Goal: Use online tool/utility: Utilize a website feature to perform a specific function

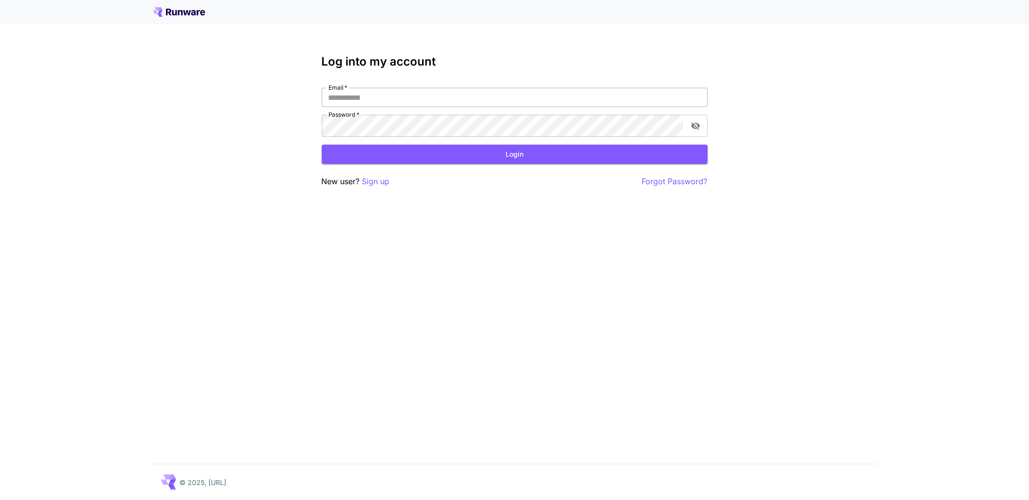
click at [492, 107] on input "Email   *" at bounding box center [515, 97] width 386 height 19
click at [440, 107] on input "Email   *" at bounding box center [515, 97] width 386 height 19
type input "**********"
click button "Login" at bounding box center [515, 155] width 386 height 20
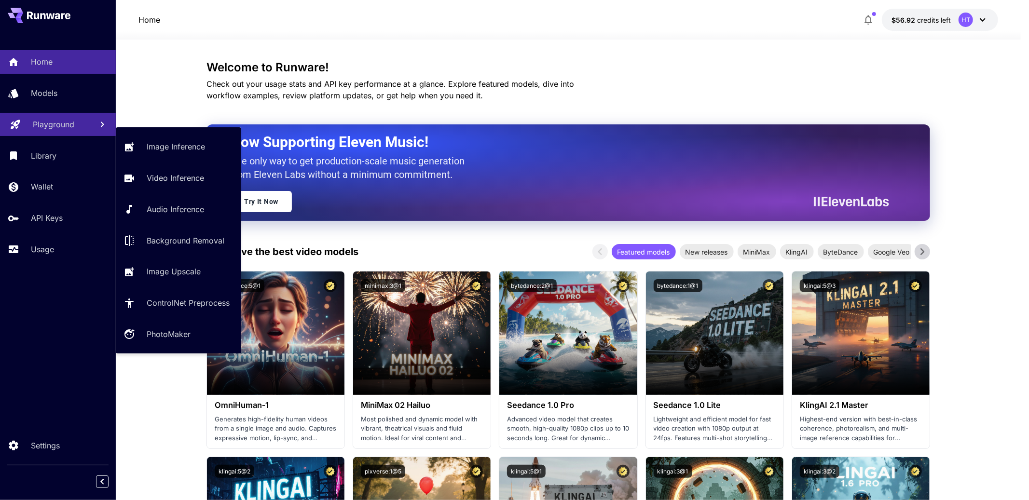
click at [37, 136] on link "Playground" at bounding box center [58, 125] width 116 height 24
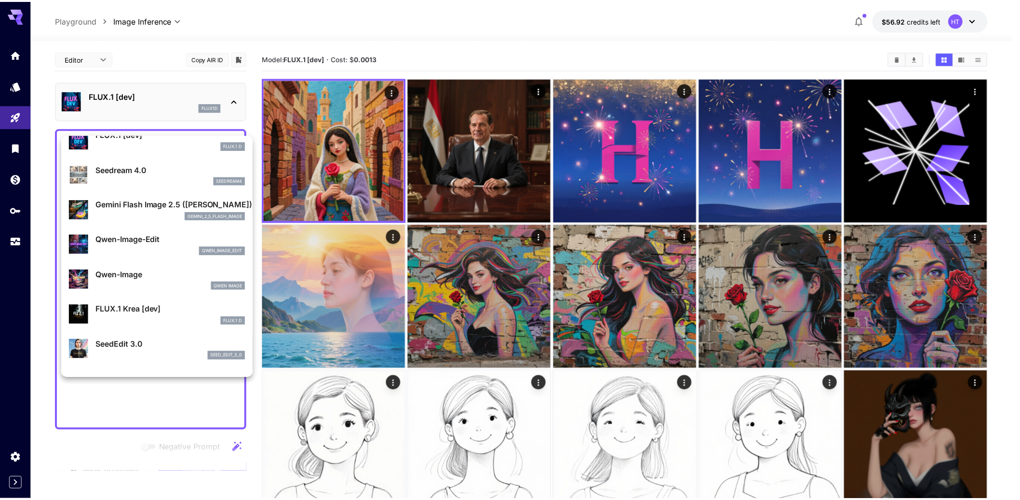
scroll to position [49, 0]
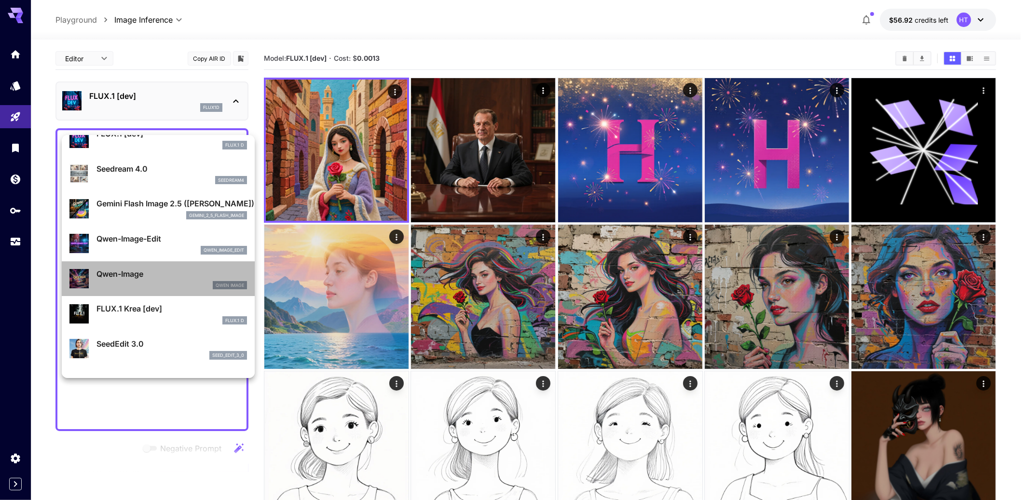
click at [160, 280] on p "Qwen-Image" at bounding box center [171, 274] width 150 height 12
type input "**"
type input "***"
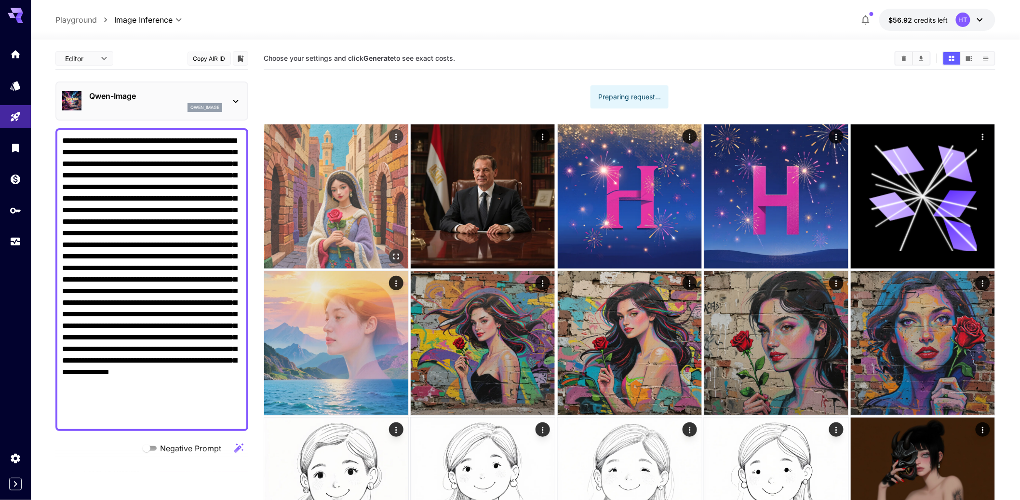
click at [387, 206] on img at bounding box center [336, 196] width 144 height 144
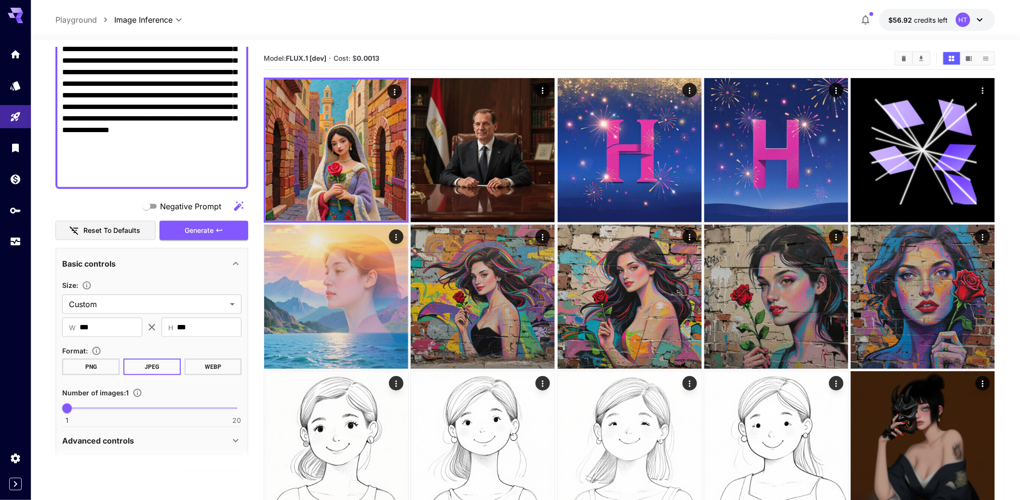
scroll to position [514, 0]
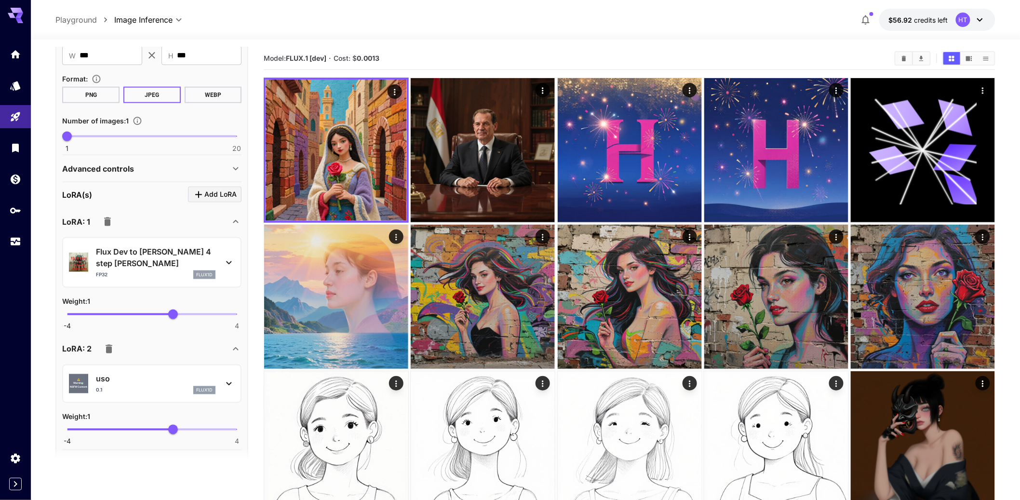
click at [111, 226] on icon "button" at bounding box center [107, 221] width 7 height 9
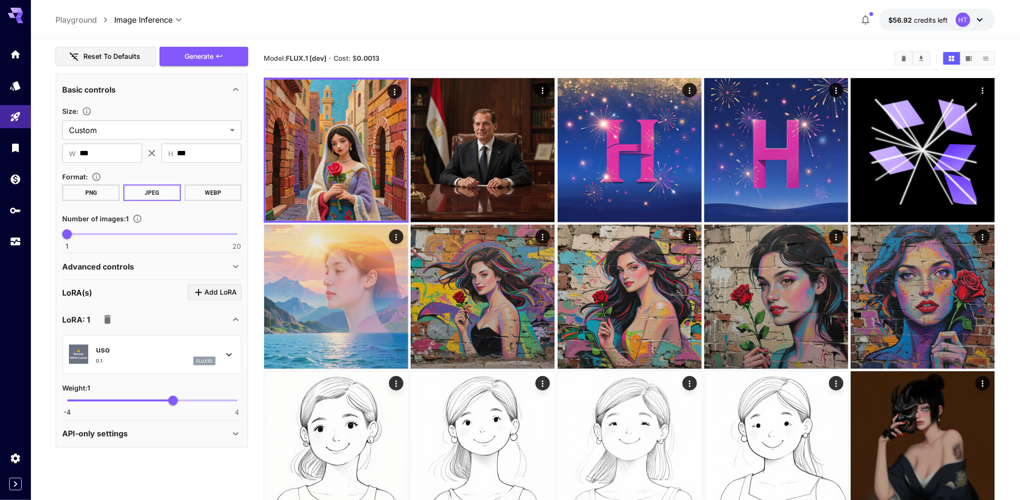
click at [111, 324] on icon "button" at bounding box center [107, 319] width 7 height 9
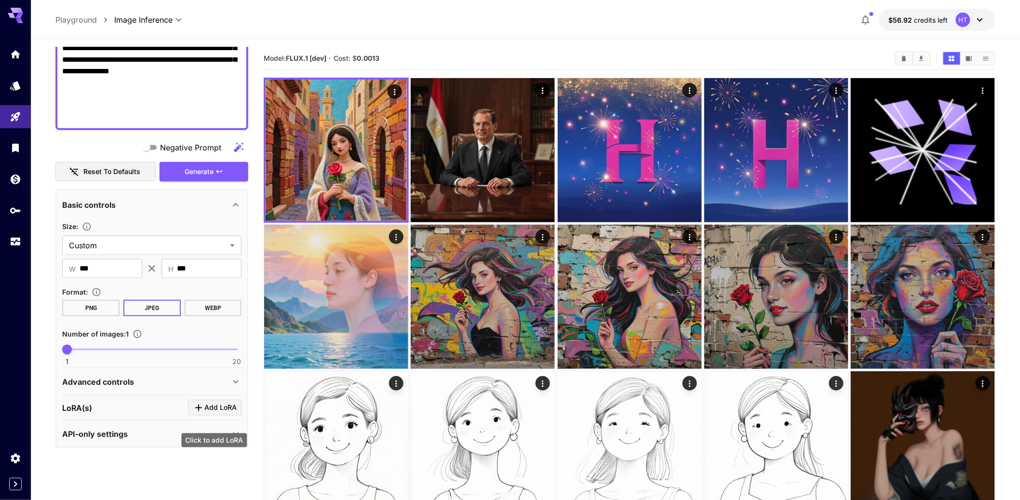
click at [198, 409] on button "Add LoRA" at bounding box center [215, 408] width 54 height 16
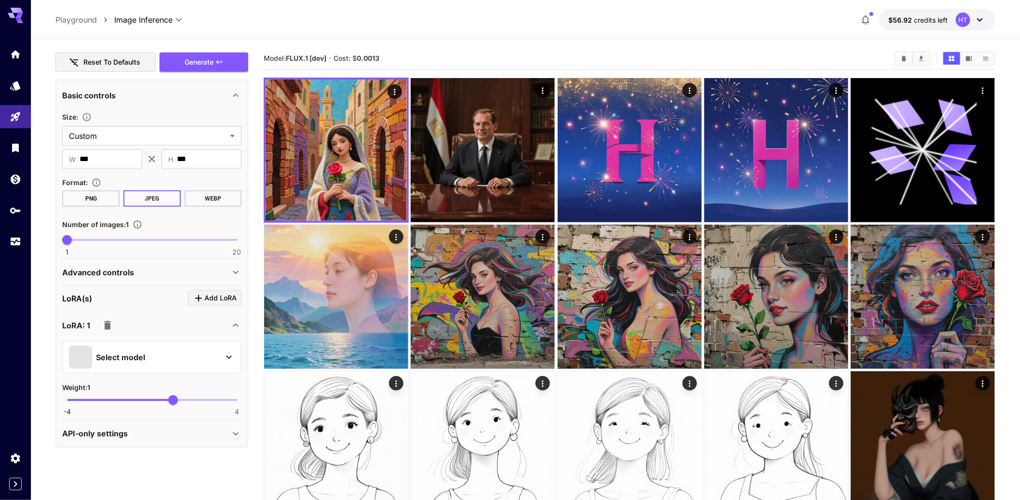
scroll to position [463, 0]
click at [168, 349] on div "Select model" at bounding box center [144, 357] width 150 height 23
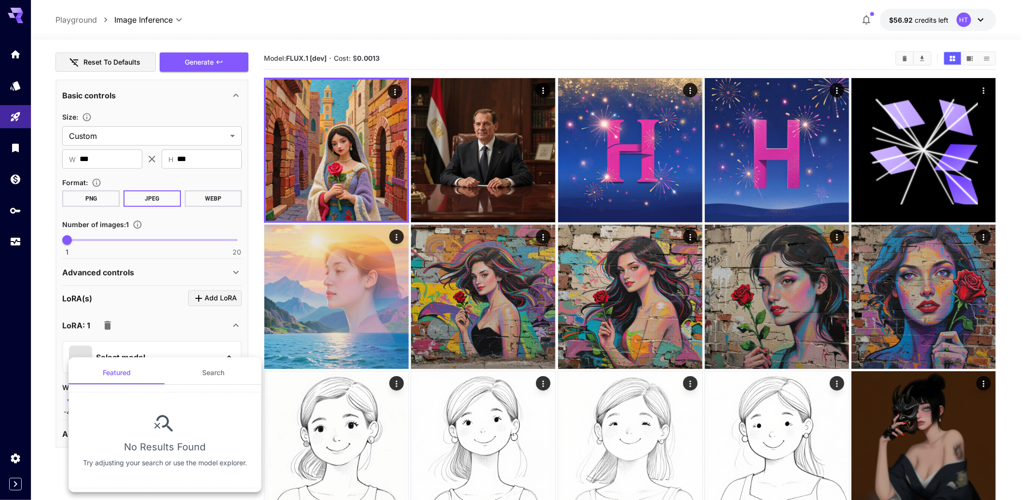
click at [212, 379] on button "Search" at bounding box center [213, 372] width 96 height 23
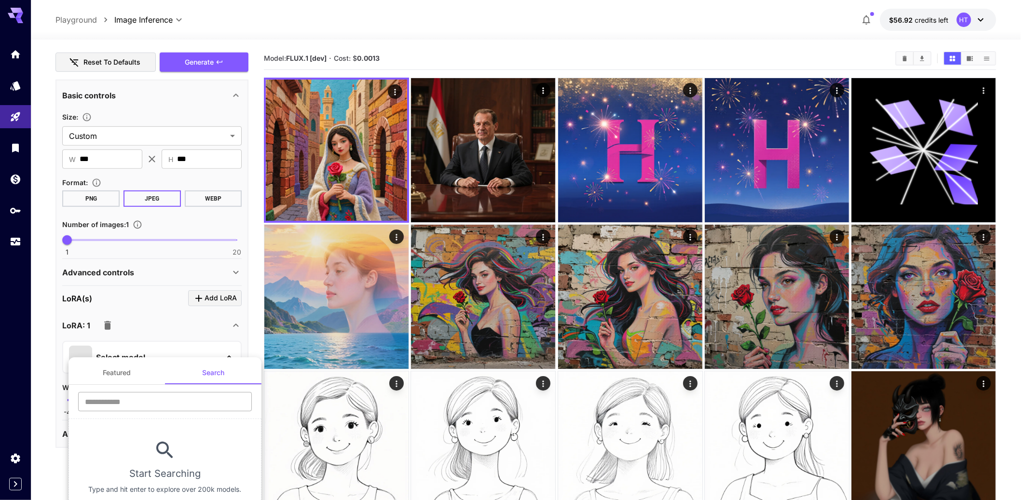
click at [183, 399] on input "text" at bounding box center [165, 401] width 174 height 19
click at [173, 404] on input "text" at bounding box center [165, 401] width 174 height 19
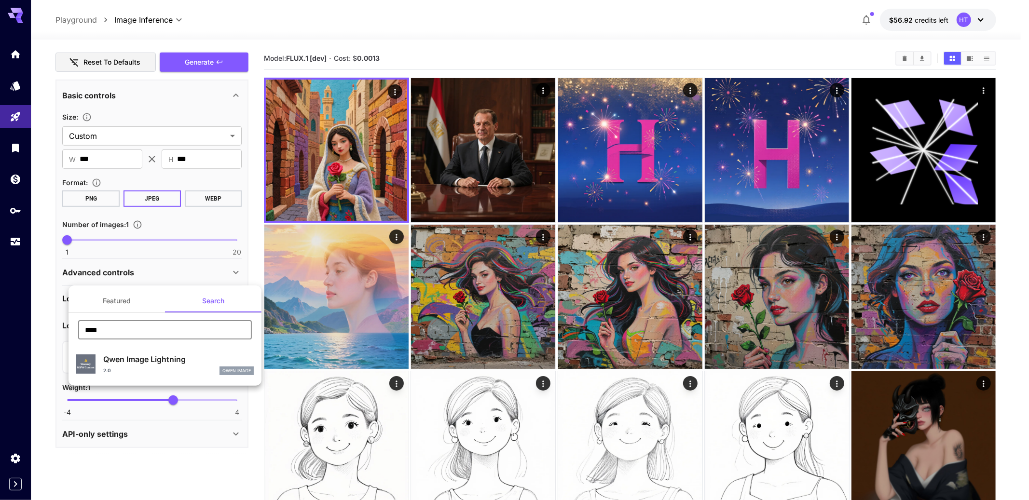
type input "****"
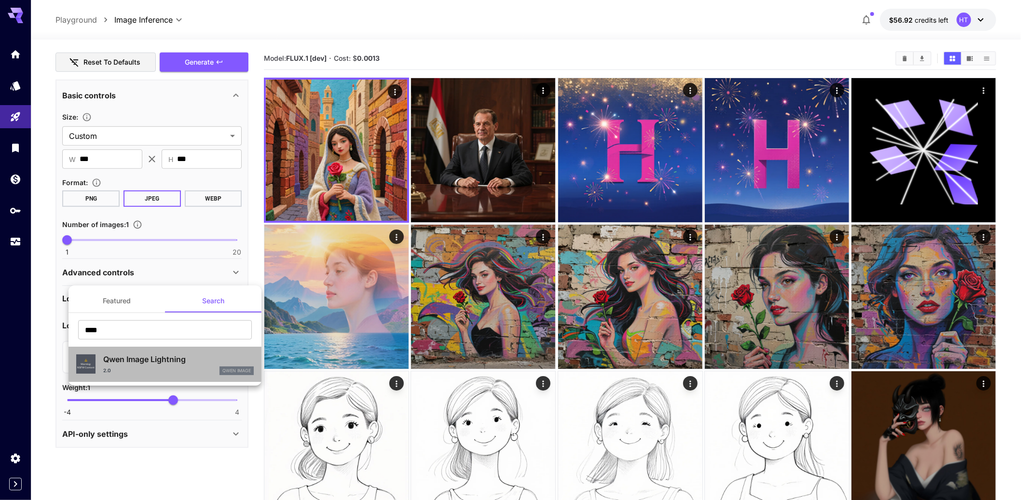
click at [161, 375] on div "2.0 Qwen Image" at bounding box center [178, 370] width 150 height 9
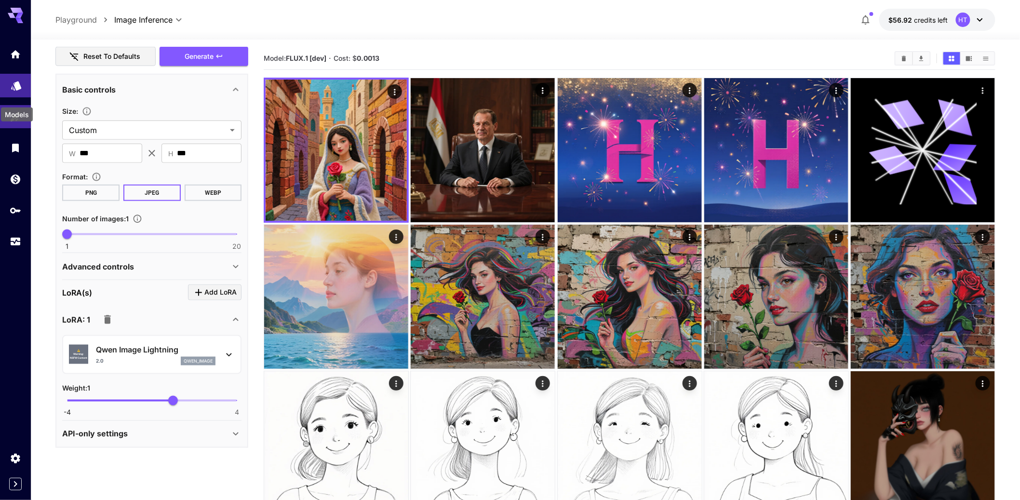
click at [17, 101] on div "Models" at bounding box center [17, 112] width 34 height 22
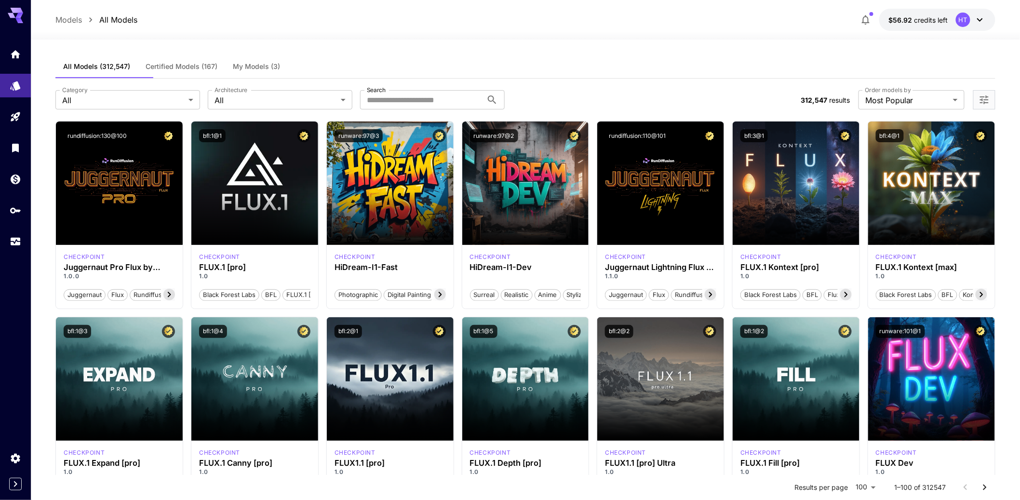
click at [369, 79] on div "All Models (312,547) Certified Models (167) My Models (3)" at bounding box center [525, 67] width 940 height 24
click at [278, 71] on span "My Models (3)" at bounding box center [256, 66] width 47 height 9
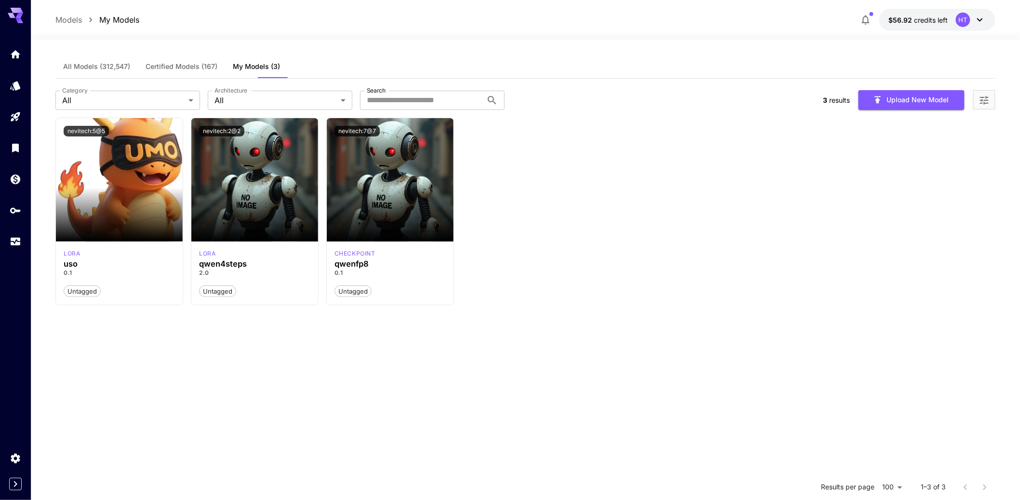
click at [827, 263] on div "Launch in Playground nevitech:5@5 lora uso 0.1 Untagged nevitech:2@2 lora qwen4…" at bounding box center [525, 212] width 940 height 188
click at [888, 280] on div "Launch in Playground nevitech:5@5 lora uso 0.1 Untagged nevitech:2@2 lora qwen4…" at bounding box center [525, 212] width 940 height 188
click at [955, 13] on button "$56.92 credits left HT" at bounding box center [938, 20] width 116 height 22
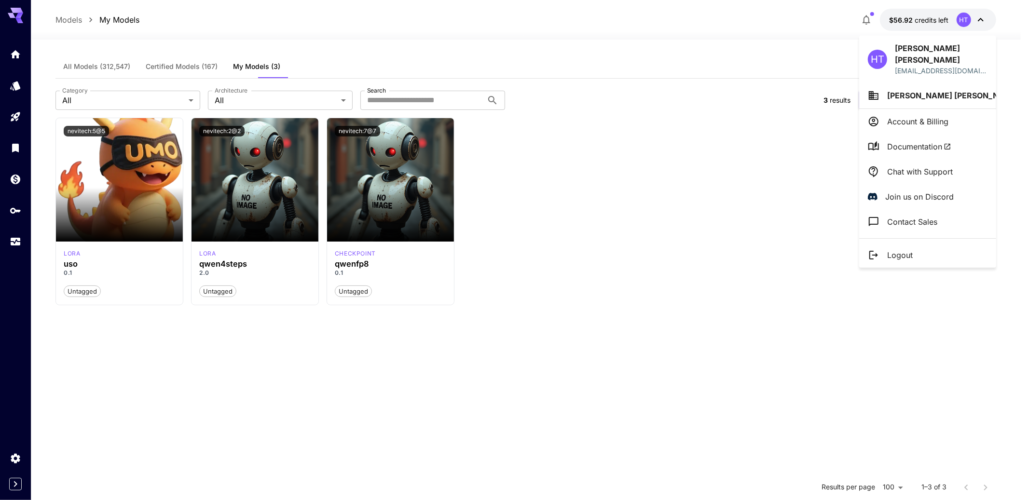
click at [931, 228] on p "Contact Sales" at bounding box center [912, 222] width 50 height 12
click at [932, 174] on p "Chat with Support" at bounding box center [920, 172] width 66 height 12
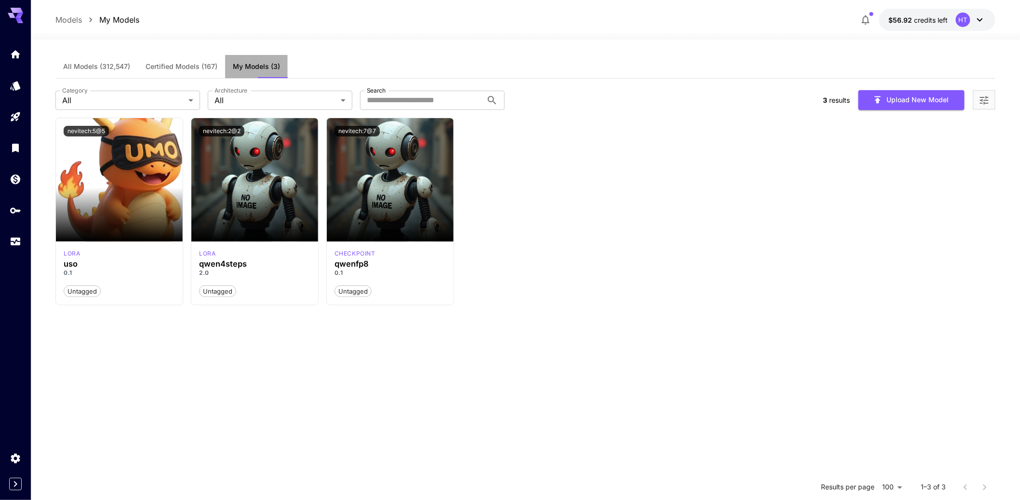
click at [275, 71] on span "My Models (3)" at bounding box center [256, 66] width 47 height 9
click at [92, 71] on span "All Models (312,547)" at bounding box center [96, 66] width 67 height 9
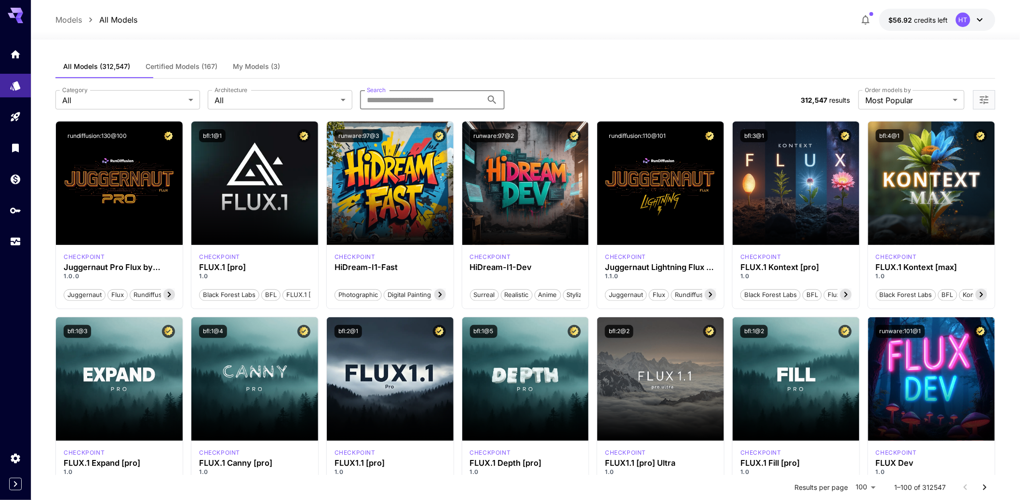
click at [456, 109] on input "Search" at bounding box center [421, 99] width 122 height 19
paste input "******"
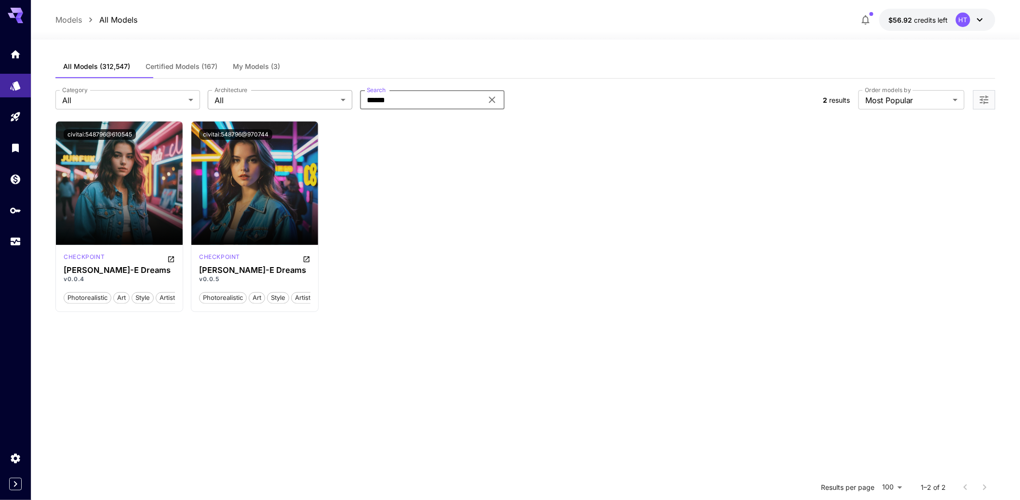
type input "******"
click at [293, 117] on body "**********" at bounding box center [514, 337] width 1029 height 675
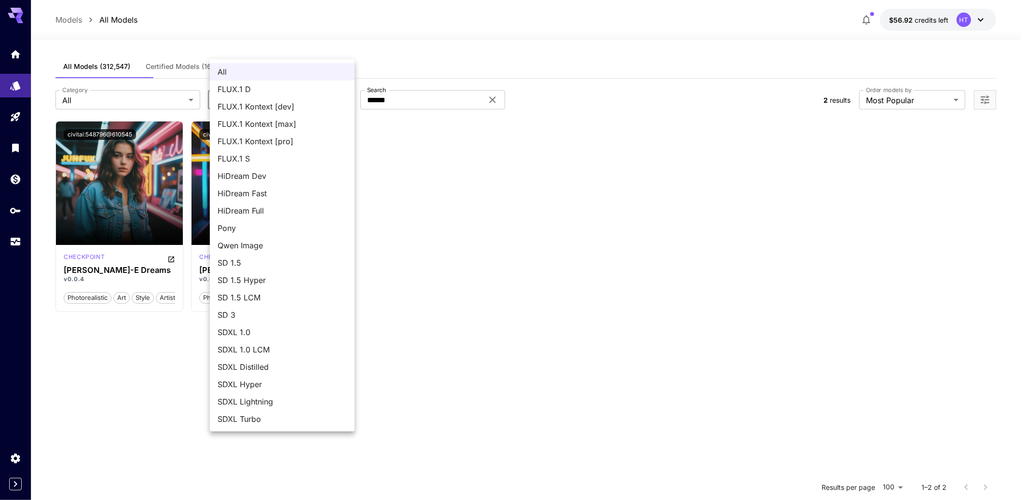
click at [264, 251] on span "Qwen Image" at bounding box center [281, 246] width 129 height 12
type input "**********"
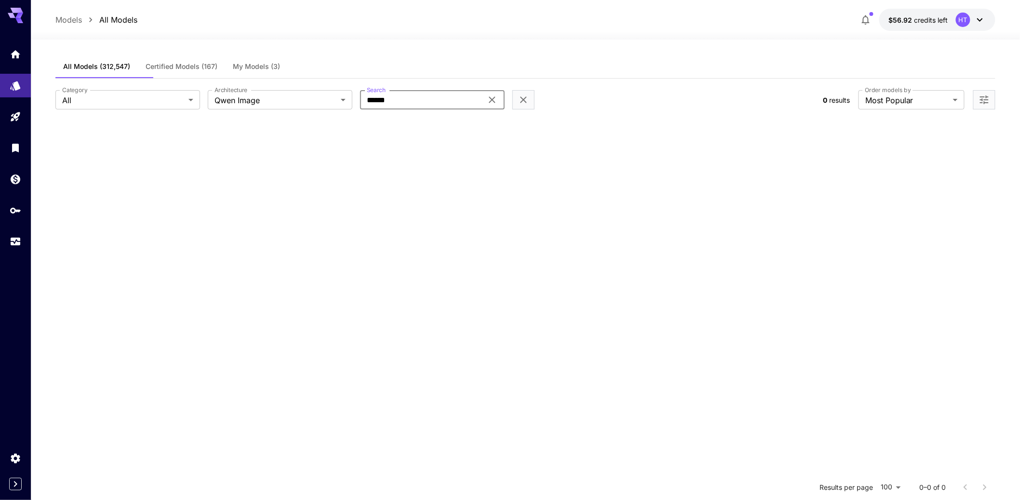
click at [421, 109] on input "******" at bounding box center [421, 99] width 122 height 19
click at [280, 71] on span "My Models (3)" at bounding box center [256, 66] width 47 height 9
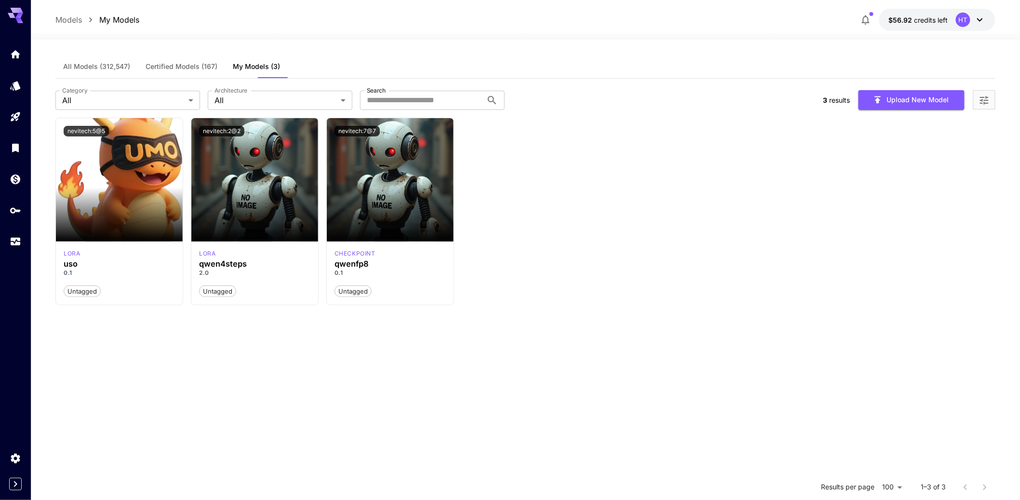
click at [96, 71] on span "All Models (312,547)" at bounding box center [96, 66] width 67 height 9
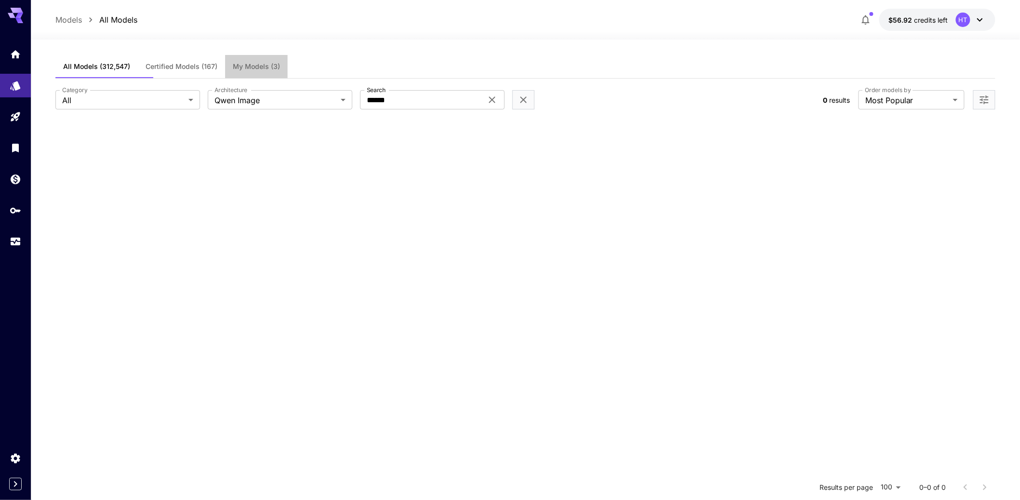
click at [280, 71] on span "My Models (3)" at bounding box center [256, 66] width 47 height 9
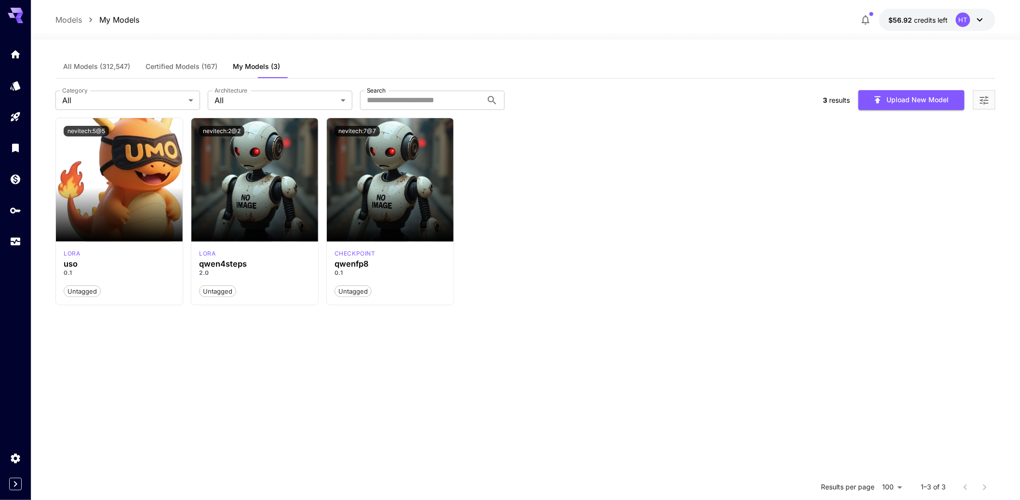
click at [217, 71] on span "Certified Models (167)" at bounding box center [182, 66] width 72 height 9
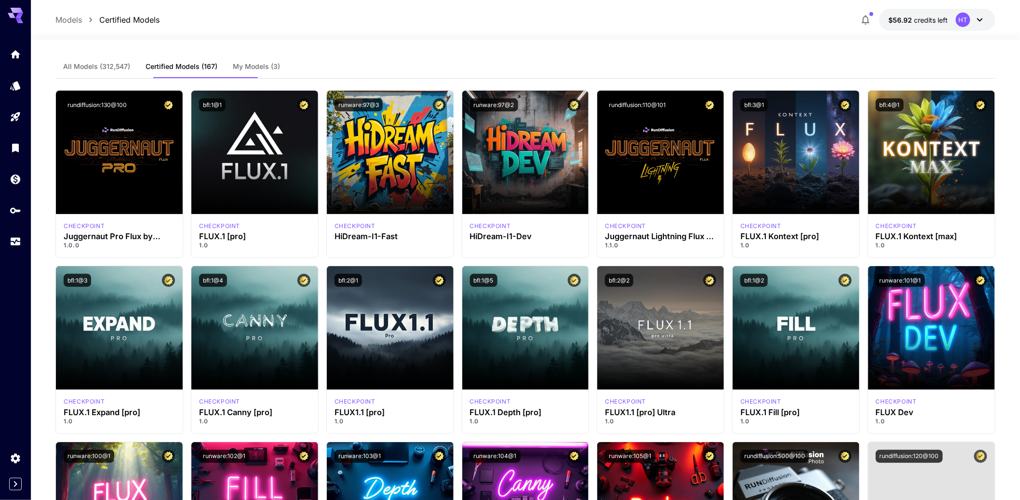
click at [106, 71] on span "All Models (312,547)" at bounding box center [96, 66] width 67 height 9
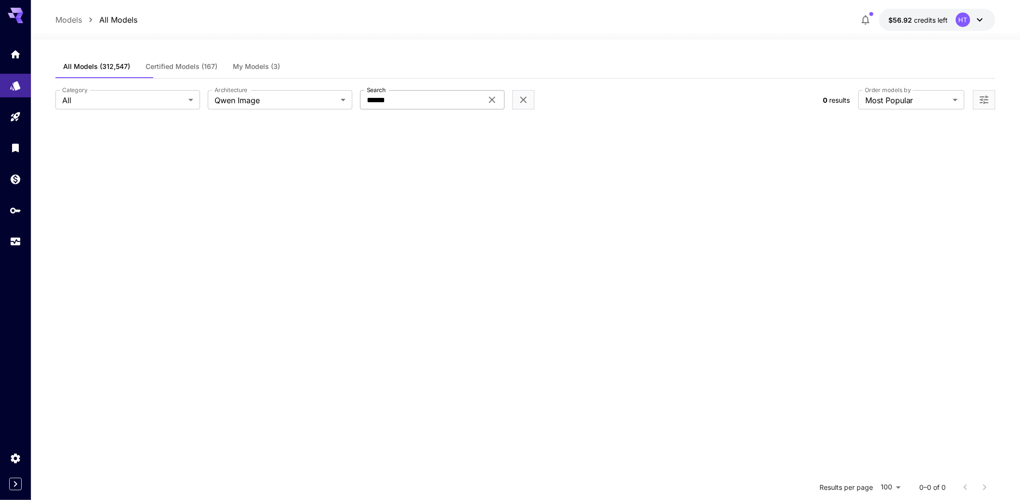
click at [477, 109] on input "******" at bounding box center [421, 99] width 122 height 19
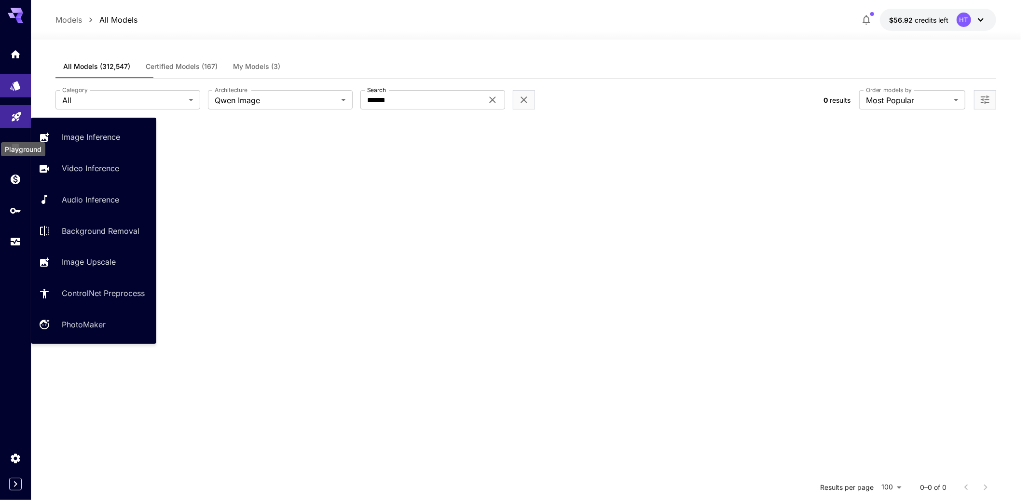
click at [17, 120] on icon "Playground" at bounding box center [17, 114] width 12 height 12
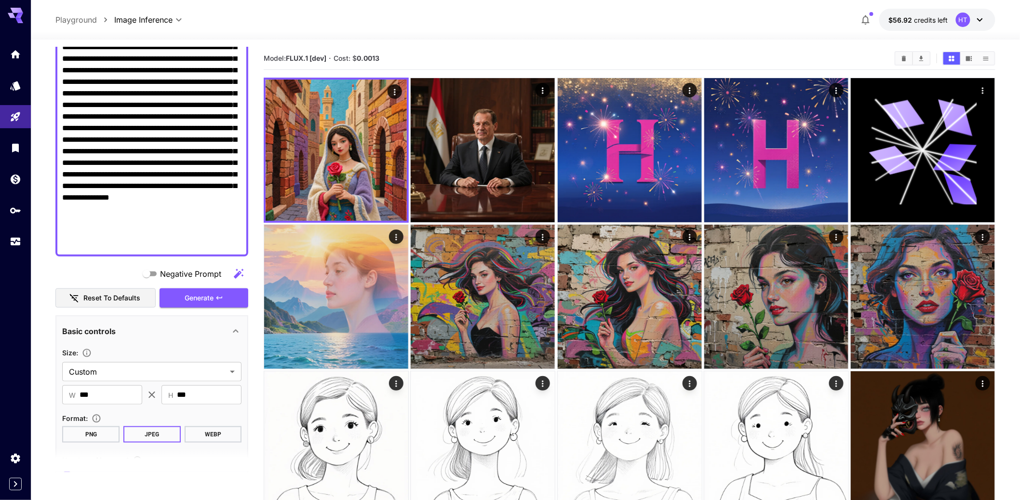
scroll to position [346, 0]
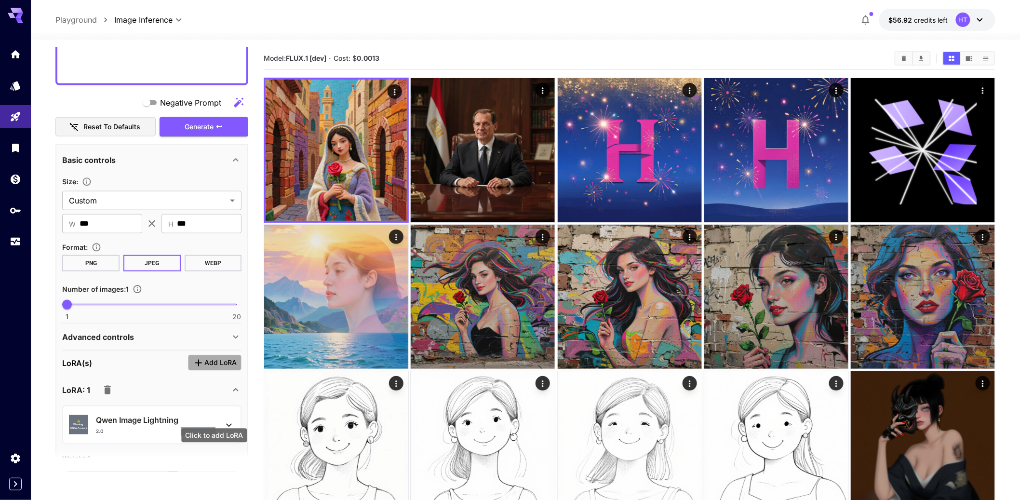
click at [226, 369] on span "Add LoRA" at bounding box center [220, 363] width 32 height 12
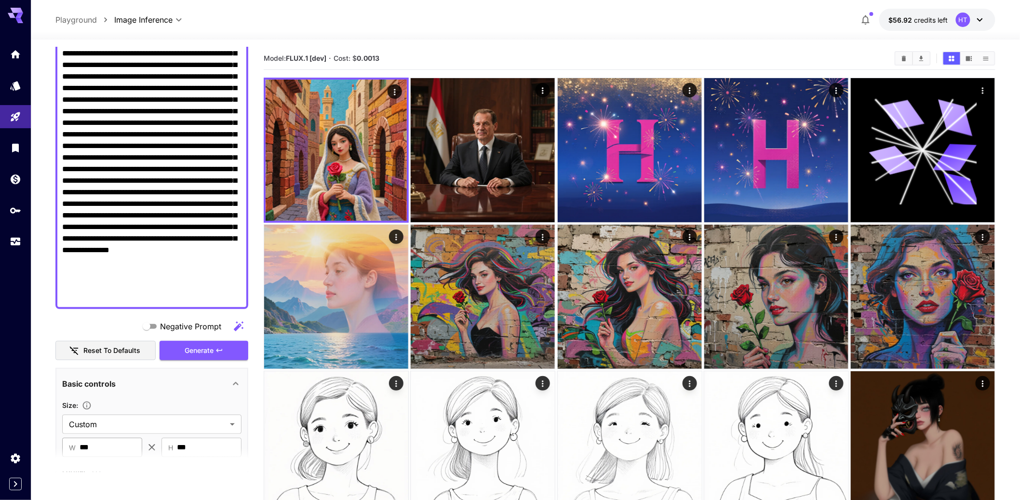
scroll to position [0, 0]
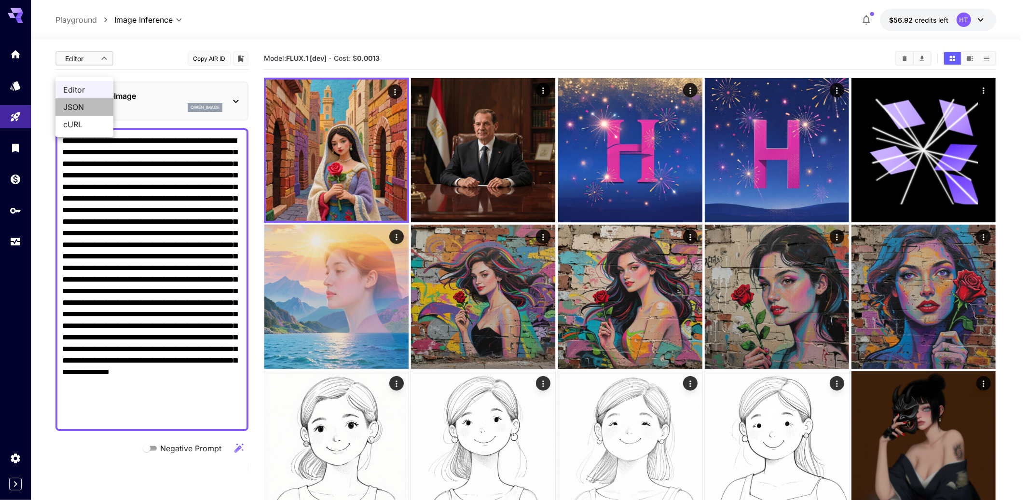
click at [79, 109] on span "JSON" at bounding box center [84, 107] width 42 height 12
type input "****"
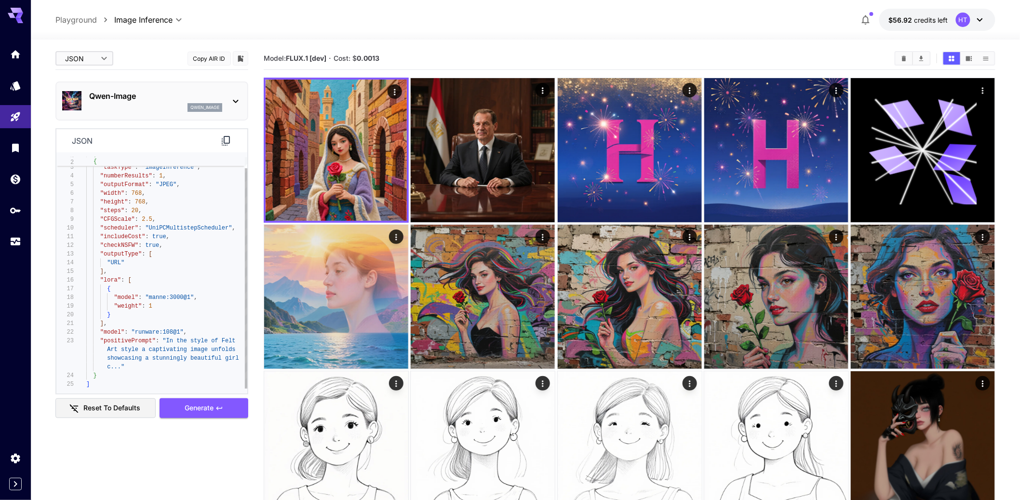
type textarea "**********"
click at [153, 318] on div "{ "taskType" : "imageInference" , "numberResults" : 1 , "outputFormat" : "JPEG"…" at bounding box center [167, 267] width 162 height 243
click at [170, 326] on div "{ "taskType" : "imageInference" , "numberResults" : 1 , "outputFormat" : "JPEG"…" at bounding box center [167, 267] width 162 height 243
click at [194, 340] on div "{ "taskType" : "imageInference" , "numberResults" : 1 , "outputFormat" : "JPEG"…" at bounding box center [167, 267] width 162 height 243
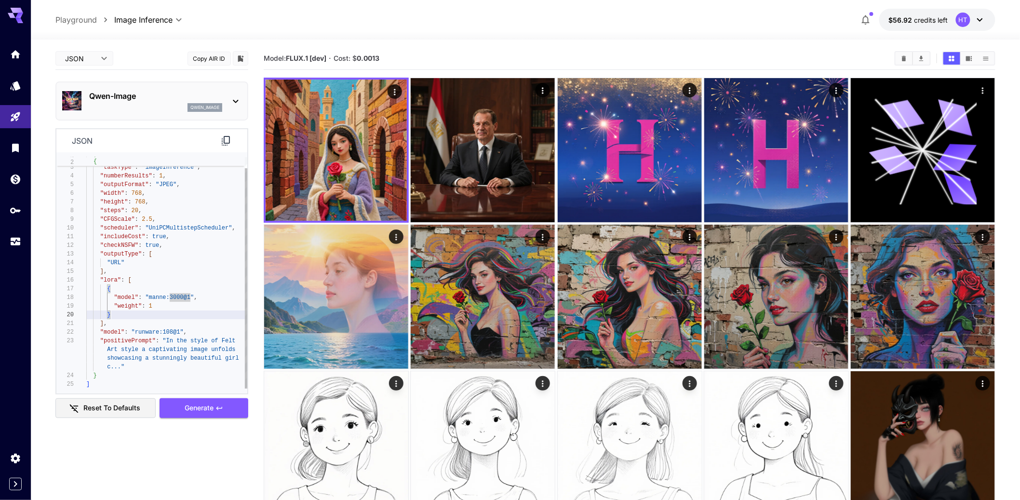
scroll to position [78, 0]
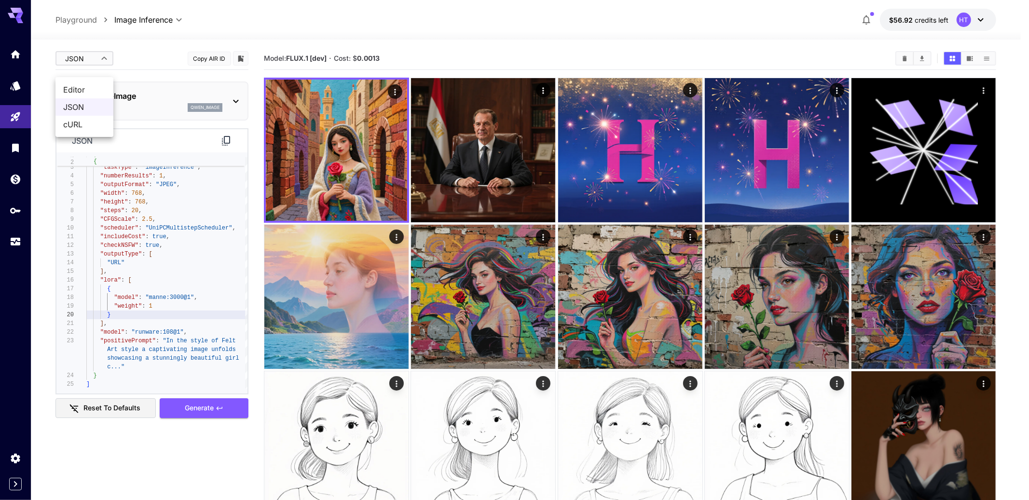
click at [78, 90] on span "Editor" at bounding box center [84, 90] width 42 height 12
type input "****"
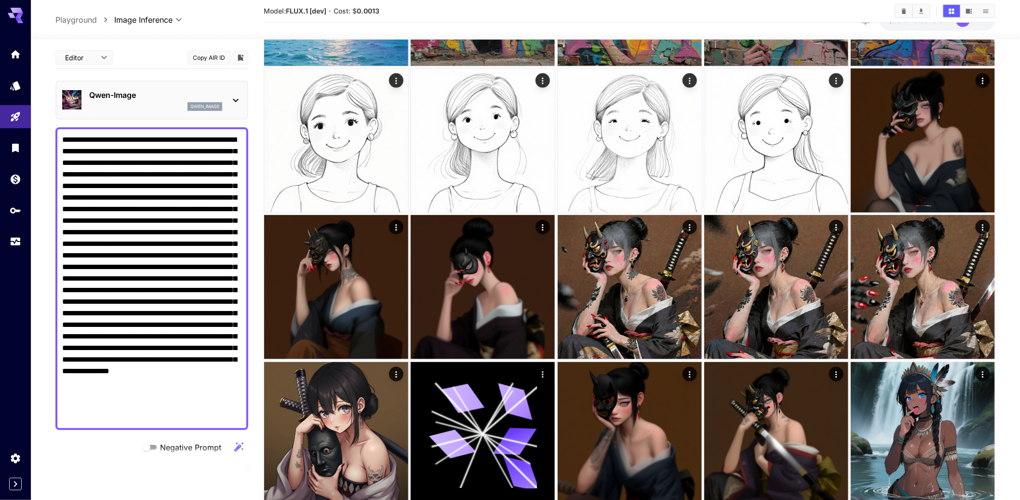
scroll to position [325, 0]
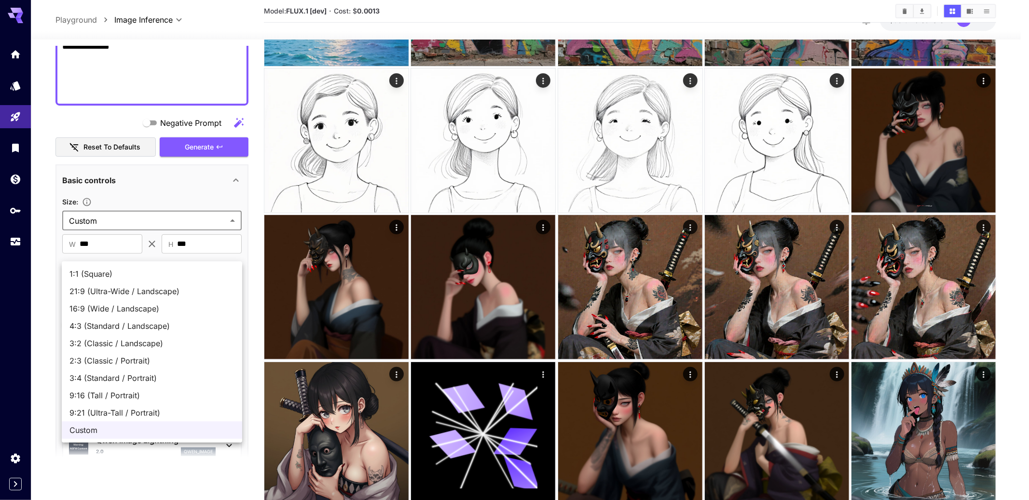
click at [163, 221] on div at bounding box center [514, 250] width 1029 height 500
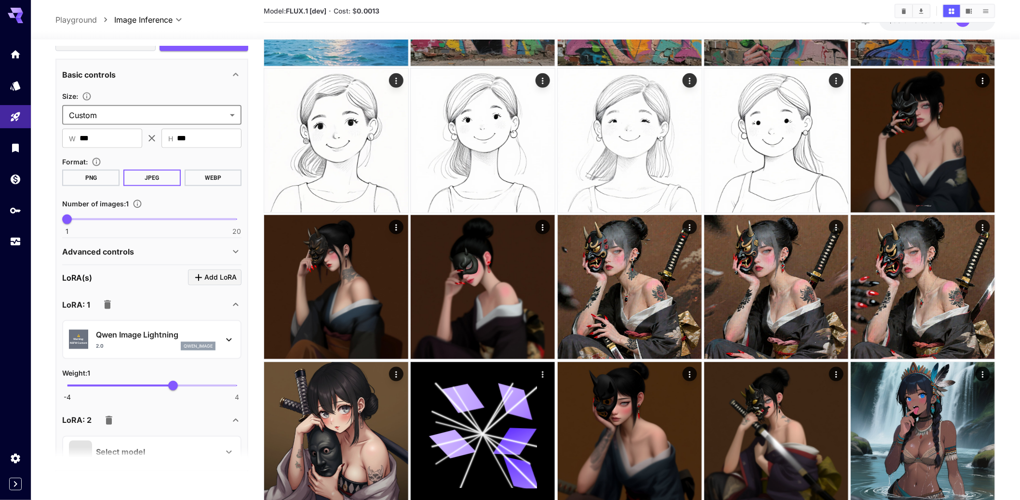
scroll to position [448, 0]
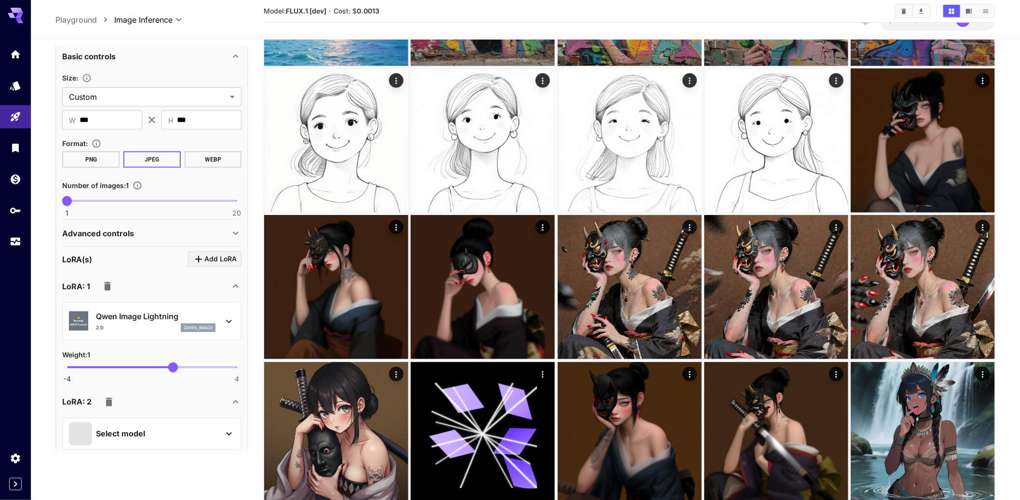
click at [134, 239] on p "Advanced controls" at bounding box center [98, 234] width 72 height 12
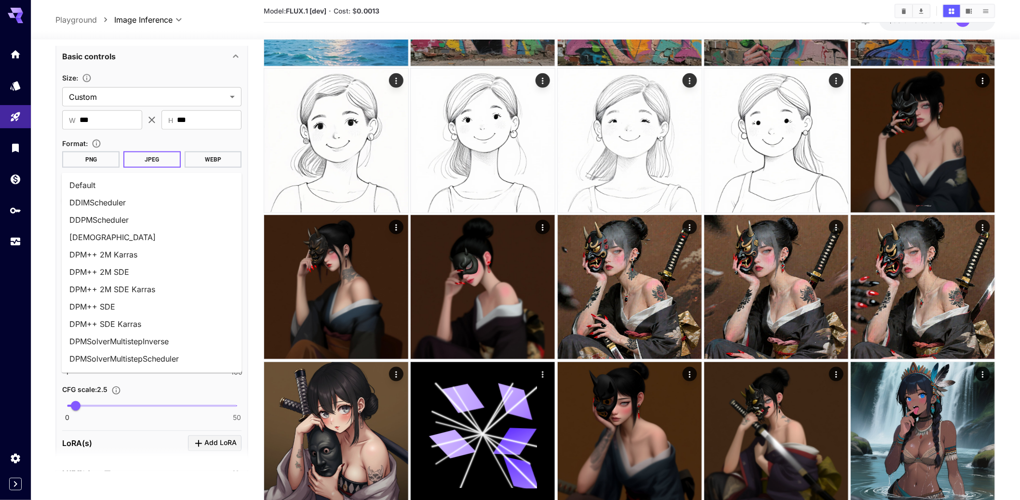
click at [124, 328] on input "**********" at bounding box center [137, 322] width 145 height 14
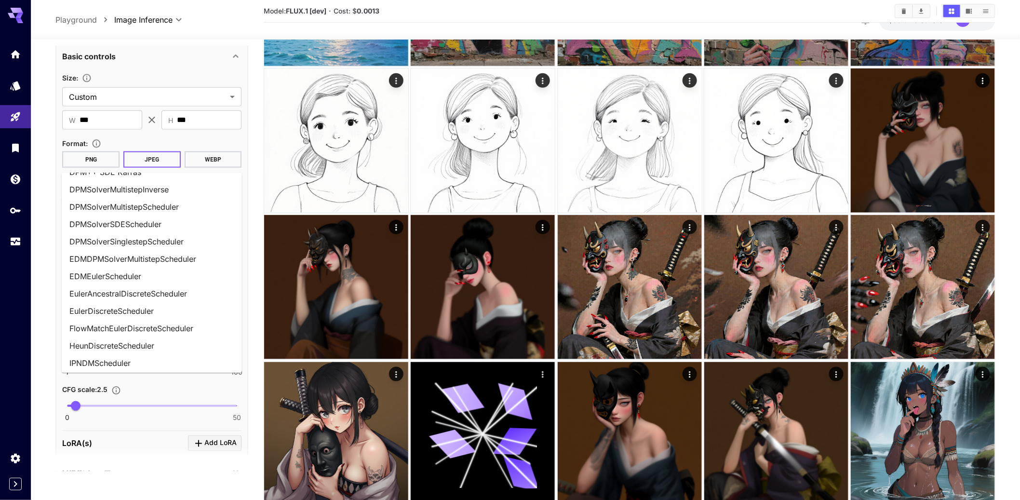
scroll to position [230, 0]
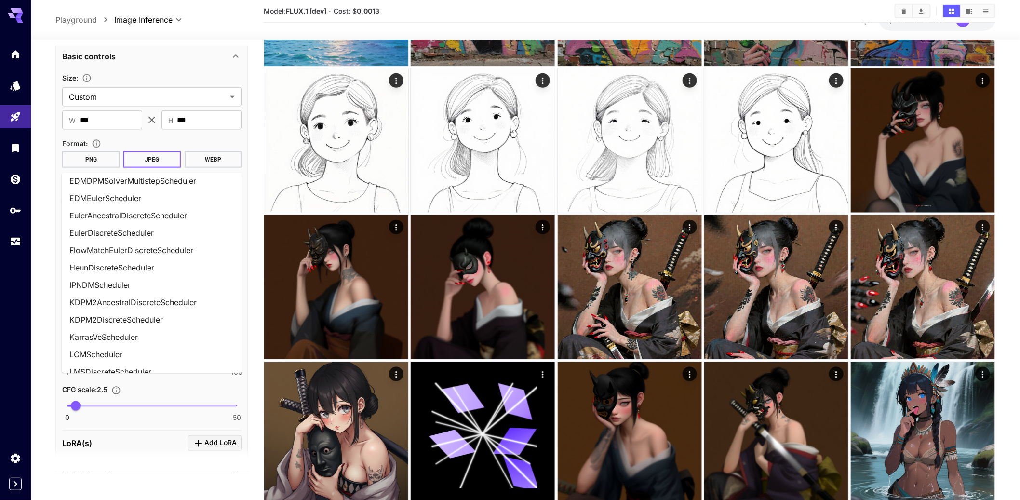
click at [152, 259] on li "FlowMatchEulerDiscreteScheduler" at bounding box center [152, 250] width 180 height 17
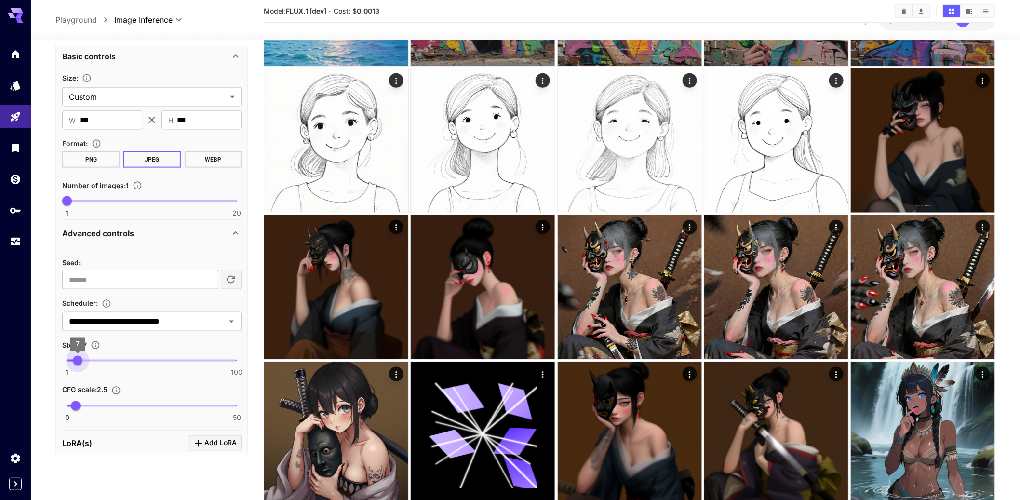
type input "*"
drag, startPoint x: 101, startPoint y: 432, endPoint x: 79, endPoint y: 434, distance: 21.8
click at [79, 366] on span "8" at bounding box center [79, 361] width 10 height 10
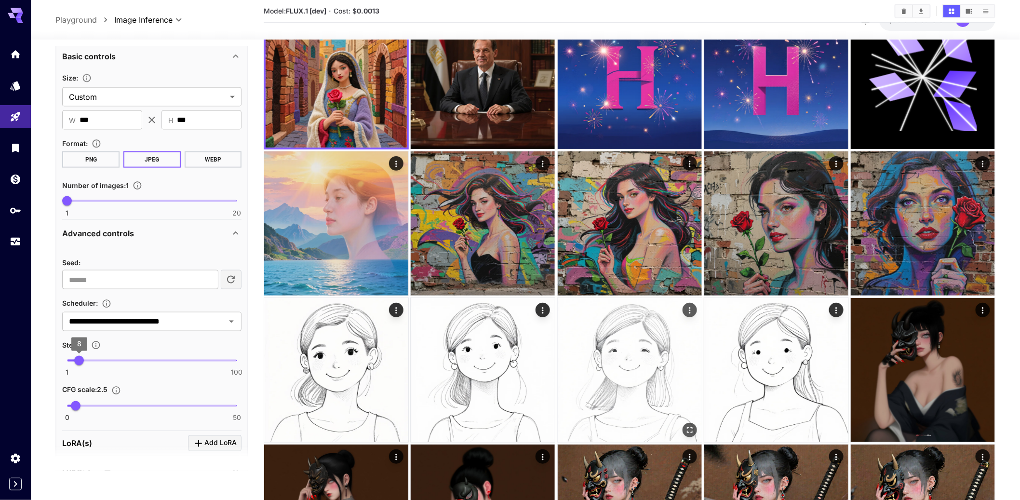
scroll to position [0, 0]
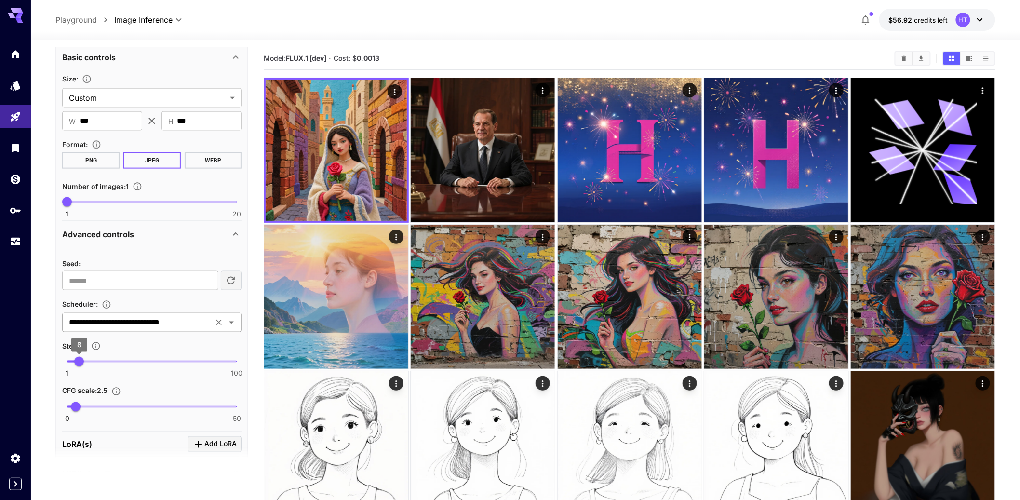
click at [204, 329] on input "**********" at bounding box center [137, 323] width 145 height 14
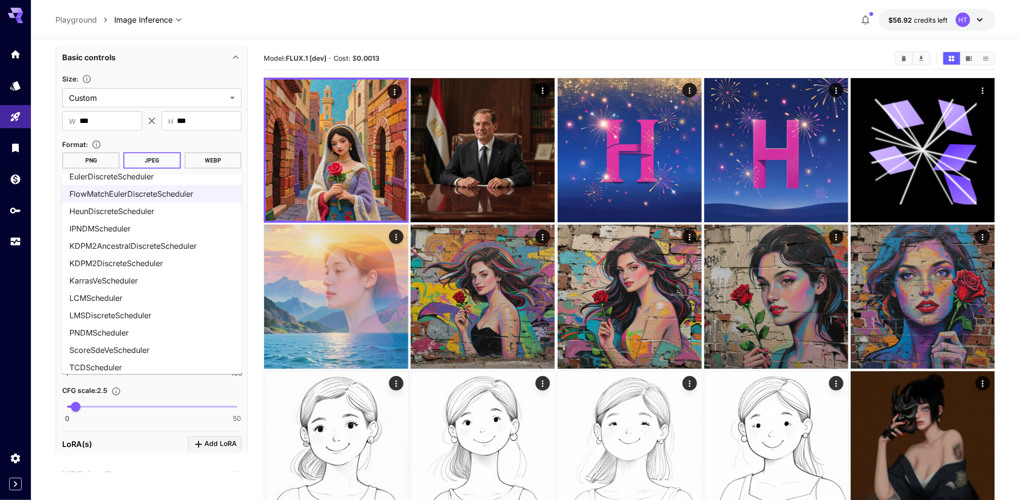
scroll to position [278, 0]
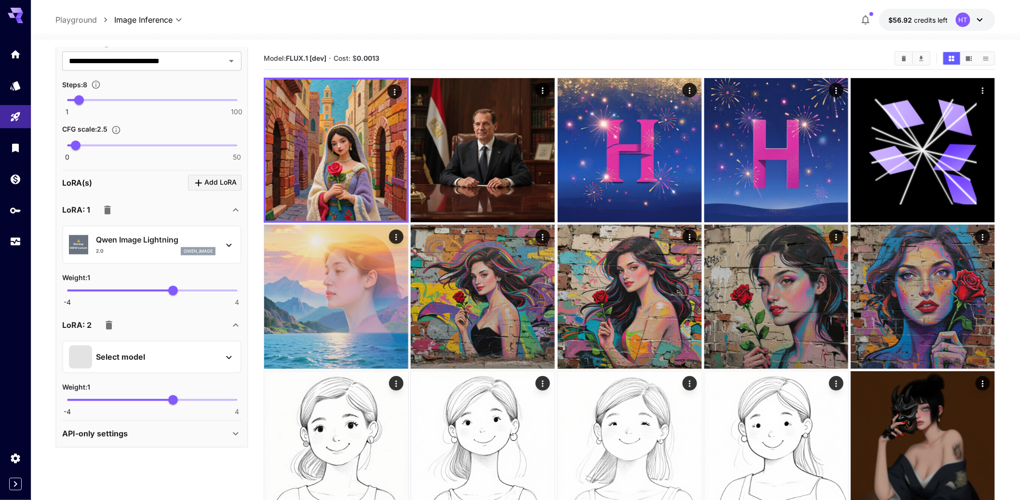
scroll to position [804, 0]
click at [112, 322] on icon "button" at bounding box center [109, 325] width 7 height 9
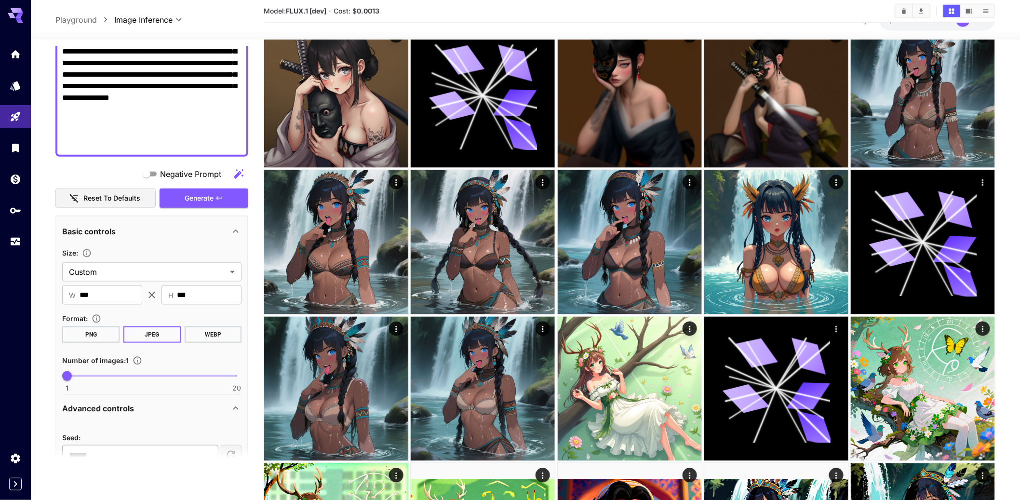
scroll to position [163, 0]
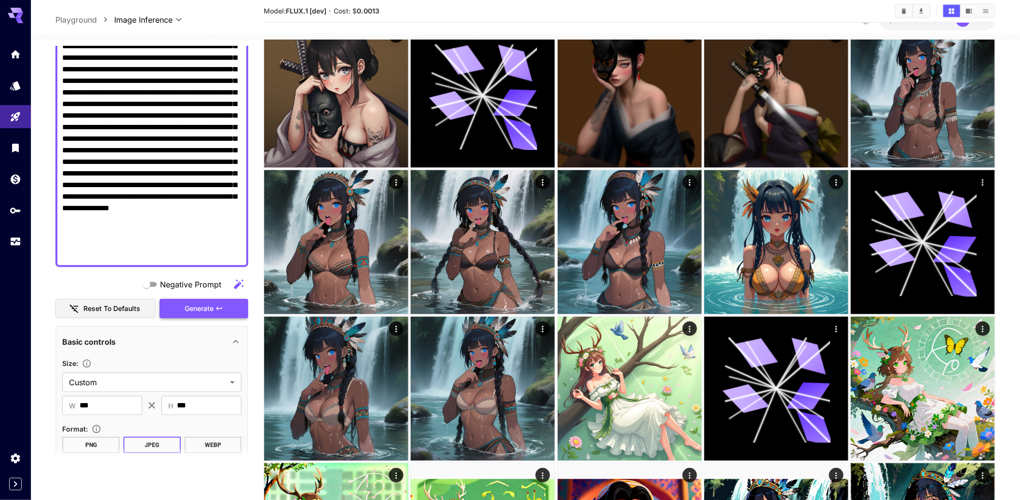
click at [202, 315] on span "Generate" at bounding box center [199, 309] width 29 height 12
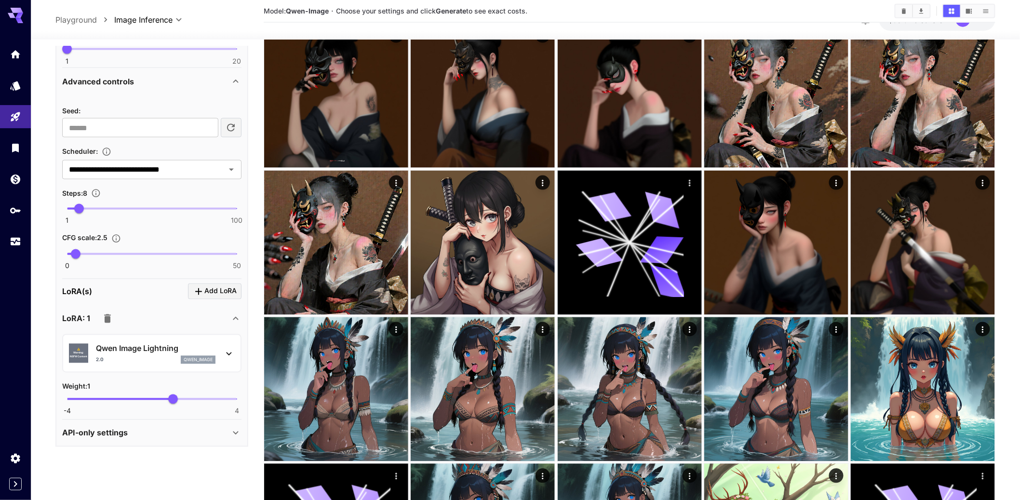
scroll to position [590, 0]
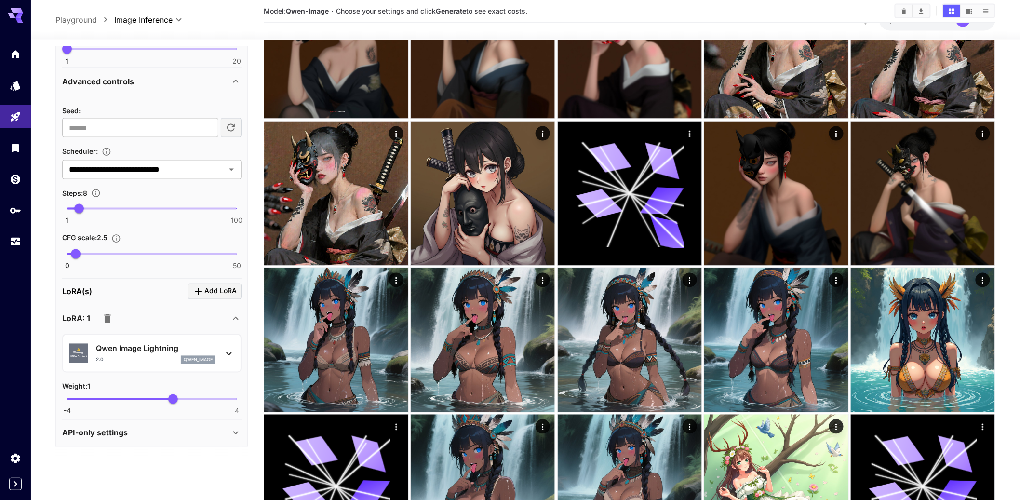
click at [120, 439] on p "API-only settings" at bounding box center [95, 433] width 66 height 12
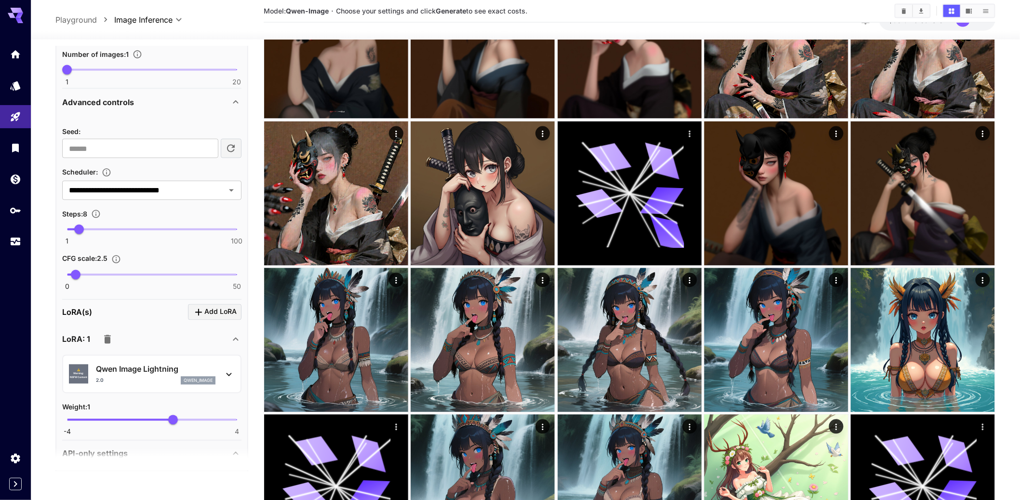
scroll to position [538, 0]
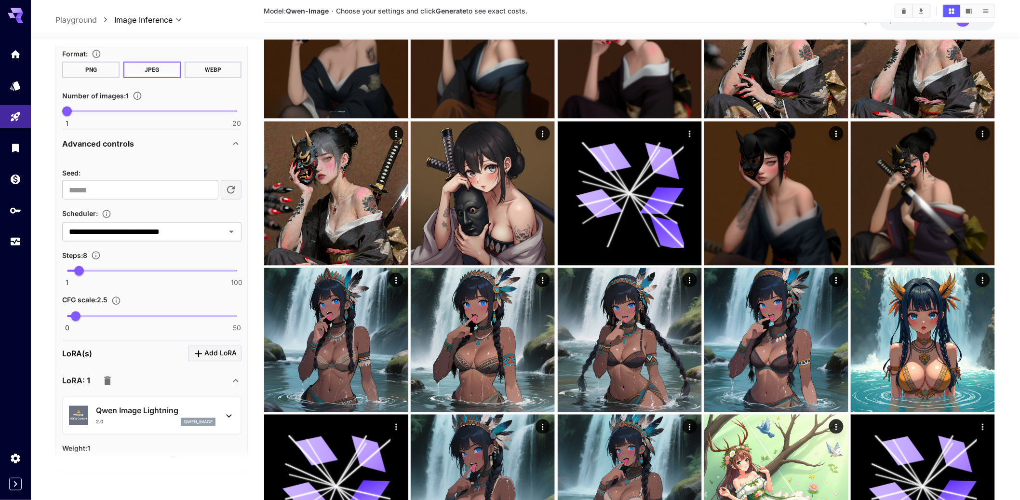
click at [101, 149] on p "Advanced controls" at bounding box center [98, 144] width 72 height 12
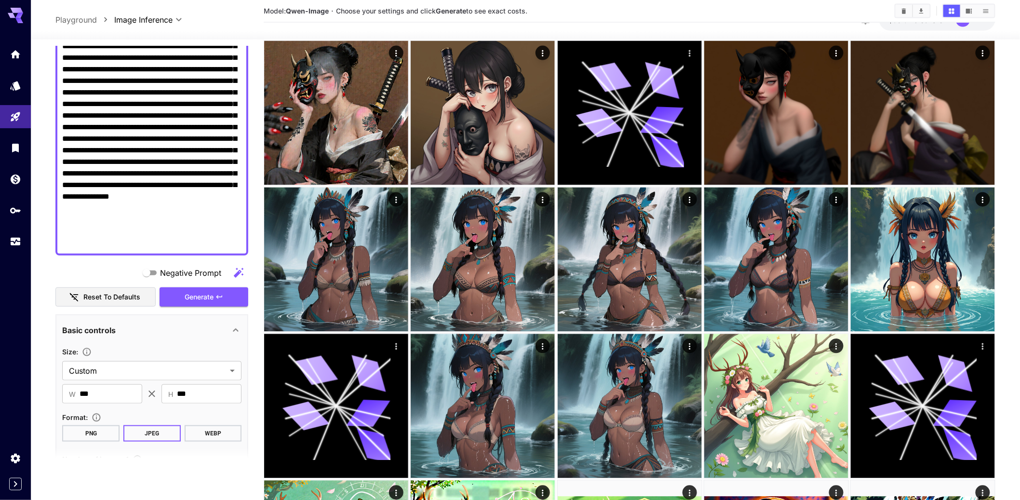
scroll to position [0, 0]
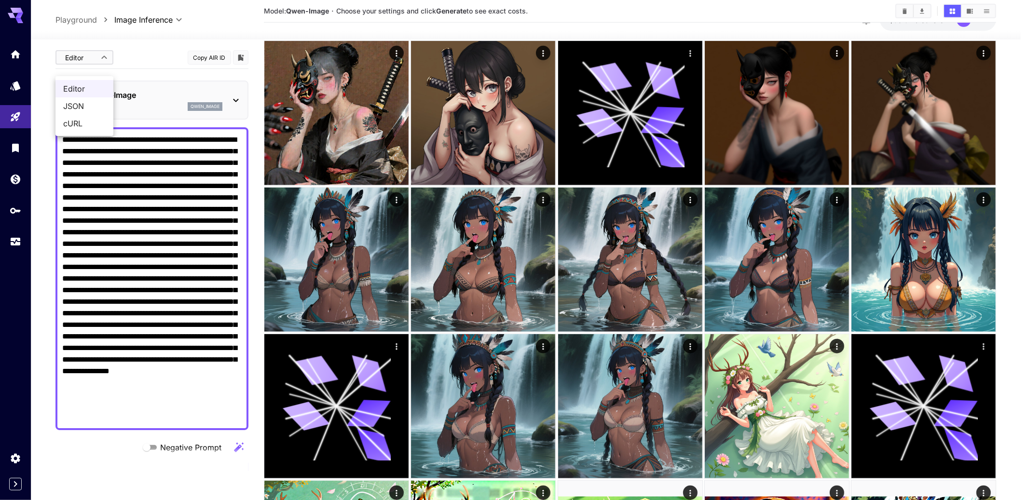
click at [81, 104] on span "JSON" at bounding box center [84, 106] width 42 height 12
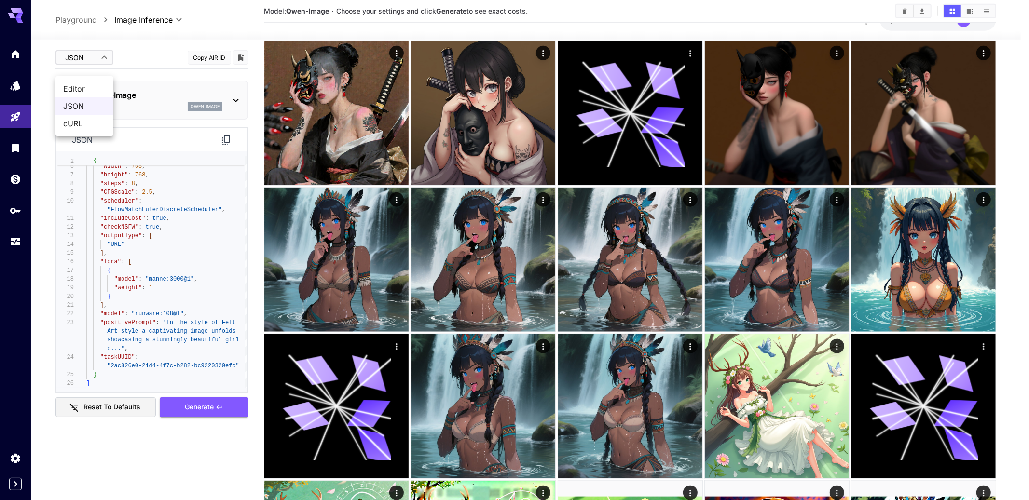
click at [85, 90] on span "Editor" at bounding box center [84, 89] width 42 height 12
type input "****"
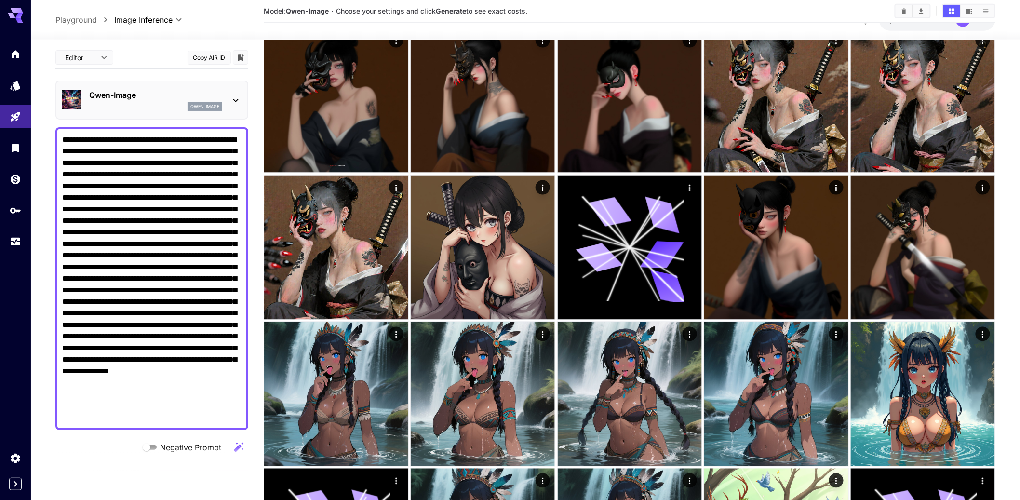
click at [130, 247] on textarea "Negative Prompt" at bounding box center [152, 278] width 180 height 289
drag, startPoint x: 19, startPoint y: 102, endPoint x: 20, endPoint y: 122, distance: 20.7
click at [19, 97] on link at bounding box center [15, 86] width 31 height 24
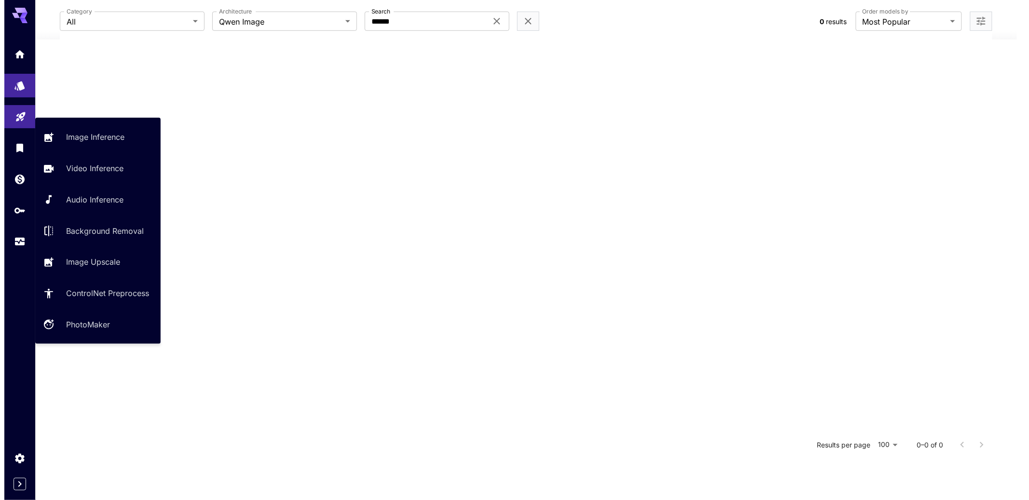
scroll to position [219, 0]
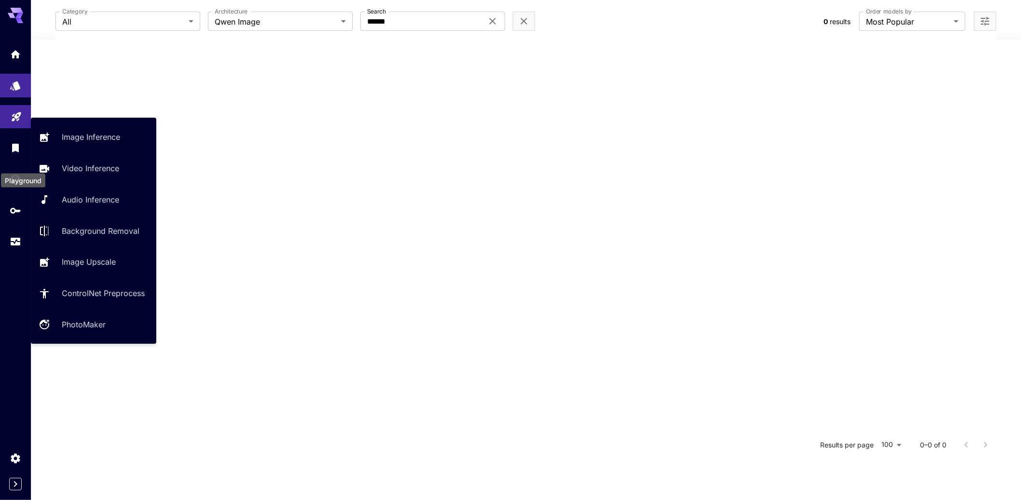
click at [16, 120] on icon "Playground" at bounding box center [17, 114] width 12 height 12
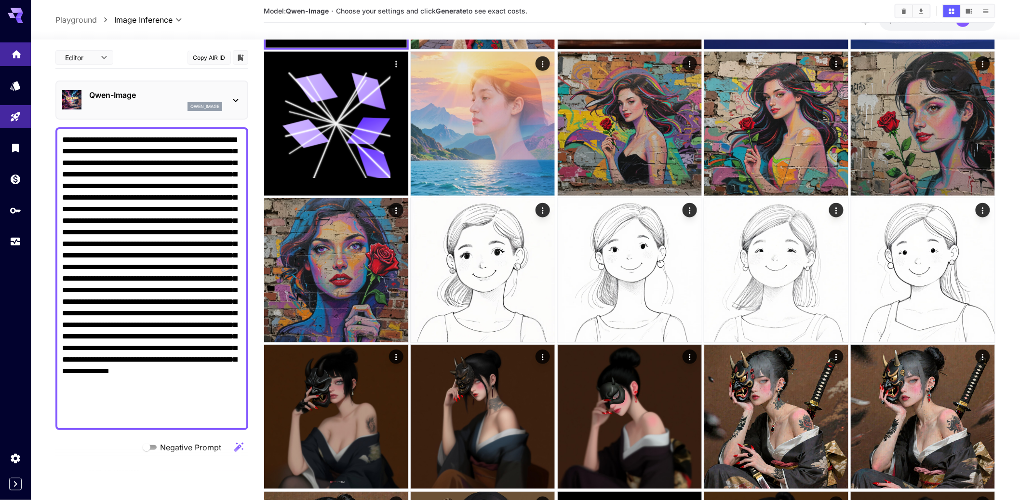
click at [11, 57] on icon "Home" at bounding box center [17, 52] width 12 height 12
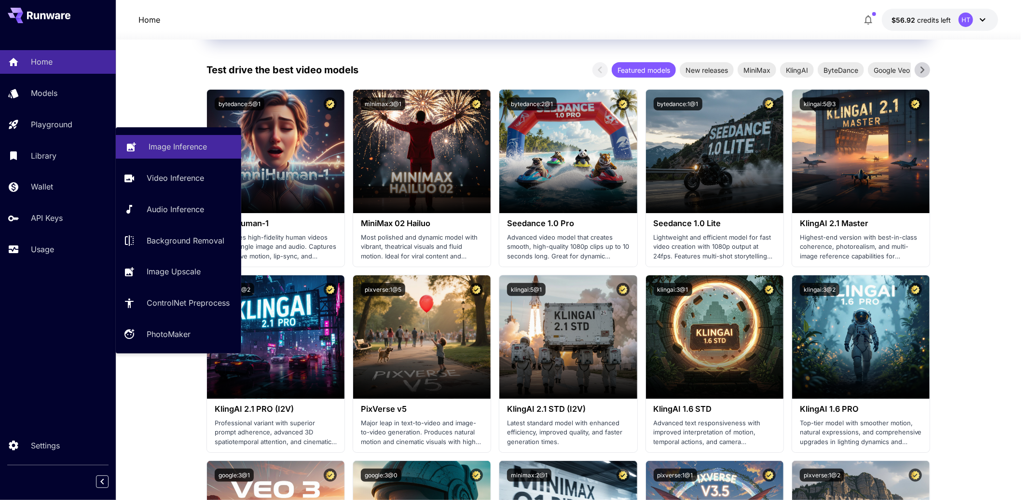
click at [185, 149] on p "Image Inference" at bounding box center [178, 147] width 58 height 12
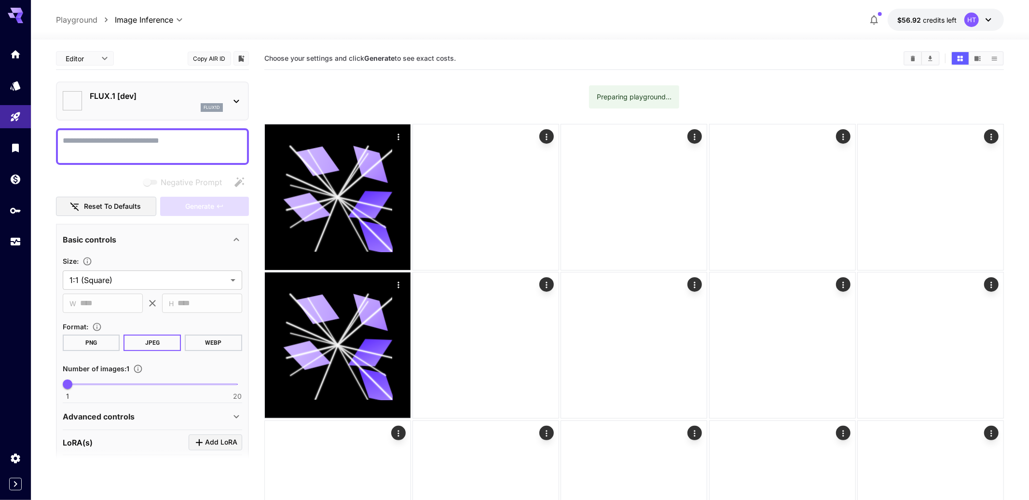
type input "**********"
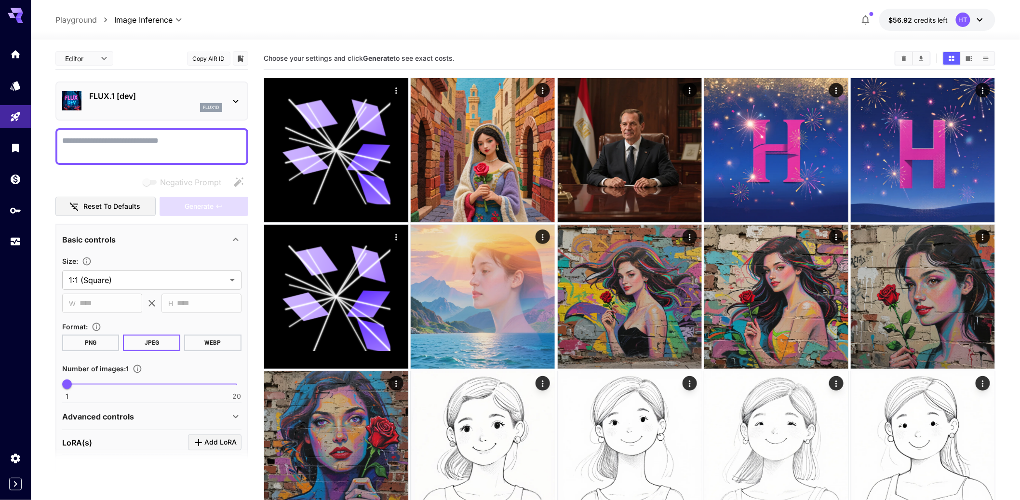
click at [129, 102] on p "FLUX.1 [dev]" at bounding box center [155, 96] width 133 height 12
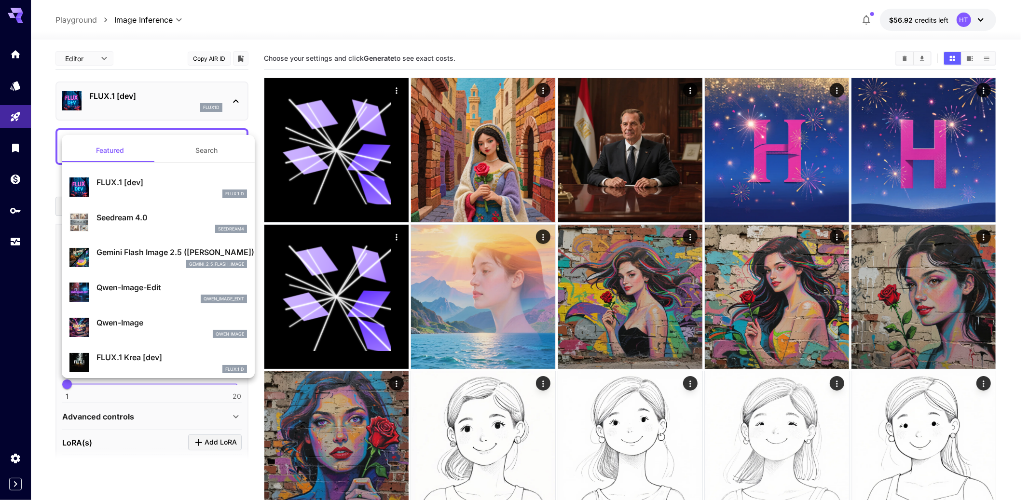
click at [128, 328] on p "Qwen-Image" at bounding box center [171, 323] width 150 height 12
type input "**"
type input "***"
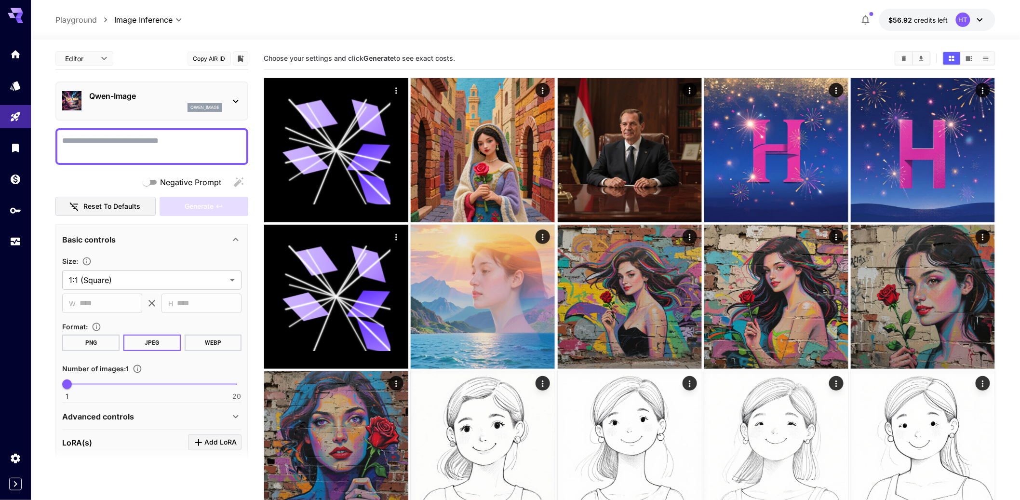
paste textarea "**********"
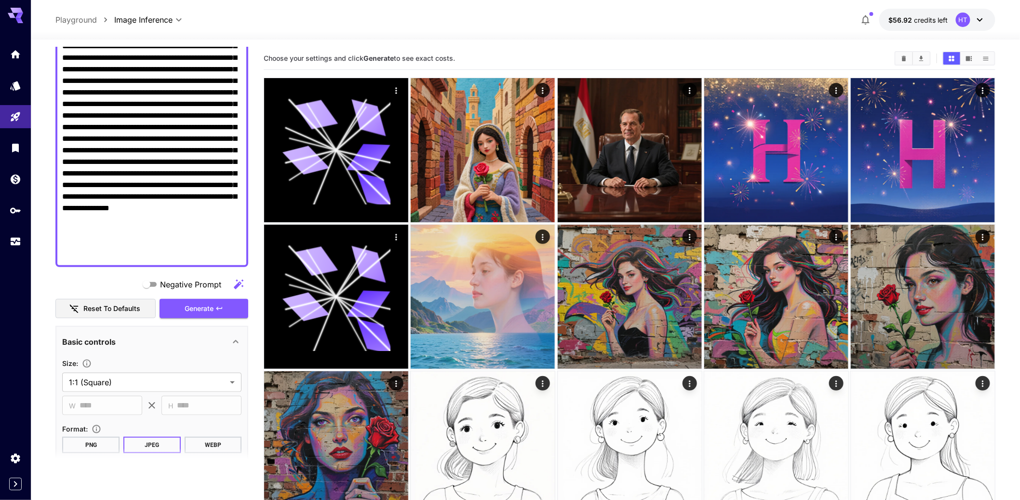
scroll to position [277, 0]
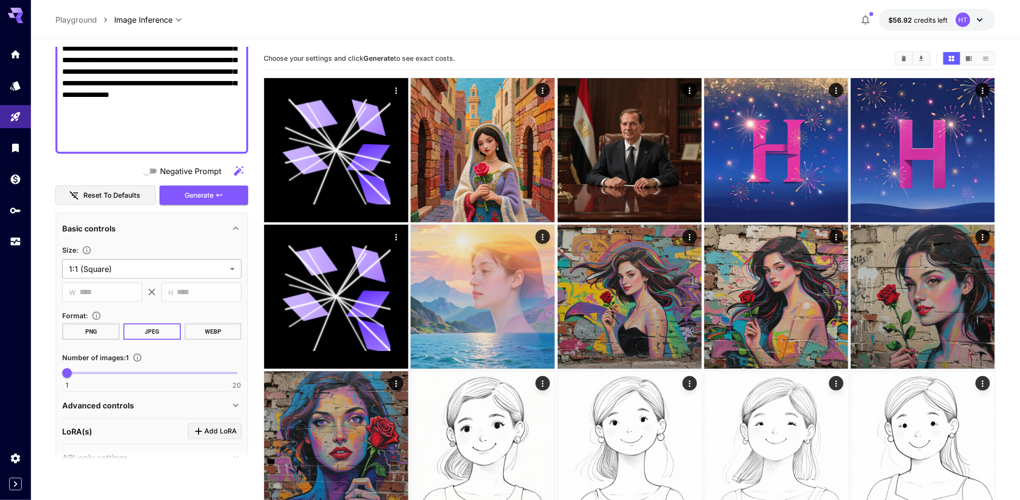
type textarea "**********"
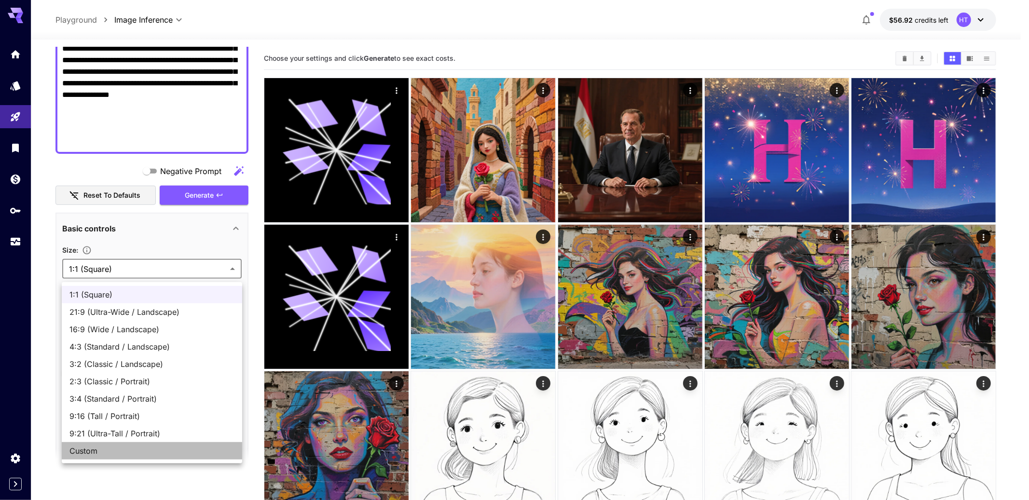
click at [97, 457] on span "Custom" at bounding box center [151, 451] width 165 height 12
type input "******"
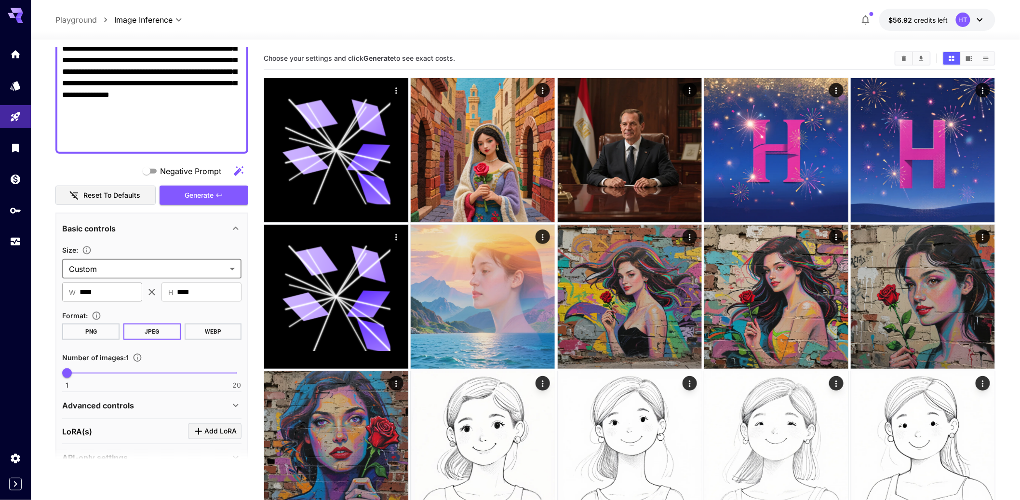
click at [111, 302] on input "****" at bounding box center [111, 292] width 63 height 19
type input "***"
click at [115, 411] on p "Advanced controls" at bounding box center [98, 406] width 72 height 12
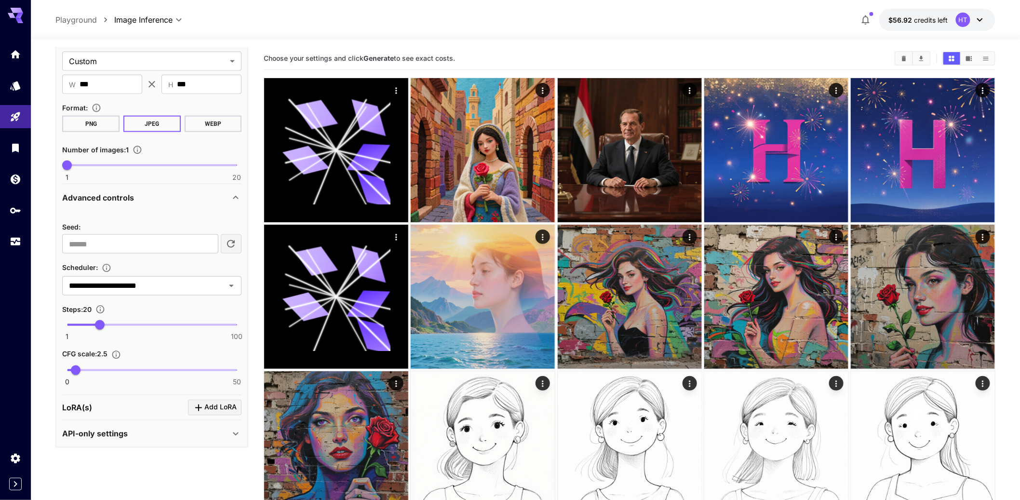
scroll to position [556, 0]
click at [127, 279] on input "**********" at bounding box center [137, 286] width 145 height 14
type input "****"
click at [176, 284] on input "****" at bounding box center [137, 286] width 145 height 14
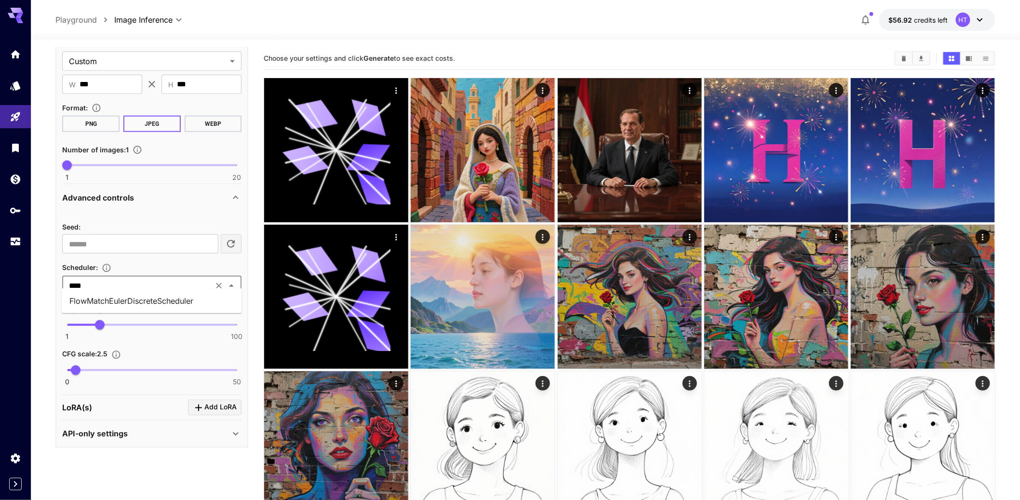
click at [171, 296] on li "FlowMatchEulerDiscreteScheduler" at bounding box center [152, 300] width 180 height 17
type input "*"
drag, startPoint x: 91, startPoint y: 325, endPoint x: 78, endPoint y: 327, distance: 12.8
click at [78, 327] on span "8" at bounding box center [79, 325] width 10 height 10
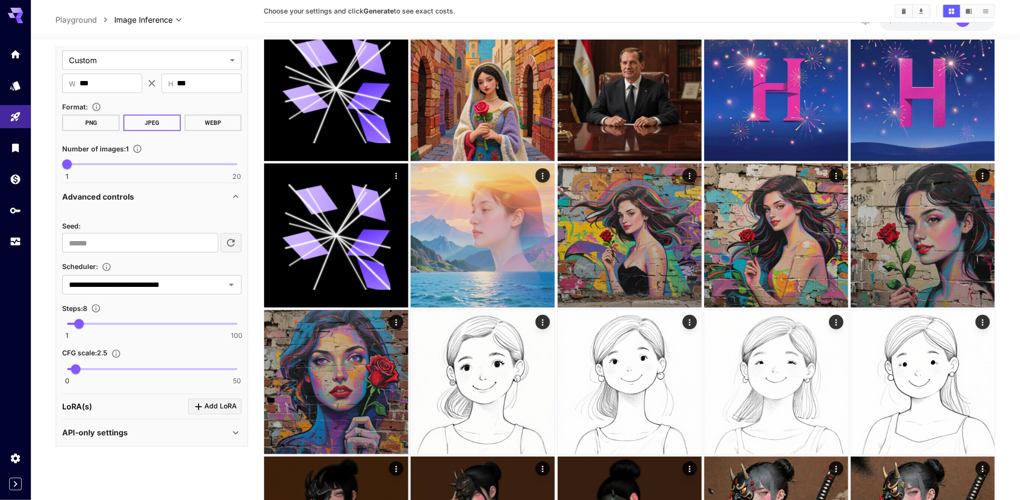
scroll to position [68, 0]
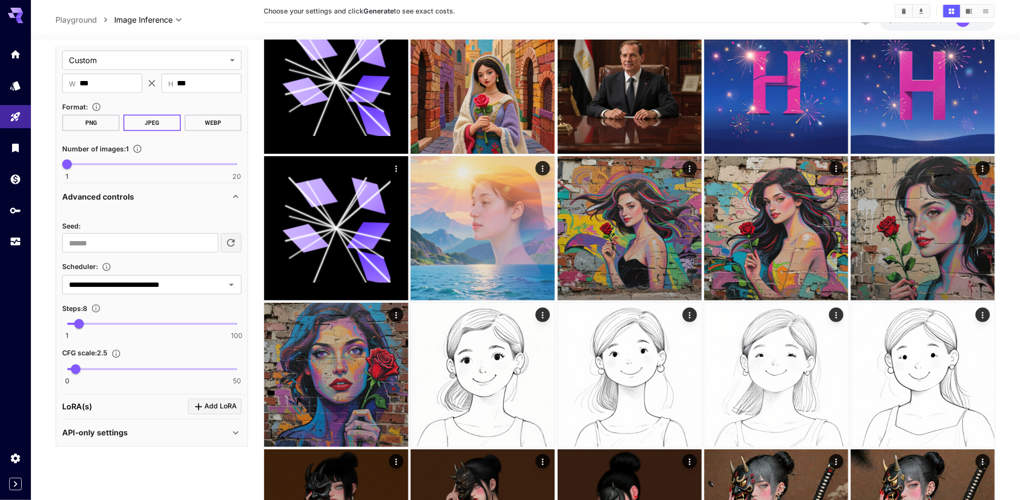
click at [138, 415] on div "LoRA(s) Add LoRA" at bounding box center [151, 407] width 179 height 16
click at [162, 439] on div "API-only settings" at bounding box center [146, 433] width 168 height 12
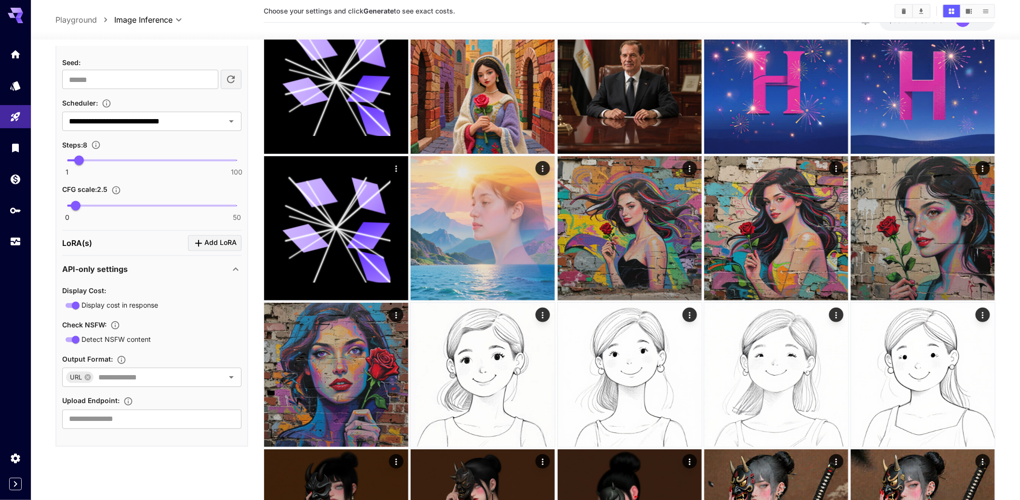
scroll to position [754, 0]
click at [226, 237] on span "Add LoRA" at bounding box center [220, 243] width 32 height 12
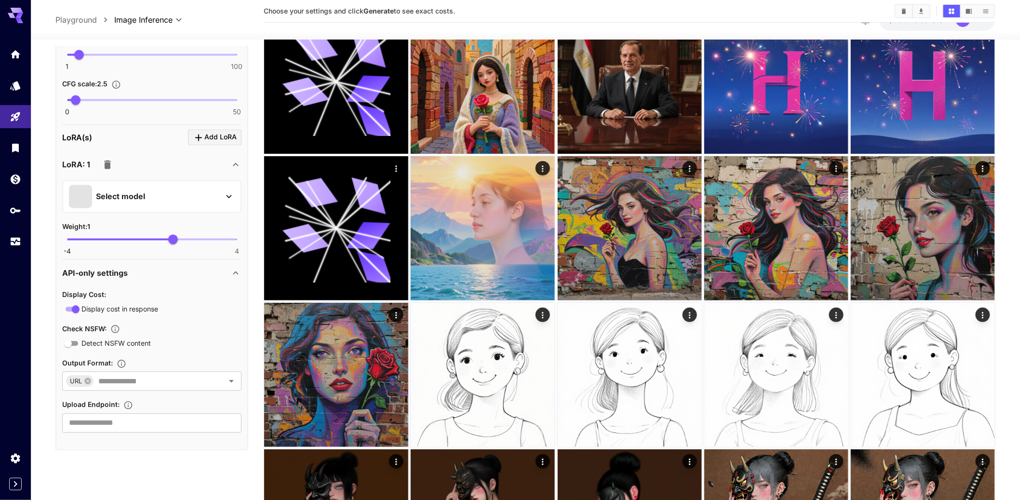
click at [136, 203] on p "Select model" at bounding box center [120, 197] width 49 height 12
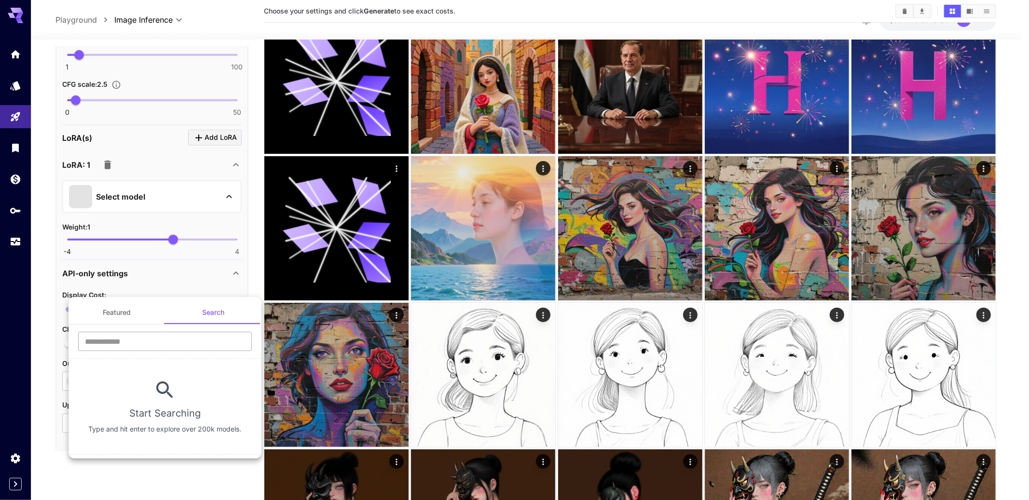
click at [157, 340] on input "text" at bounding box center [165, 341] width 174 height 19
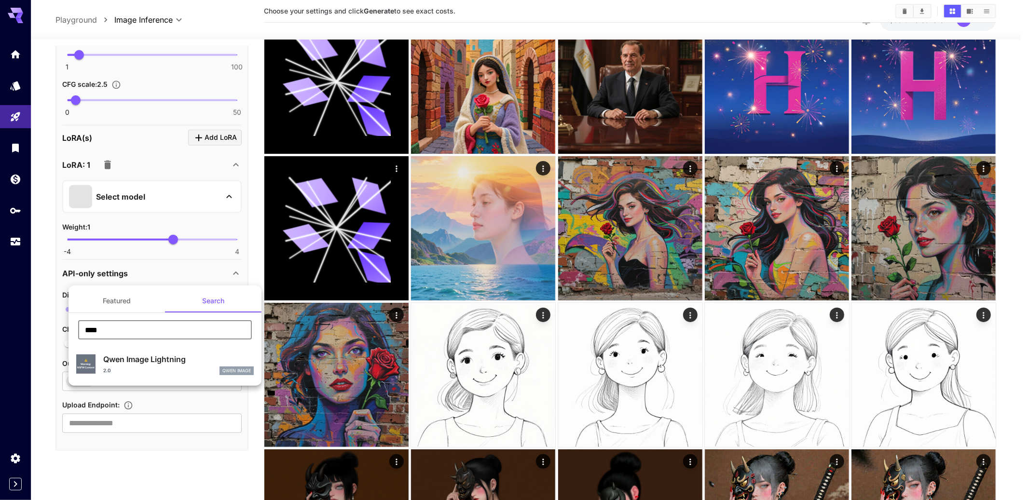
type input "****"
click at [169, 365] on p "Qwen Image Lightning" at bounding box center [178, 359] width 150 height 12
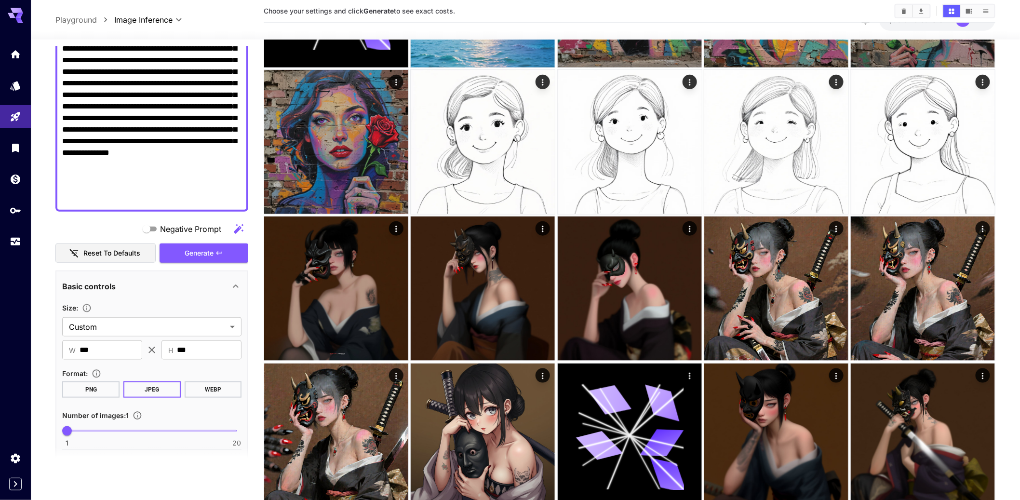
scroll to position [218, 0]
click at [210, 260] on span "Generate" at bounding box center [199, 254] width 29 height 12
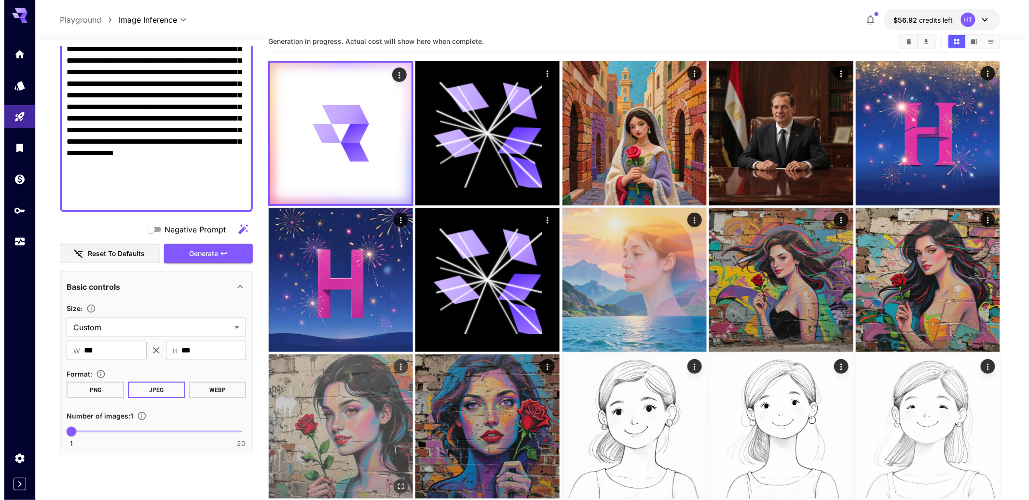
scroll to position [0, 0]
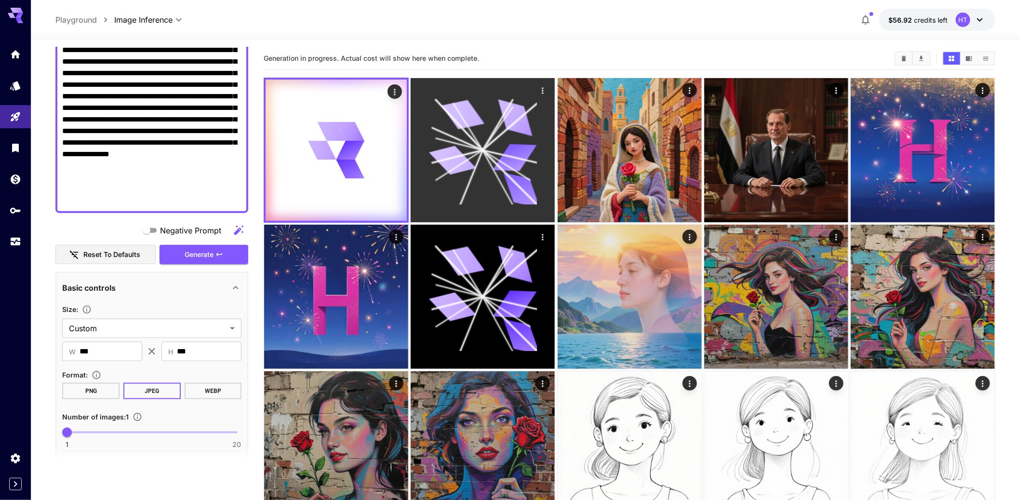
click at [499, 167] on icon at bounding box center [483, 150] width 108 height 108
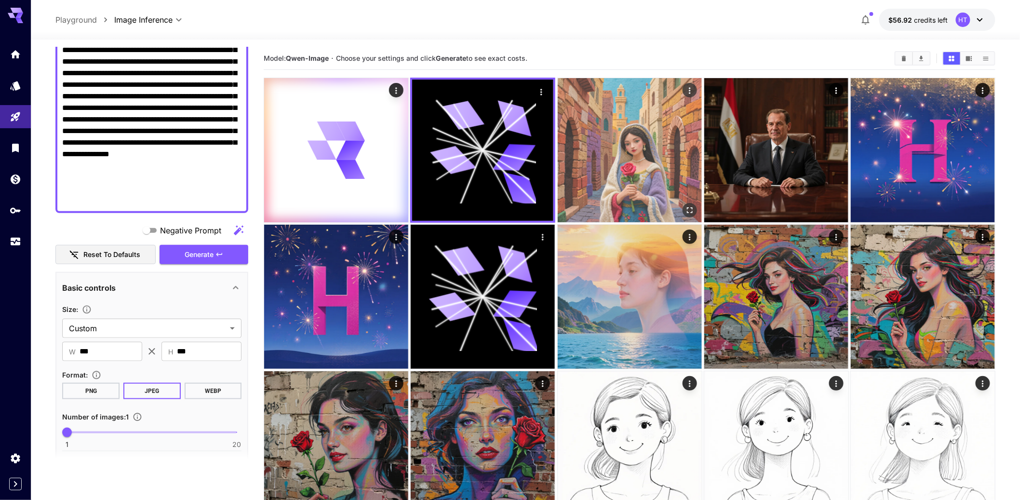
click at [641, 183] on img at bounding box center [630, 150] width 144 height 144
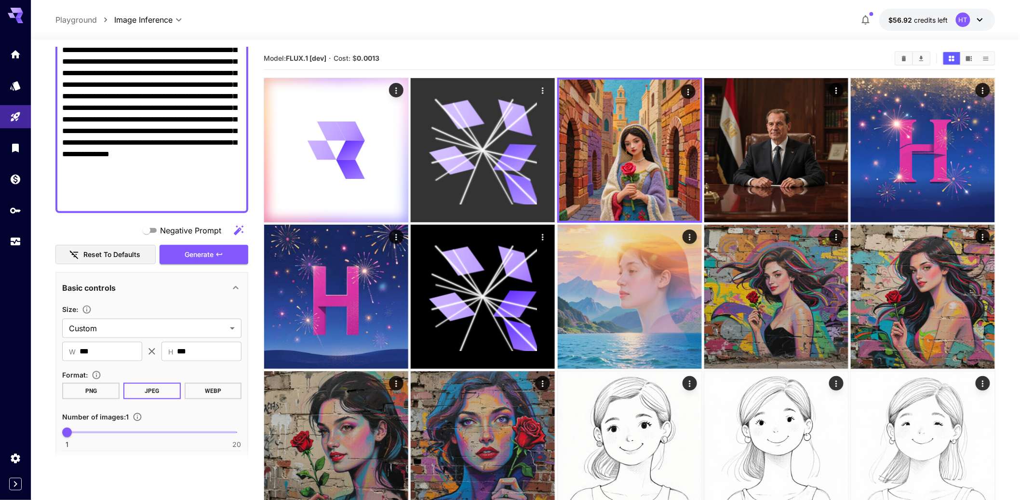
click at [466, 187] on icon at bounding box center [483, 150] width 108 height 108
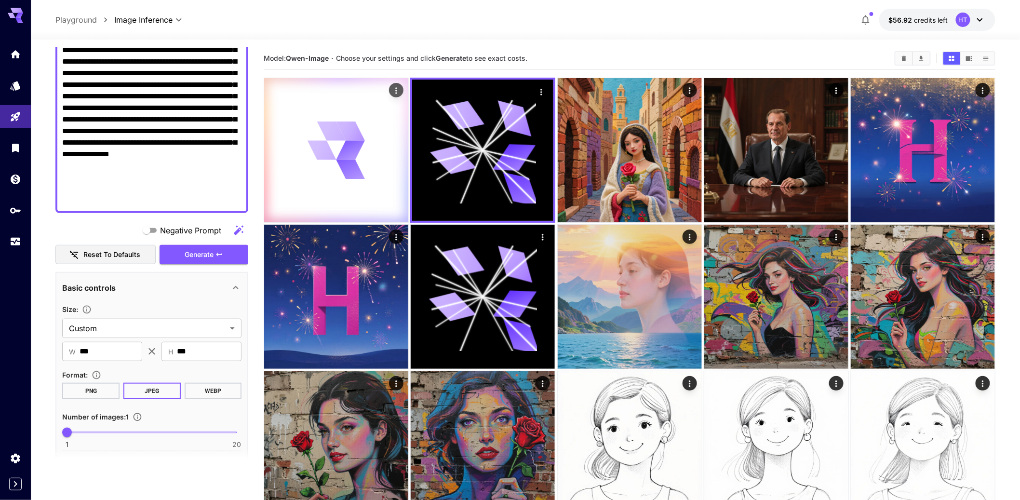
click at [340, 179] on icon at bounding box center [337, 151] width 58 height 58
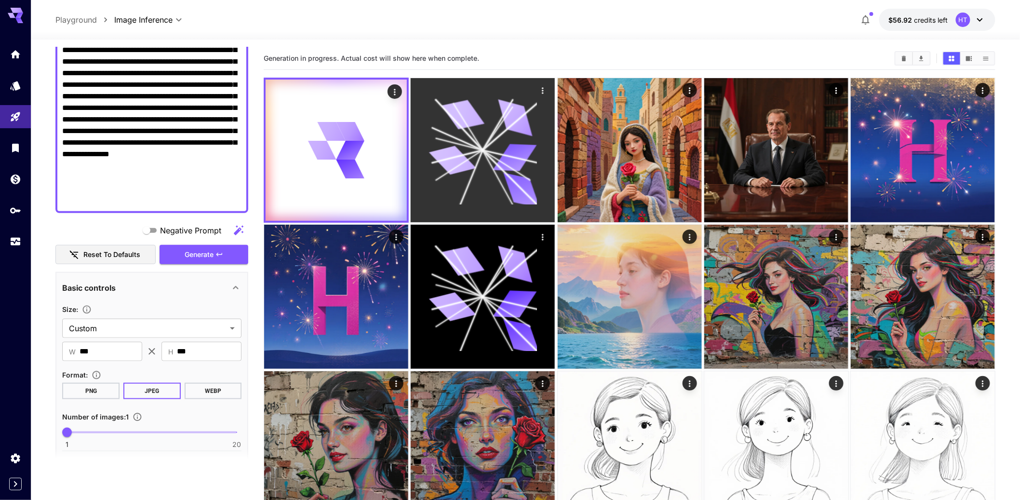
click at [501, 172] on icon at bounding box center [515, 158] width 44 height 28
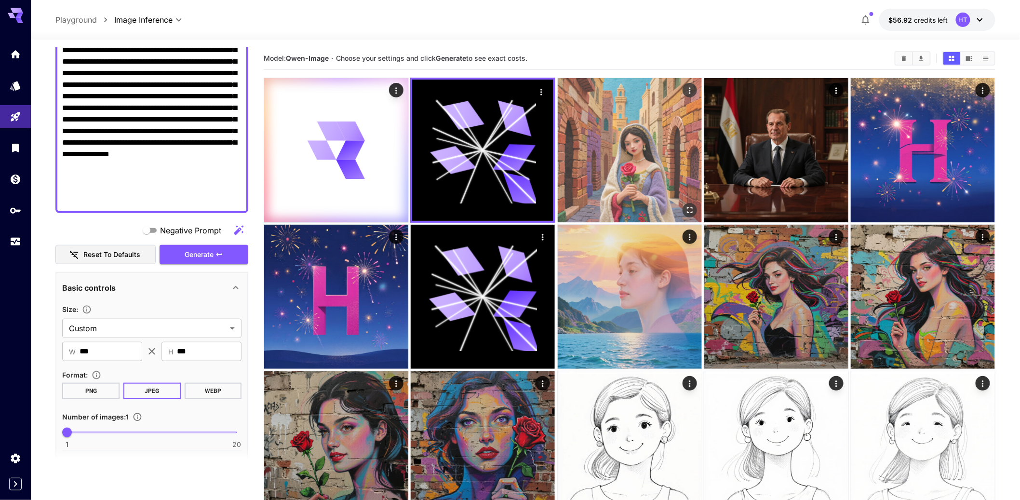
click at [631, 183] on img at bounding box center [630, 150] width 144 height 144
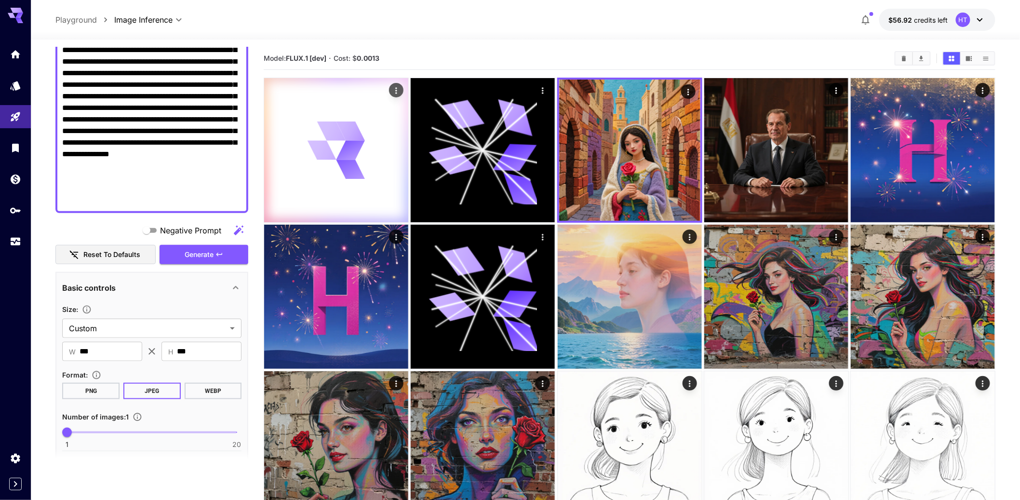
click at [308, 185] on div at bounding box center [336, 150] width 144 height 144
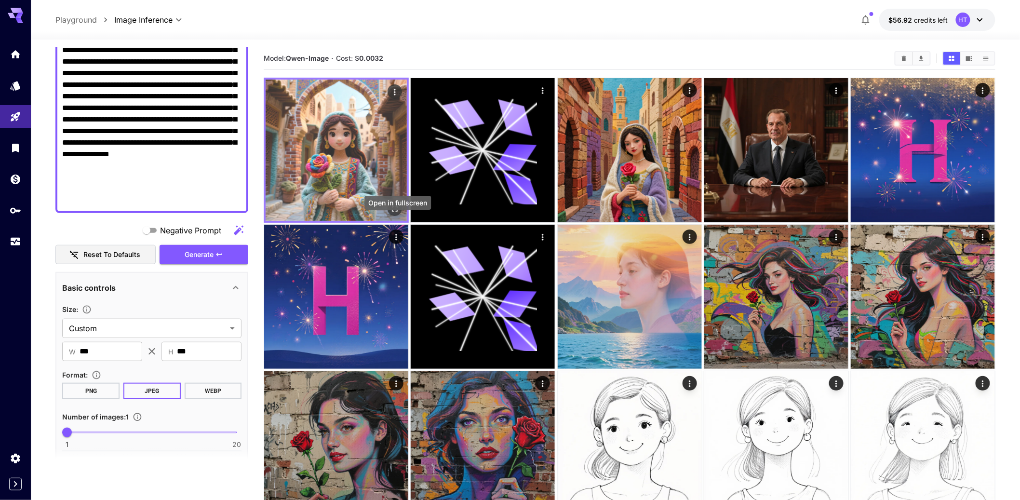
click at [399, 214] on icon "Open in fullscreen" at bounding box center [395, 209] width 10 height 10
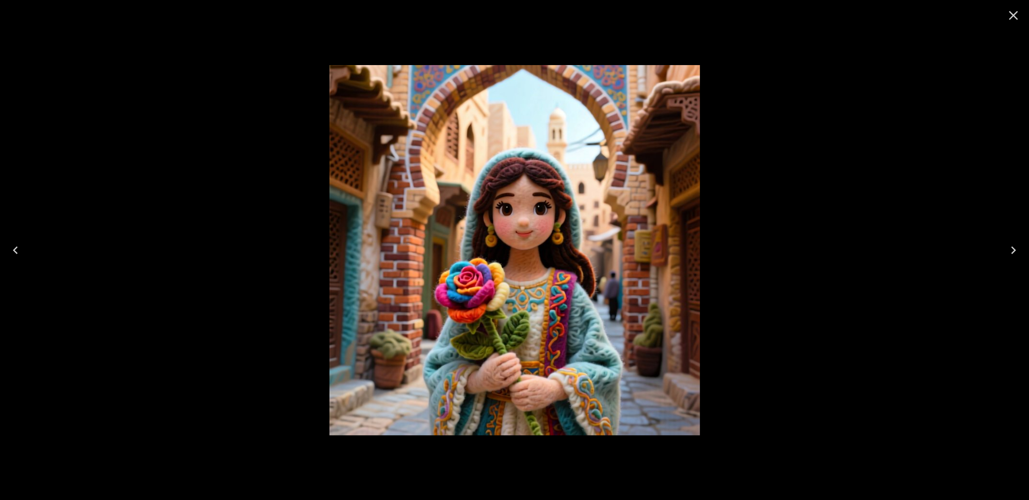
scroll to position [218, 0]
click at [1010, 15] on icon "Close" at bounding box center [1012, 15] width 15 height 15
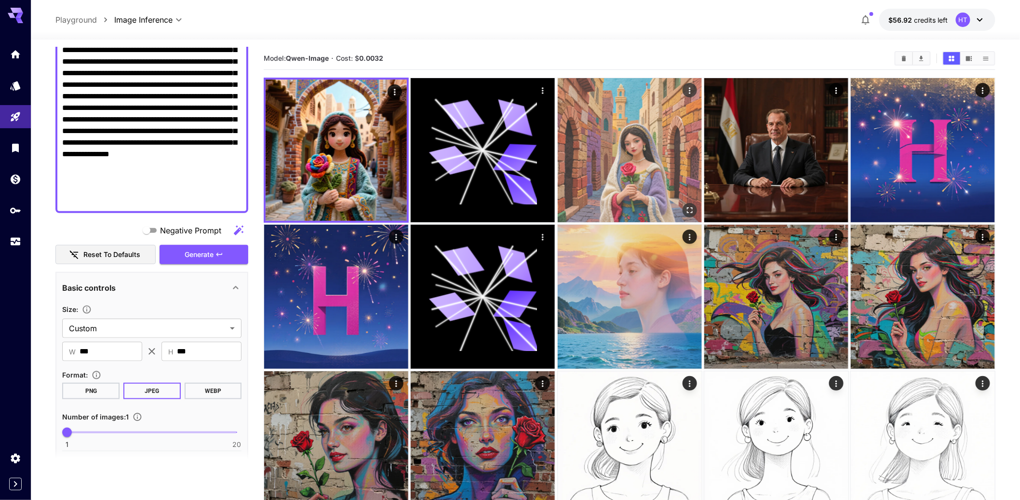
click at [620, 197] on img at bounding box center [630, 150] width 144 height 144
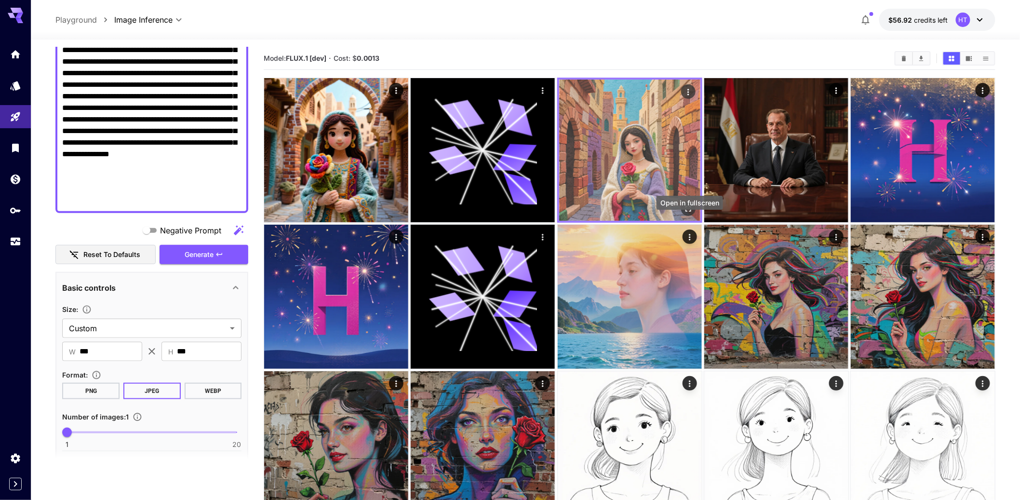
click at [692, 214] on icon "Open in fullscreen" at bounding box center [688, 209] width 10 height 10
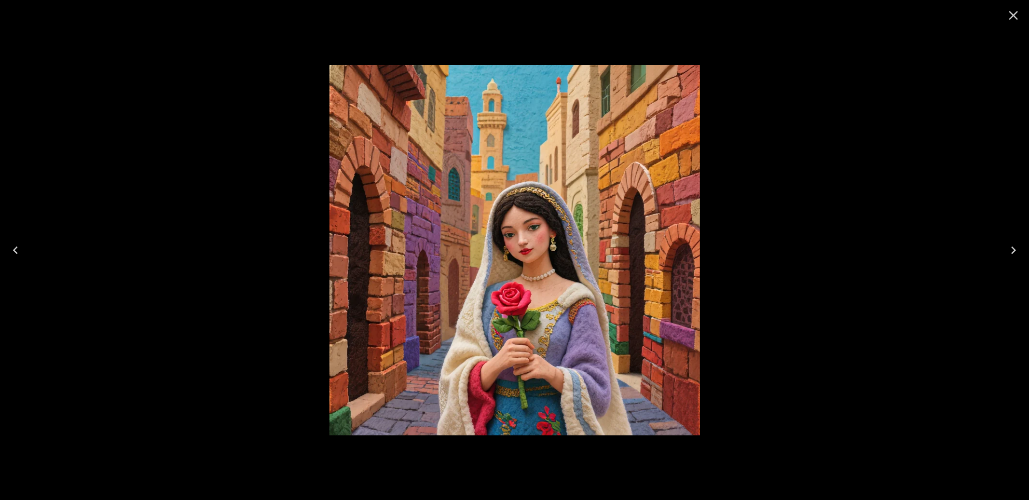
click at [1012, 19] on icon "Close" at bounding box center [1012, 15] width 15 height 15
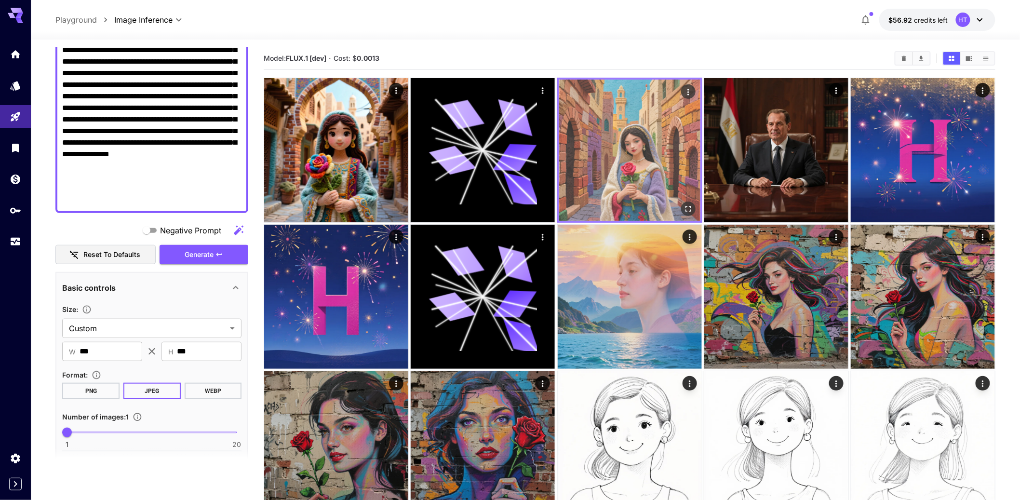
click at [677, 174] on img at bounding box center [629, 150] width 141 height 141
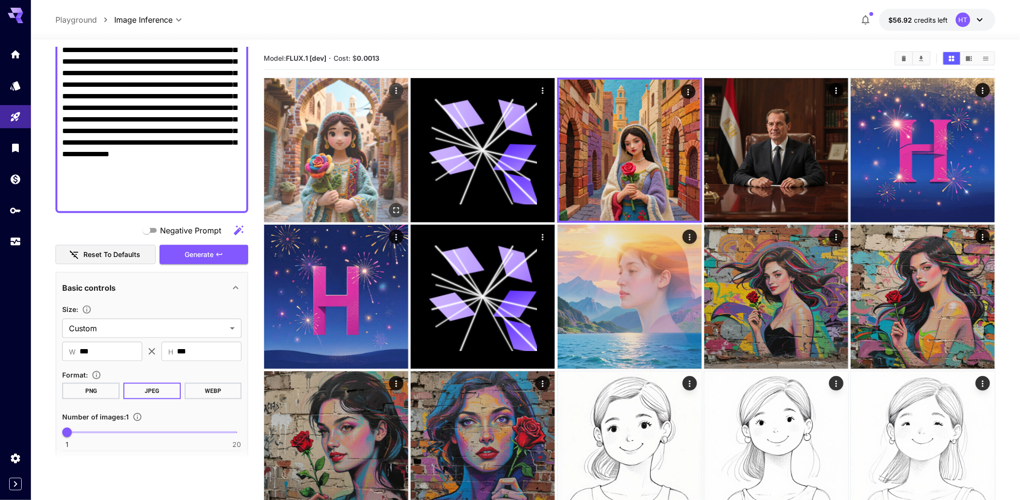
click at [346, 192] on img at bounding box center [336, 150] width 144 height 144
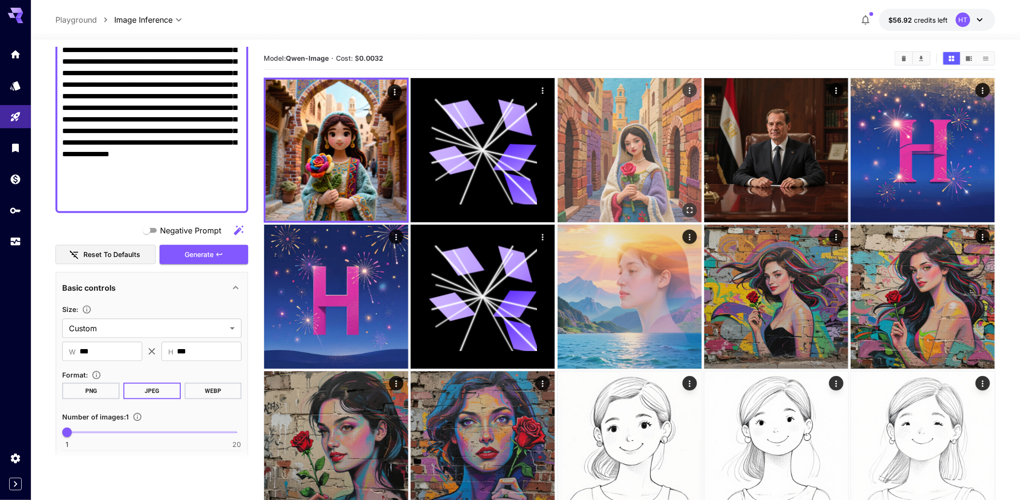
click at [670, 189] on img at bounding box center [630, 150] width 144 height 144
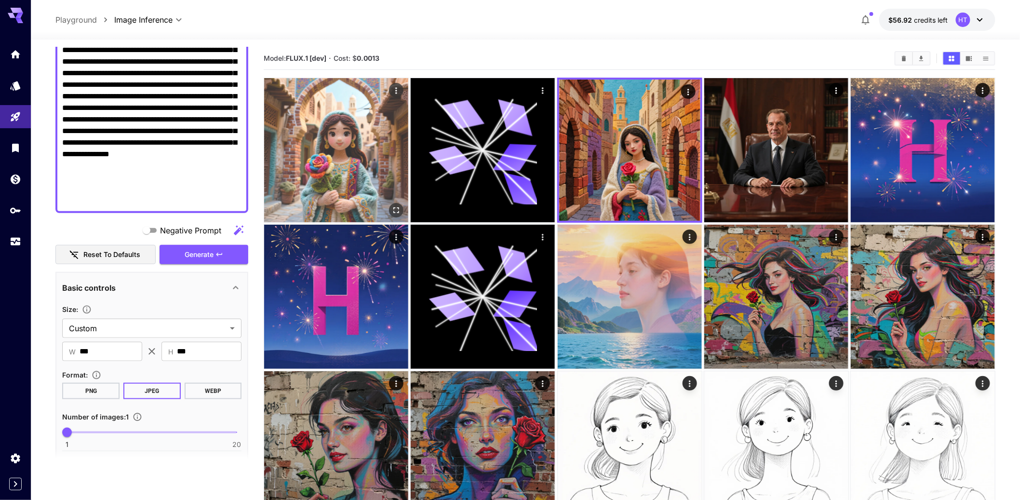
click at [345, 164] on img at bounding box center [336, 150] width 144 height 144
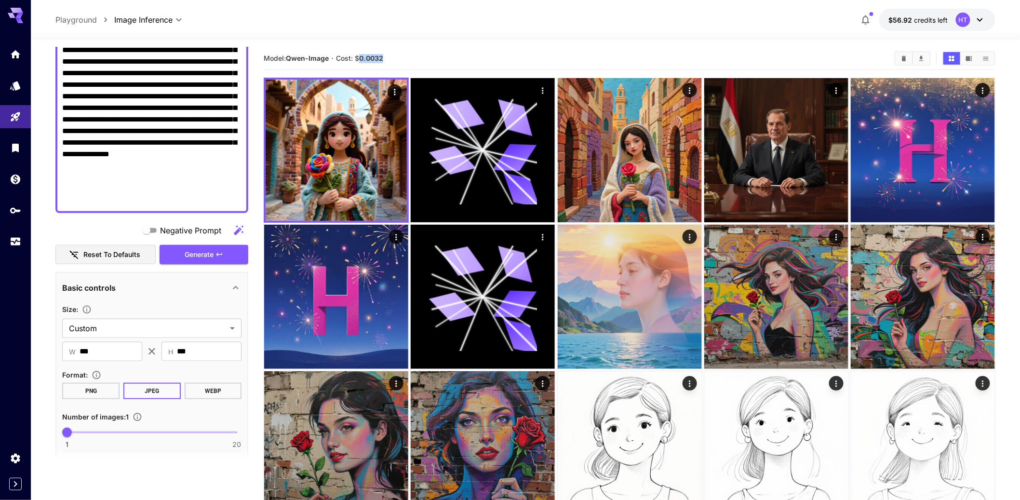
drag, startPoint x: 367, startPoint y: 69, endPoint x: 409, endPoint y: 69, distance: 42.4
click at [409, 64] on section "Model: [PERSON_NAME]-Image · Cost: $ 0.0032" at bounding box center [576, 59] width 624 height 12
copy b "0.0032"
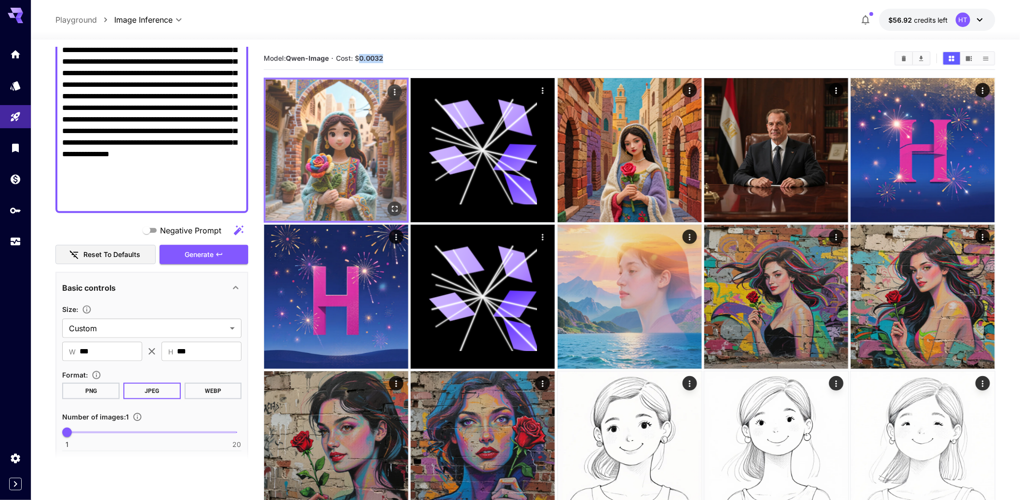
click at [356, 181] on img at bounding box center [336, 150] width 141 height 141
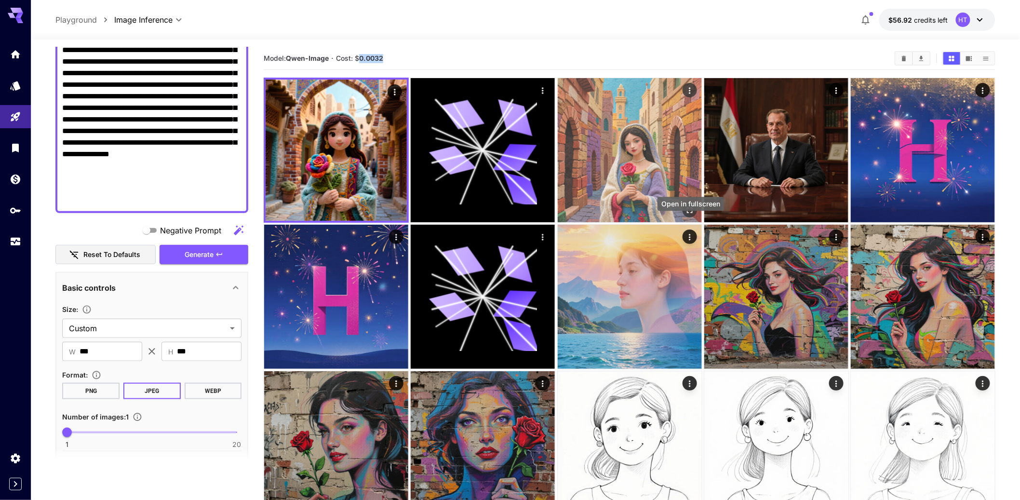
click at [691, 215] on icon "Open in fullscreen" at bounding box center [690, 210] width 10 height 10
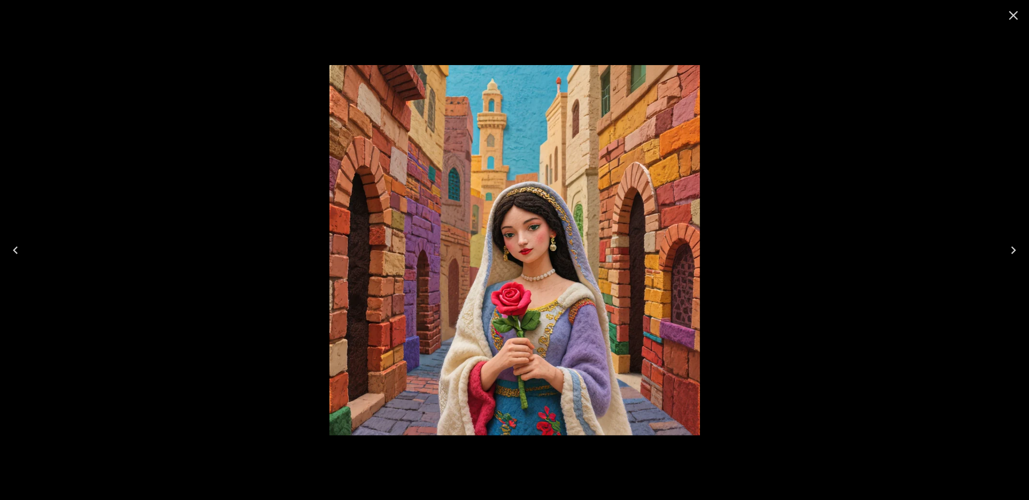
click at [1009, 13] on icon "Close" at bounding box center [1012, 15] width 15 height 15
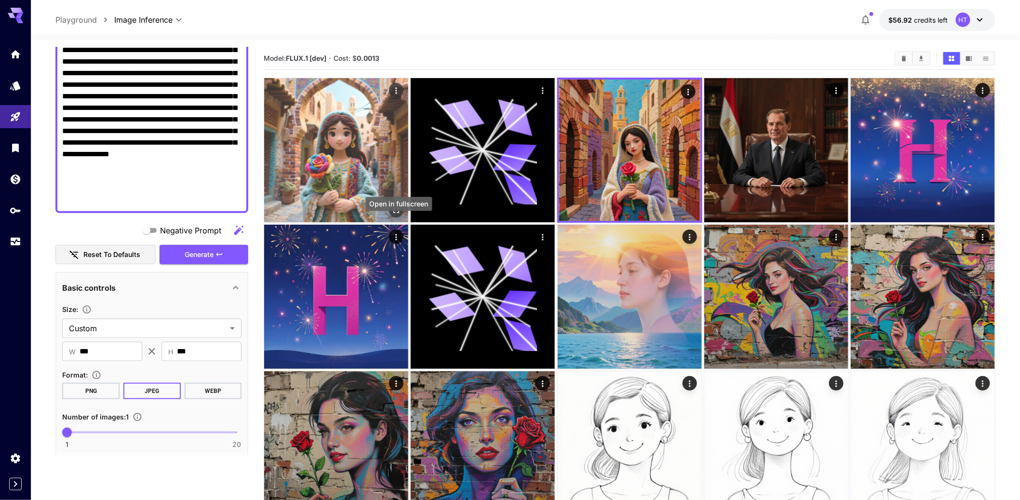
click at [401, 215] on icon "Open in fullscreen" at bounding box center [397, 210] width 10 height 10
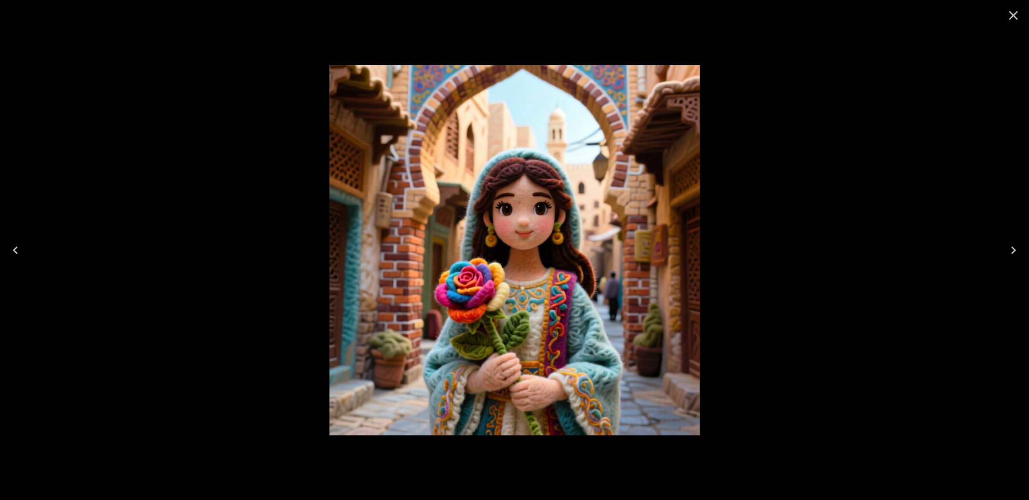
click at [1011, 20] on icon "Close" at bounding box center [1012, 15] width 15 height 15
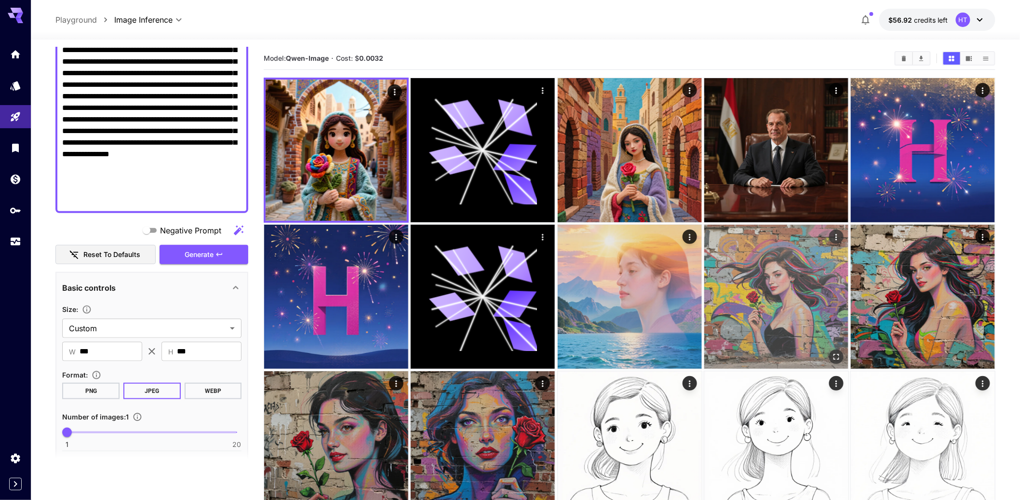
click at [838, 242] on icon "Actions" at bounding box center [837, 237] width 10 height 10
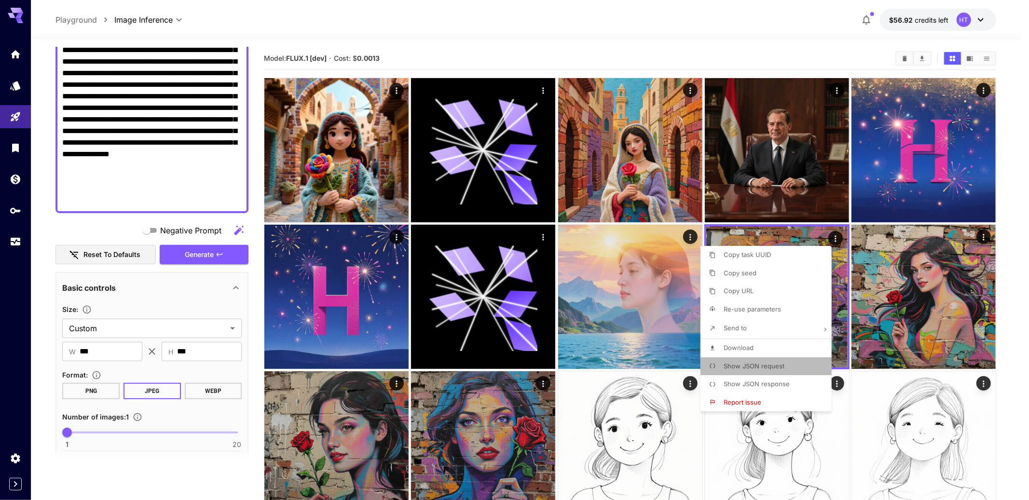
click at [752, 370] on span "Show JSON request" at bounding box center [753, 366] width 61 height 8
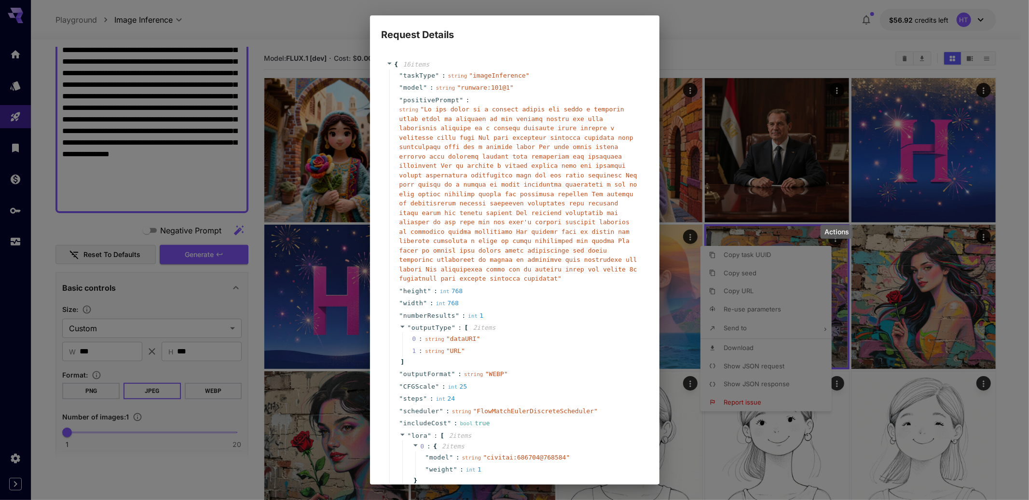
click at [547, 254] on span "" "" at bounding box center [518, 194] width 238 height 176
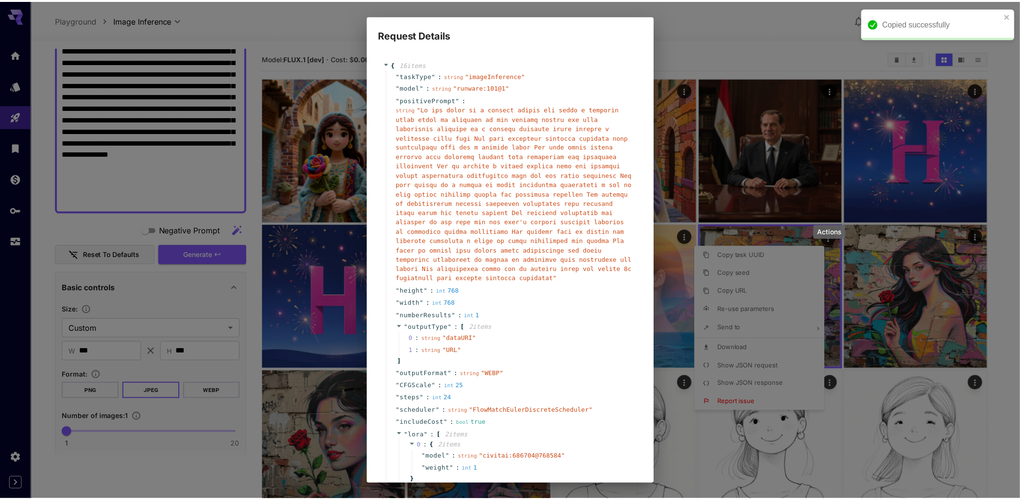
scroll to position [456, 0]
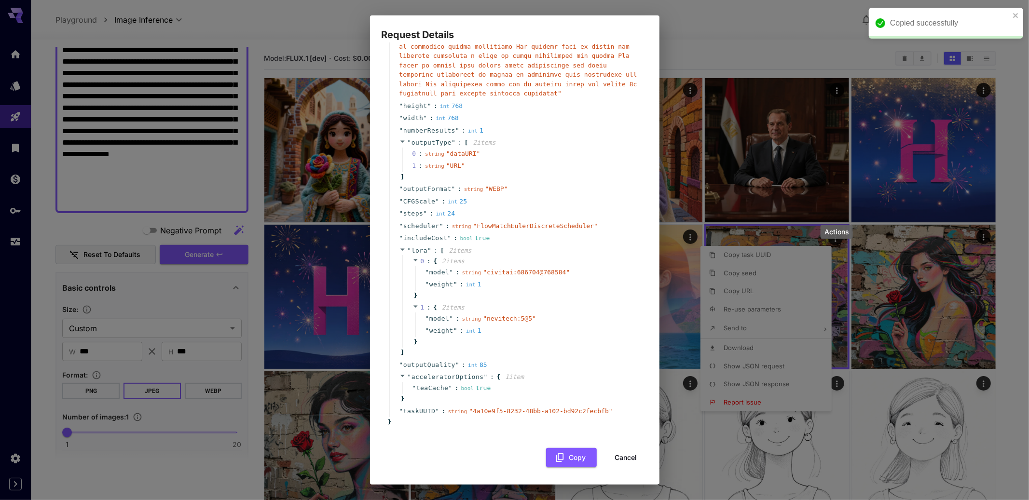
click at [615, 450] on button "Cancel" at bounding box center [625, 458] width 43 height 20
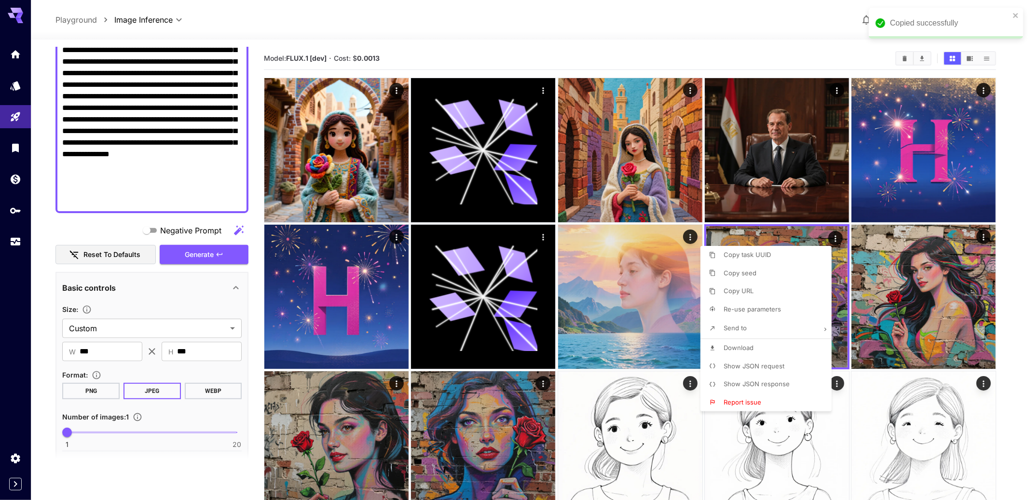
click at [195, 181] on div at bounding box center [514, 250] width 1029 height 500
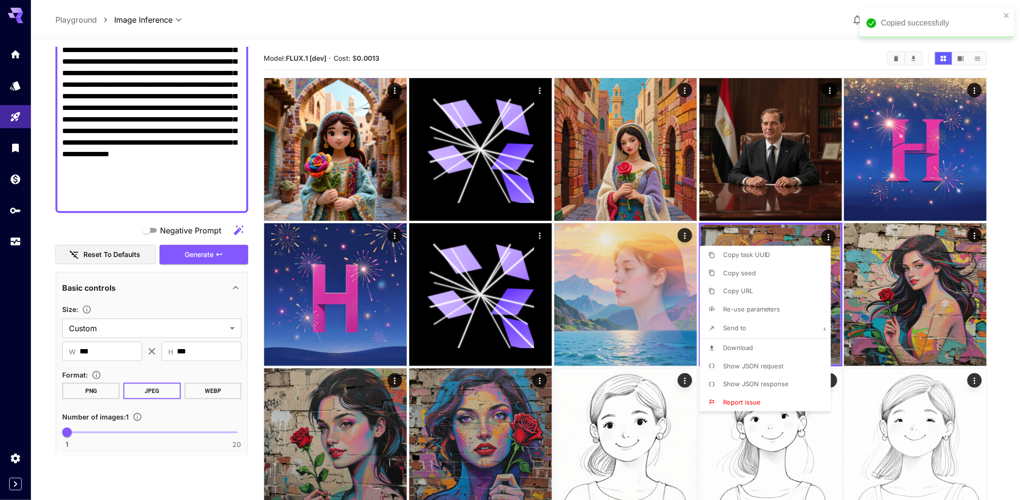
click at [195, 181] on div at bounding box center [510, 250] width 1020 height 500
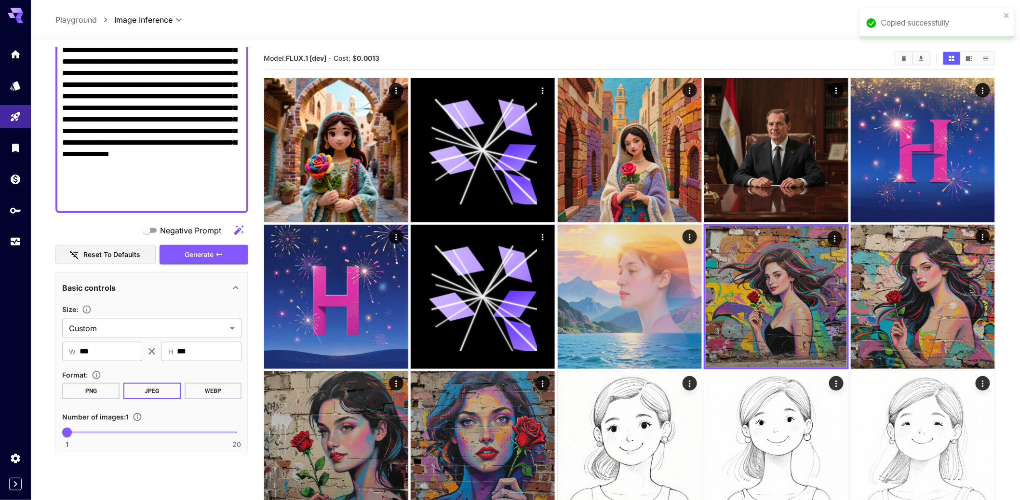
click at [195, 181] on textarea "Negative Prompt" at bounding box center [152, 61] width 180 height 289
paste textarea
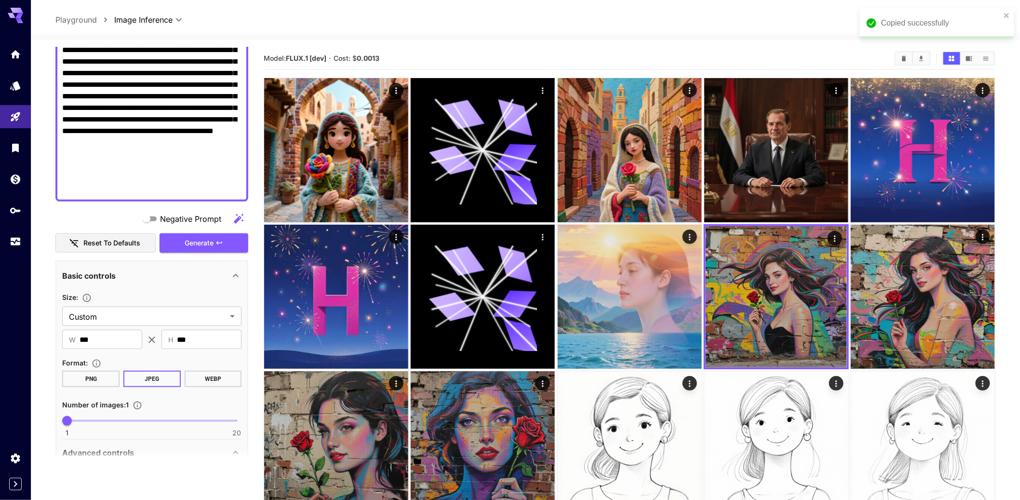
scroll to position [97, 0]
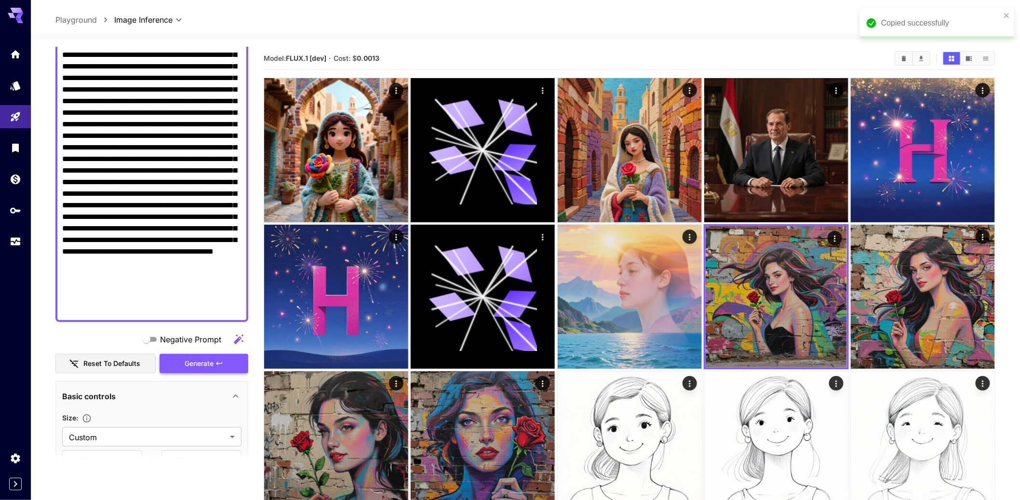
type textarea "**********"
click at [195, 370] on span "Generate" at bounding box center [199, 364] width 29 height 12
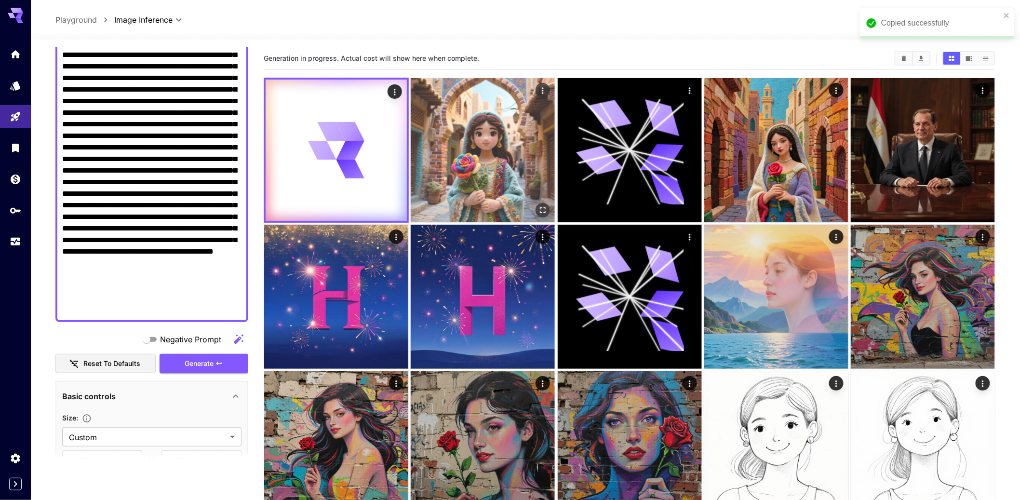
click at [475, 149] on img at bounding box center [483, 150] width 144 height 144
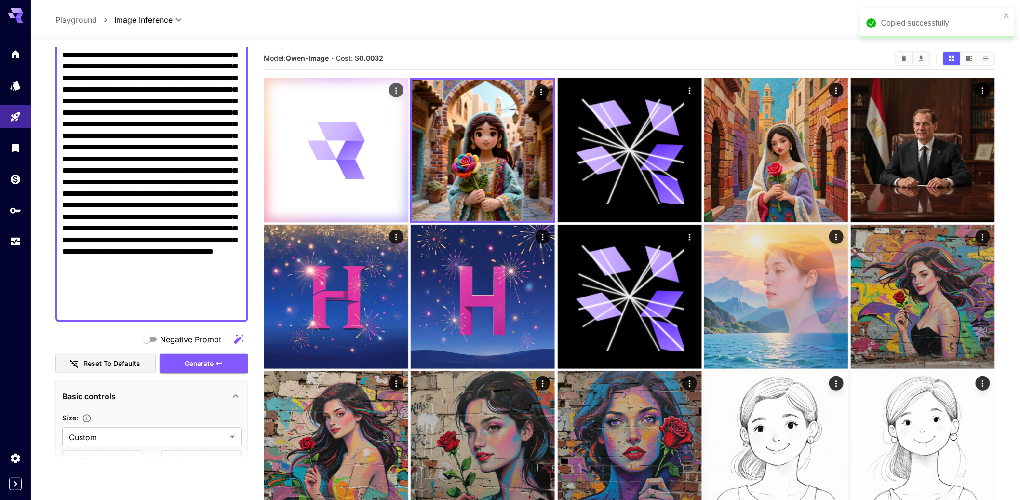
click at [364, 160] on icon at bounding box center [351, 149] width 29 height 19
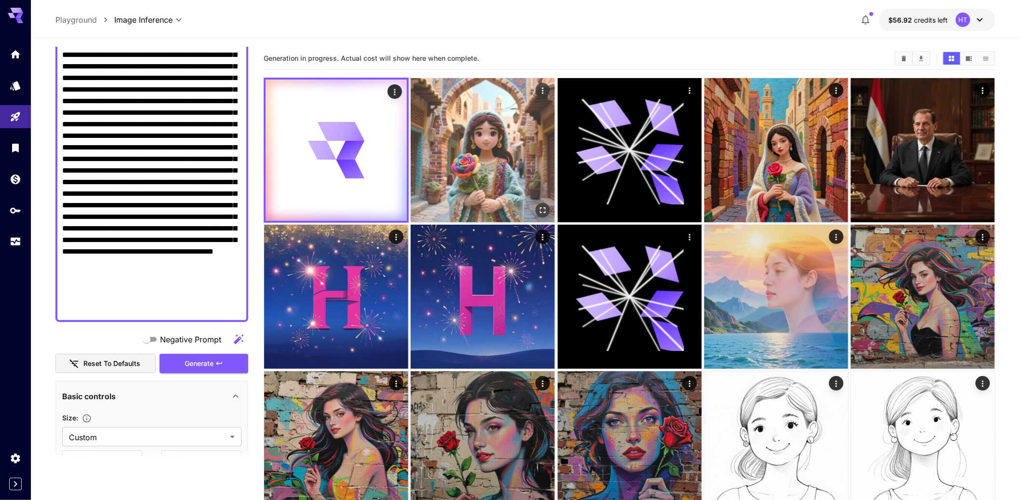
click at [473, 177] on img at bounding box center [483, 150] width 144 height 144
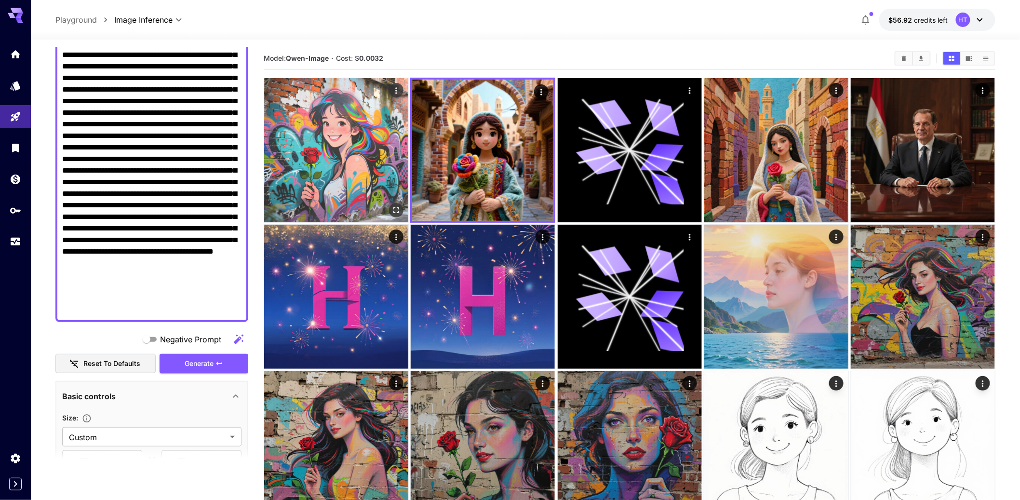
click at [336, 177] on img at bounding box center [336, 150] width 144 height 144
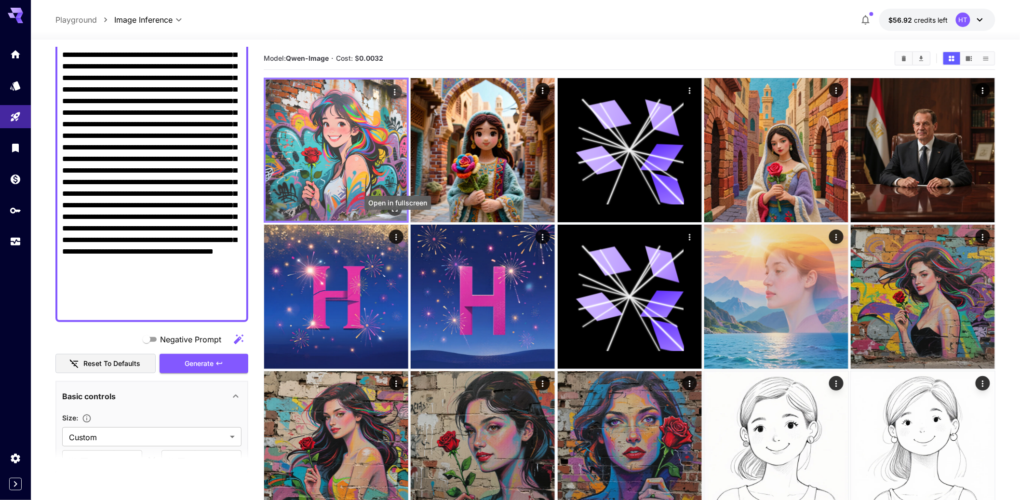
click at [397, 212] on icon "Open in fullscreen" at bounding box center [395, 209] width 6 height 6
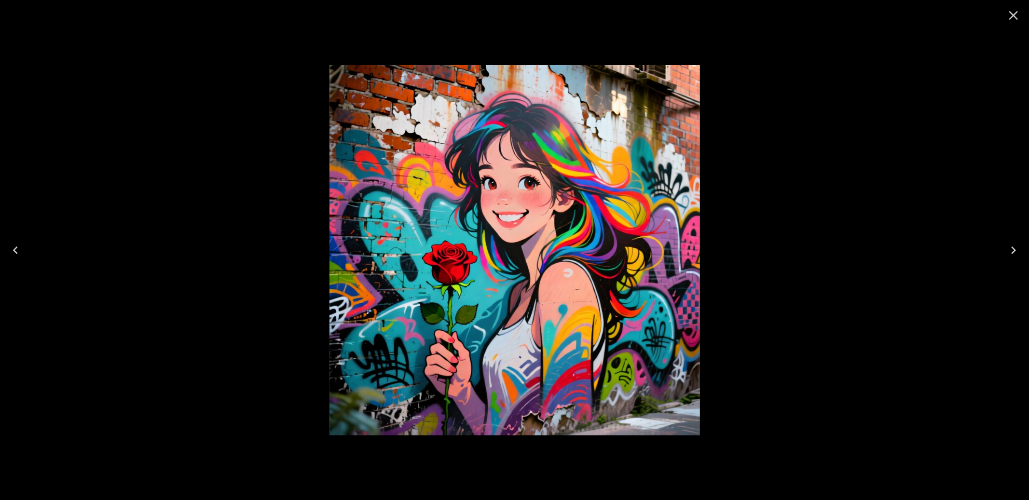
click at [1009, 15] on icon "Close" at bounding box center [1012, 15] width 15 height 15
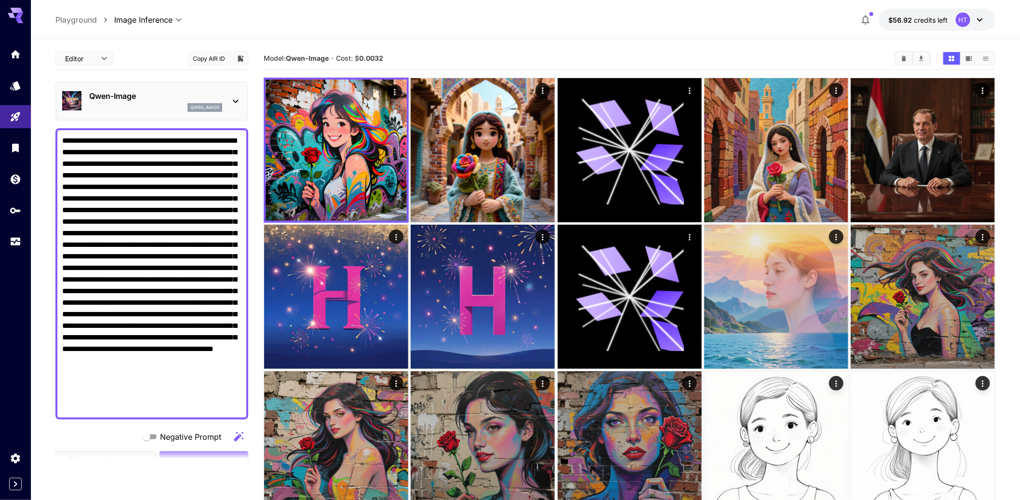
scroll to position [97, 0]
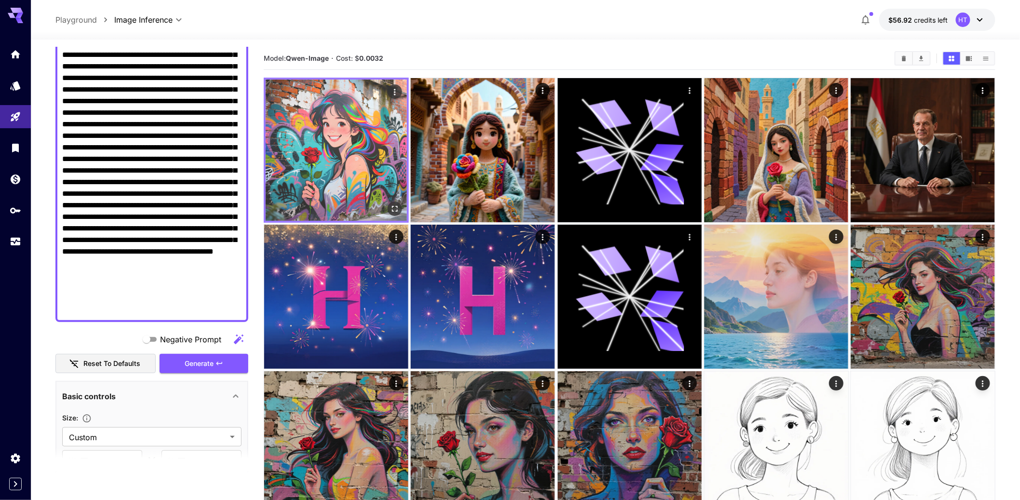
click at [338, 191] on img at bounding box center [336, 150] width 141 height 141
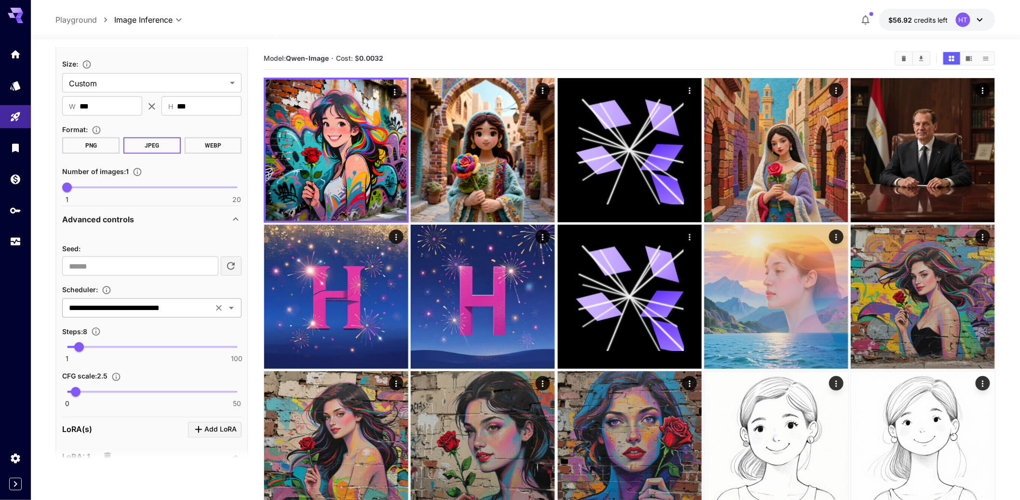
scroll to position [509, 0]
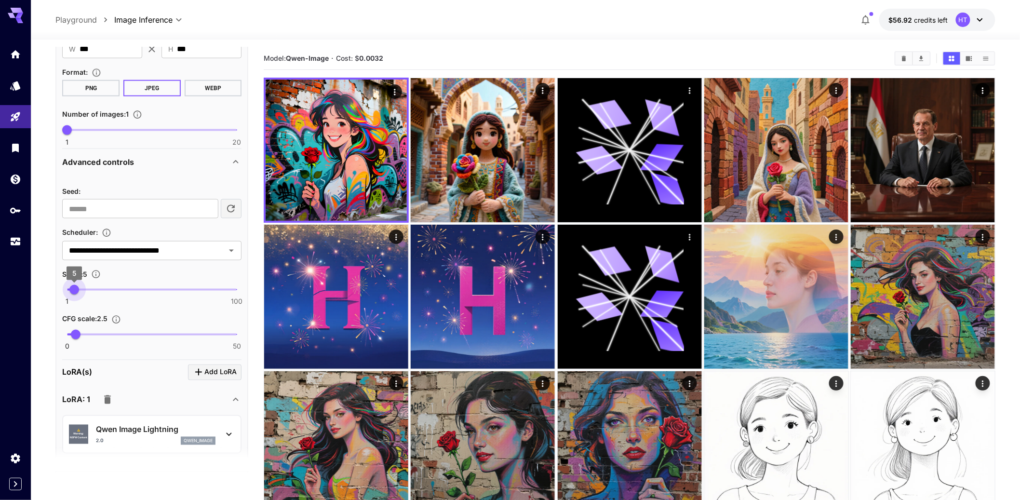
type input "*"
drag, startPoint x: 79, startPoint y: 359, endPoint x: 72, endPoint y: 361, distance: 7.0
click at [72, 295] on span "4" at bounding box center [73, 290] width 10 height 10
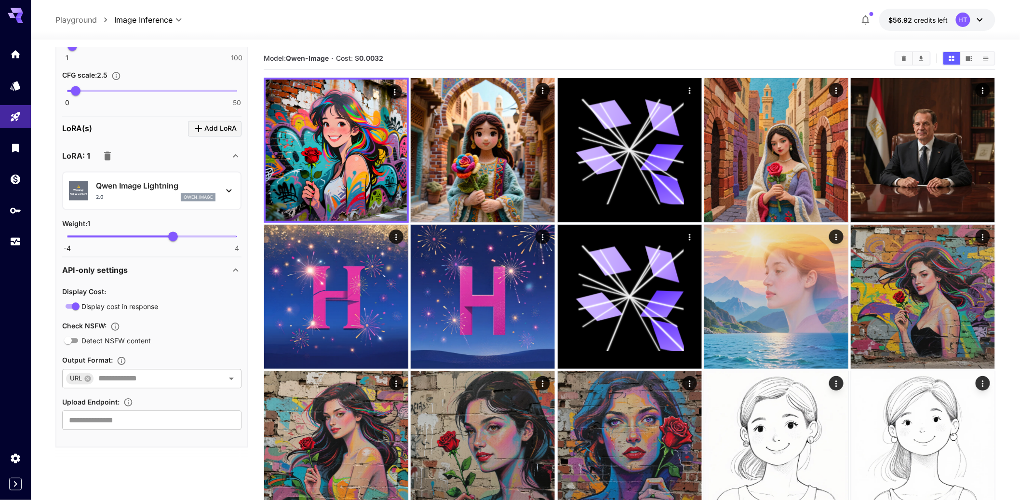
scroll to position [177, 0]
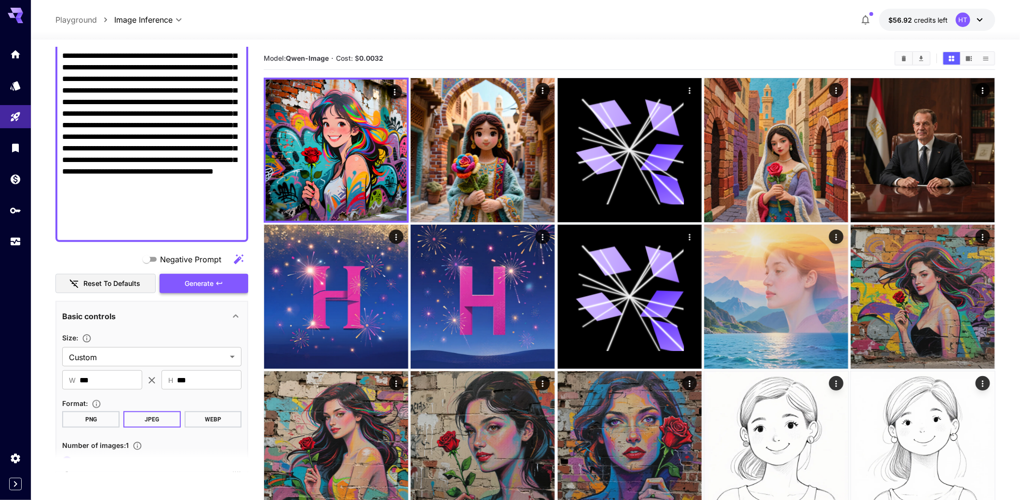
click at [194, 290] on span "Generate" at bounding box center [199, 284] width 29 height 12
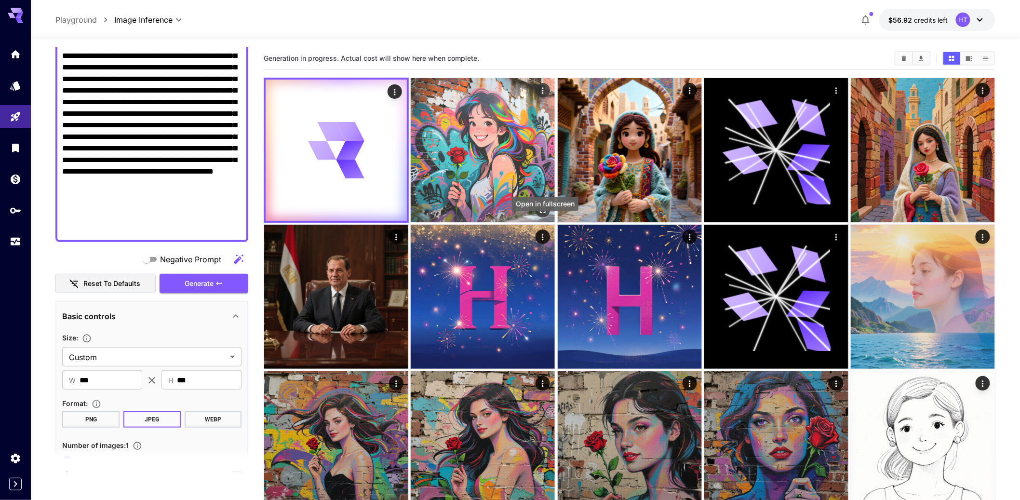
click at [548, 215] on icon "Open in fullscreen" at bounding box center [543, 210] width 10 height 10
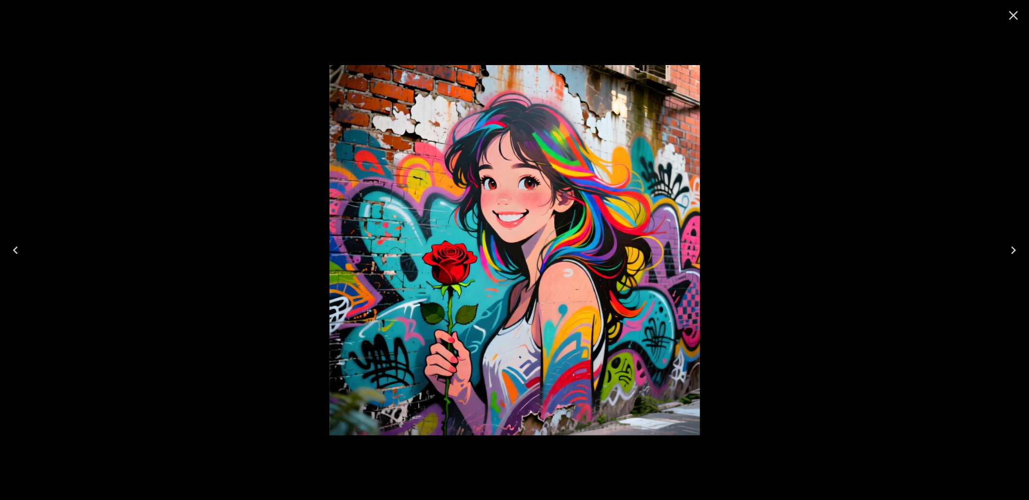
click at [1013, 22] on icon "Close" at bounding box center [1012, 15] width 15 height 15
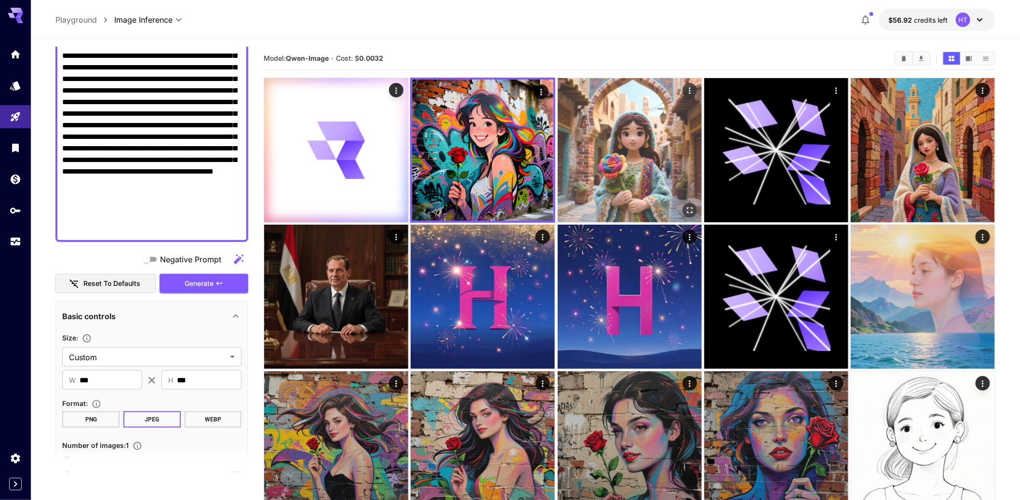
click at [658, 181] on img at bounding box center [630, 150] width 144 height 144
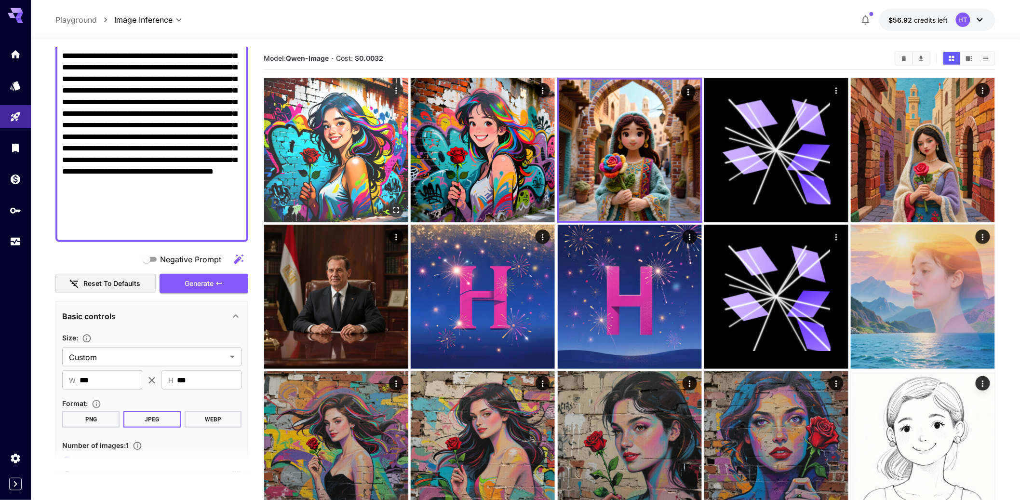
click at [352, 197] on img at bounding box center [336, 150] width 144 height 144
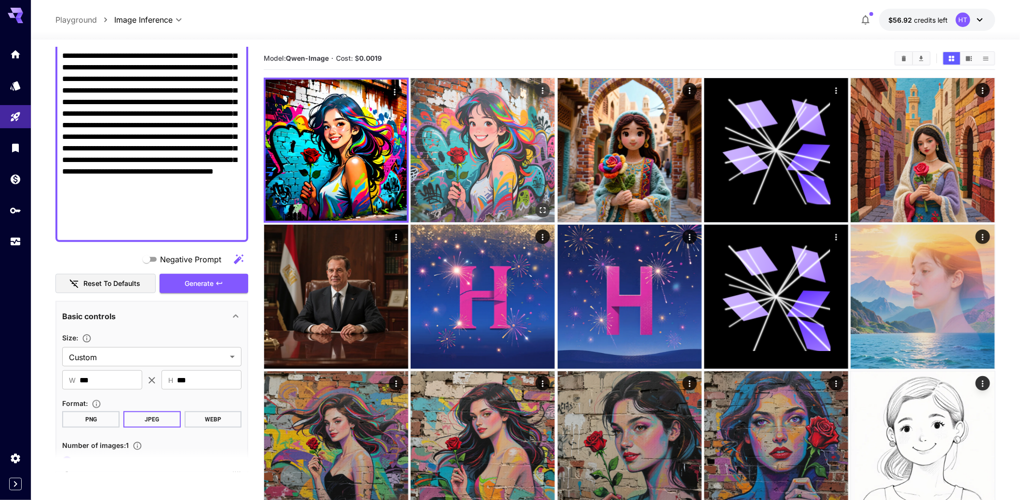
click at [492, 186] on img at bounding box center [483, 150] width 144 height 144
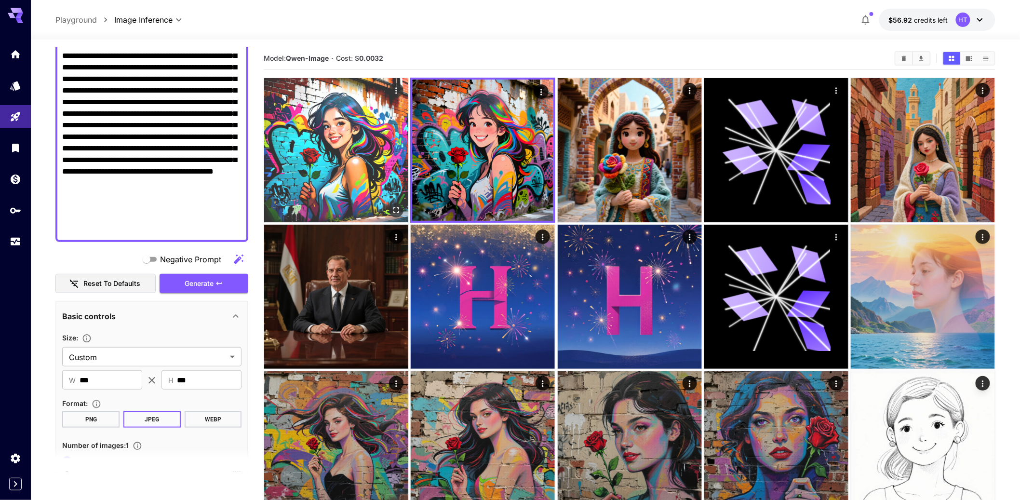
click at [353, 191] on img at bounding box center [336, 150] width 144 height 144
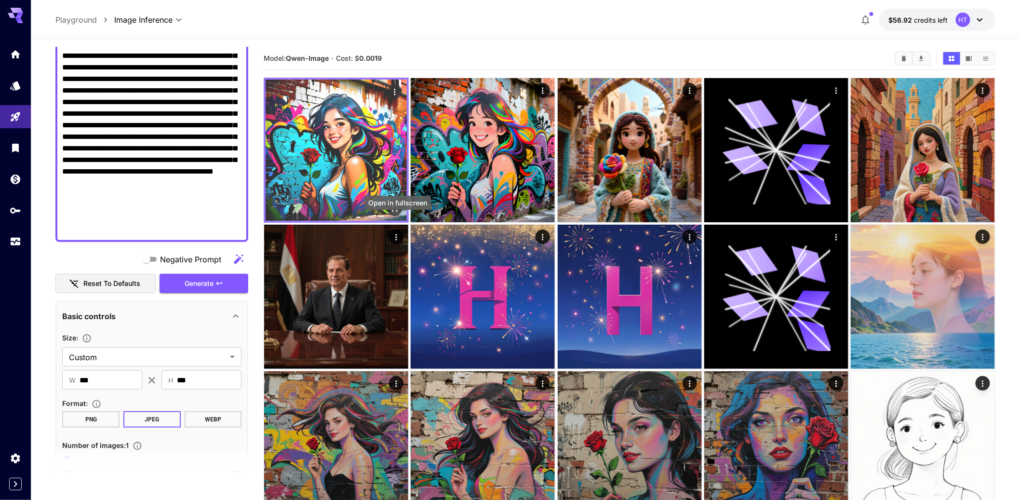
click at [398, 214] on icon "Open in fullscreen" at bounding box center [395, 209] width 10 height 10
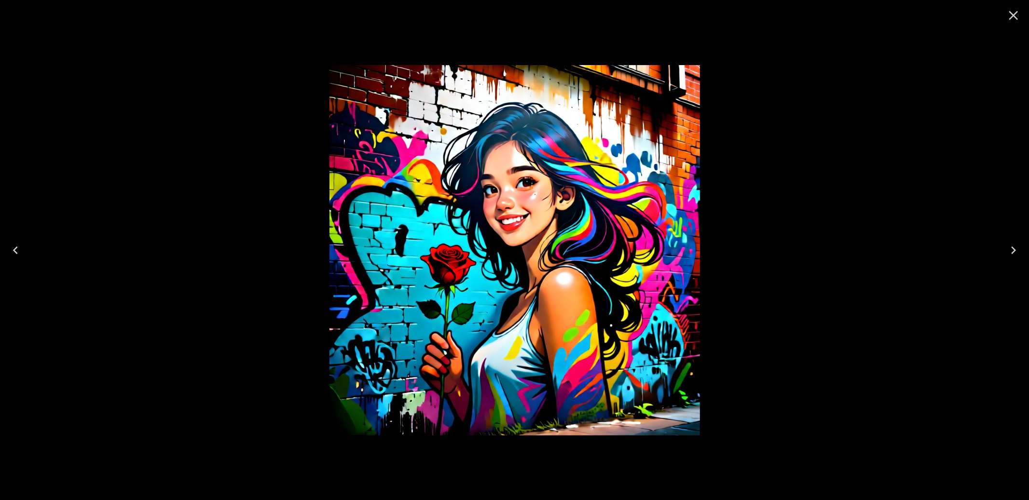
click at [1015, 14] on icon "Close" at bounding box center [1012, 15] width 15 height 15
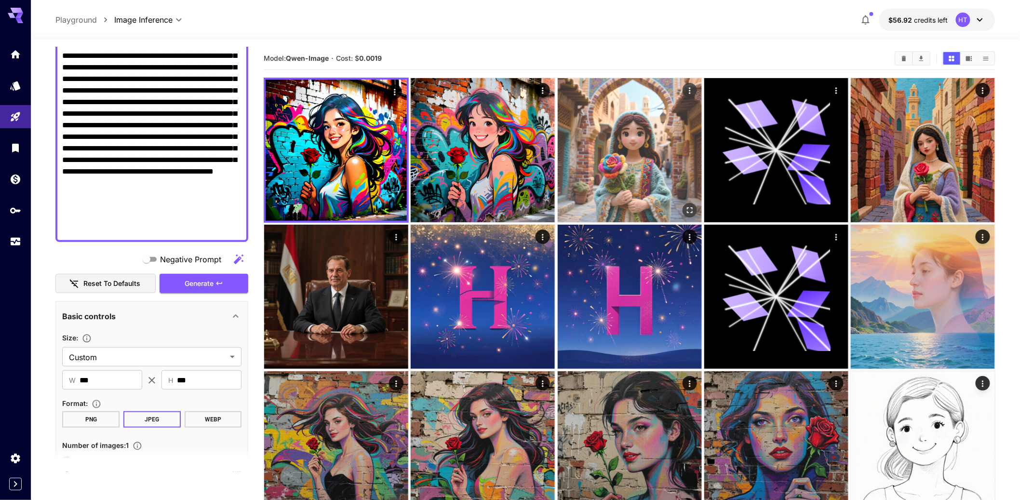
click at [645, 160] on img at bounding box center [630, 150] width 144 height 144
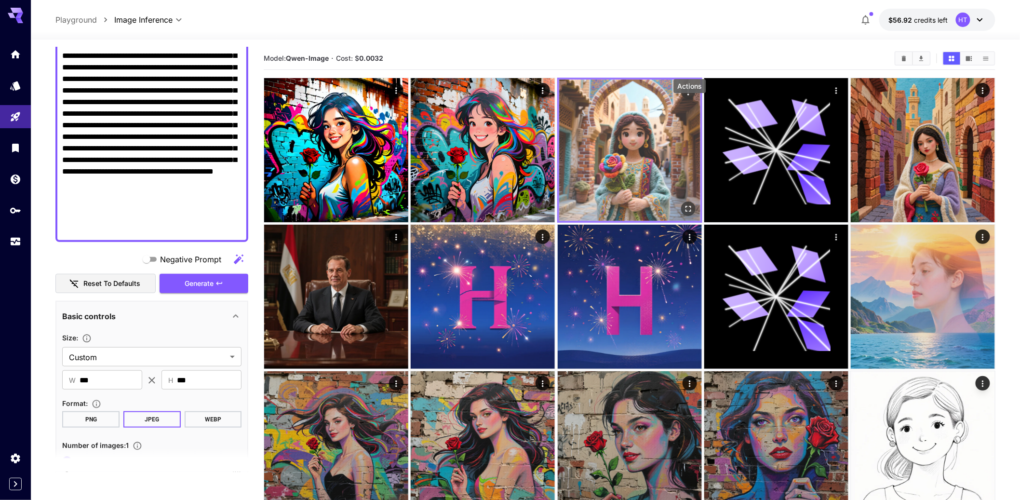
click at [693, 97] on icon "Actions" at bounding box center [688, 92] width 10 height 10
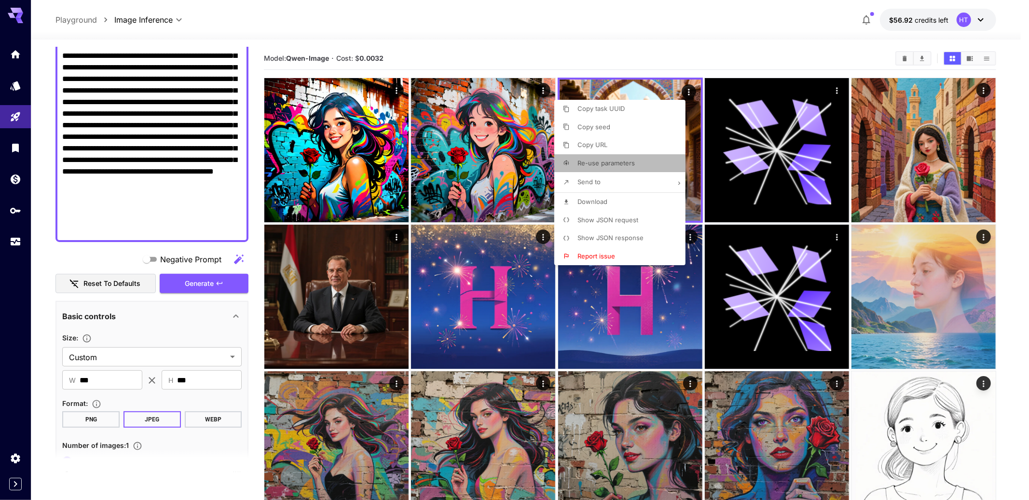
click at [626, 164] on span "Re-use parameters" at bounding box center [605, 163] width 57 height 8
type input "*********"
type input "*"
type input "******"
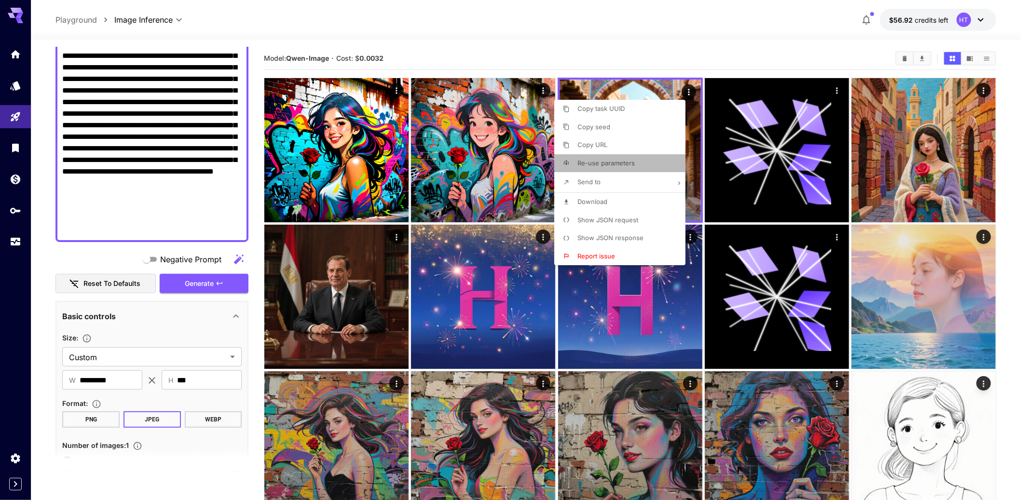
type input "***"
type input "*"
type input "***"
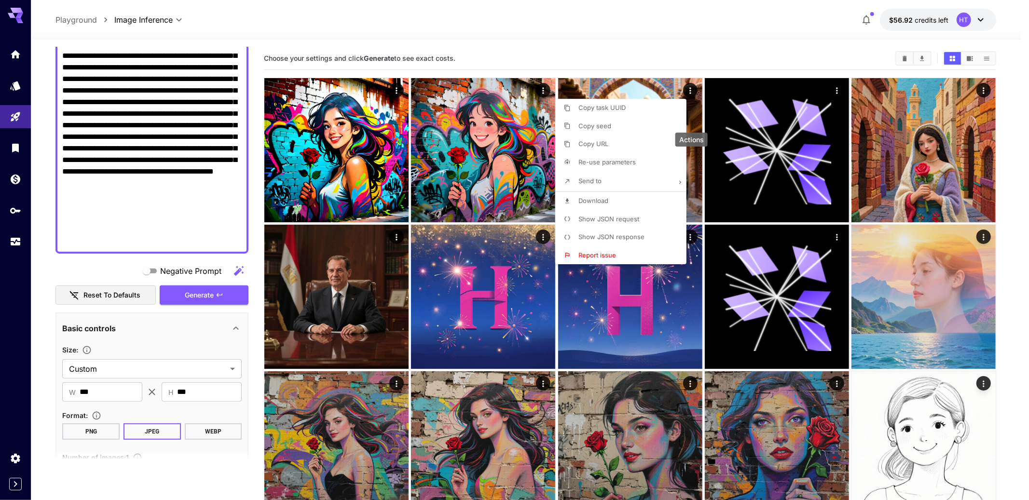
click at [36, 352] on div at bounding box center [514, 250] width 1029 height 500
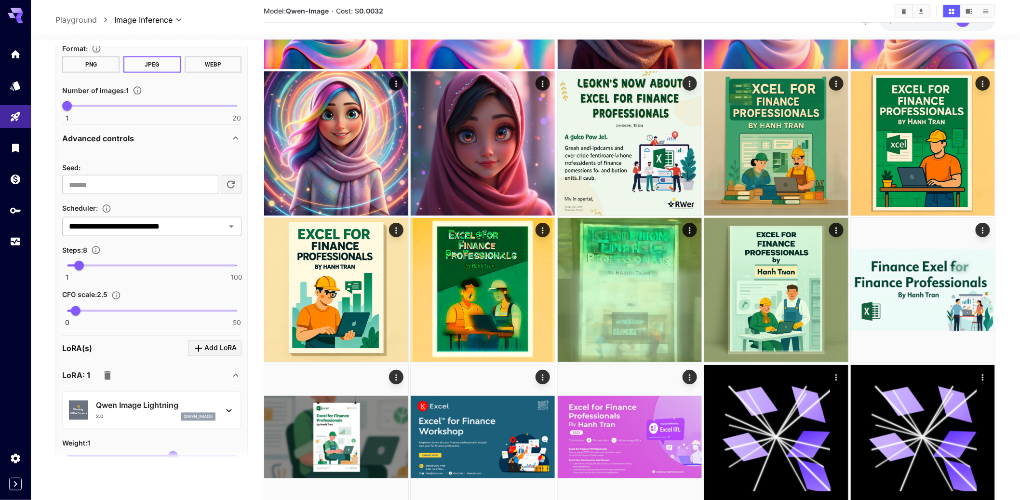
scroll to position [546, 0]
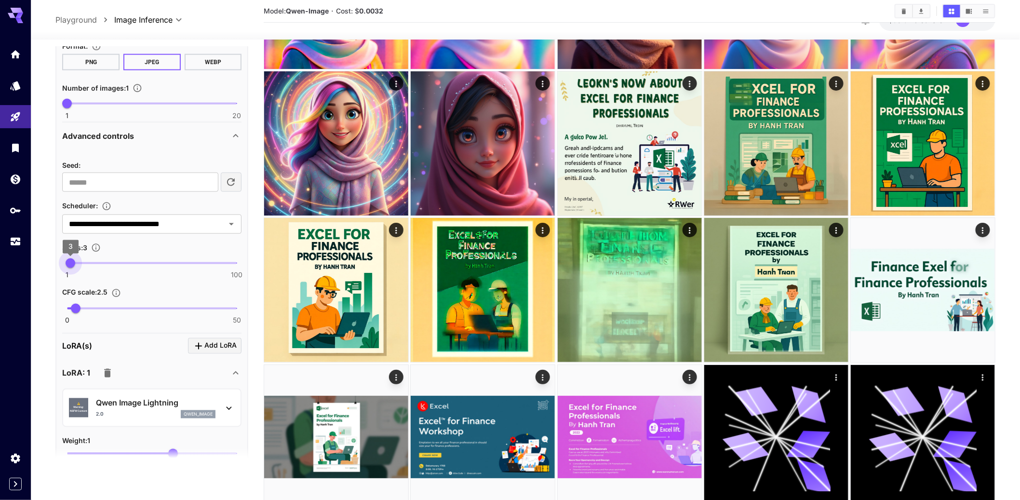
drag, startPoint x: 79, startPoint y: 331, endPoint x: 70, endPoint y: 335, distance: 8.9
click at [70, 268] on span "3" at bounding box center [71, 263] width 10 height 10
type input "*"
click at [72, 268] on span "4" at bounding box center [73, 263] width 10 height 10
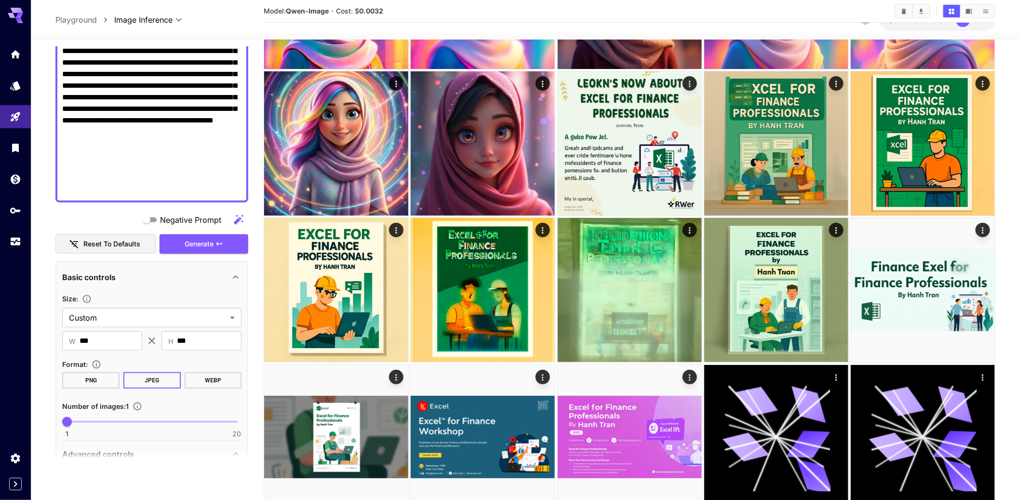
scroll to position [348, 0]
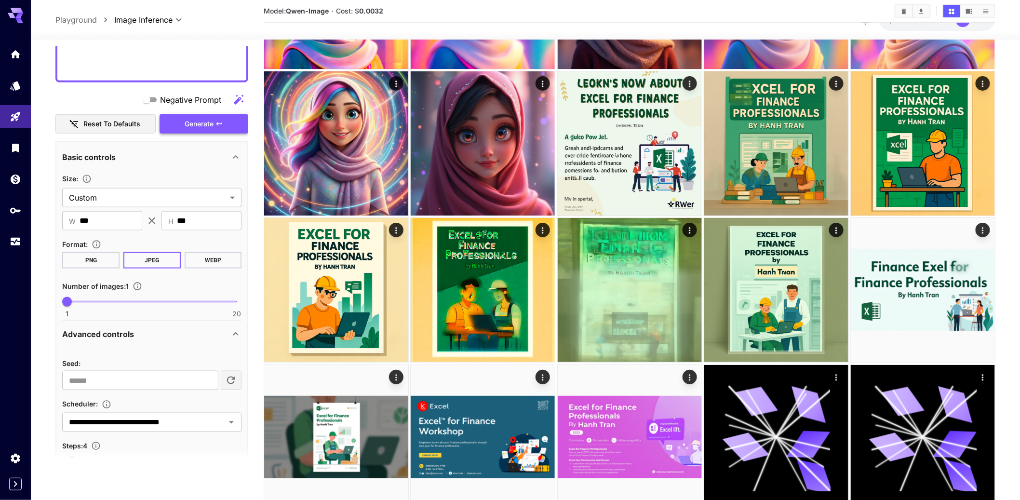
click at [219, 125] on icon "button" at bounding box center [220, 123] width 6 height 3
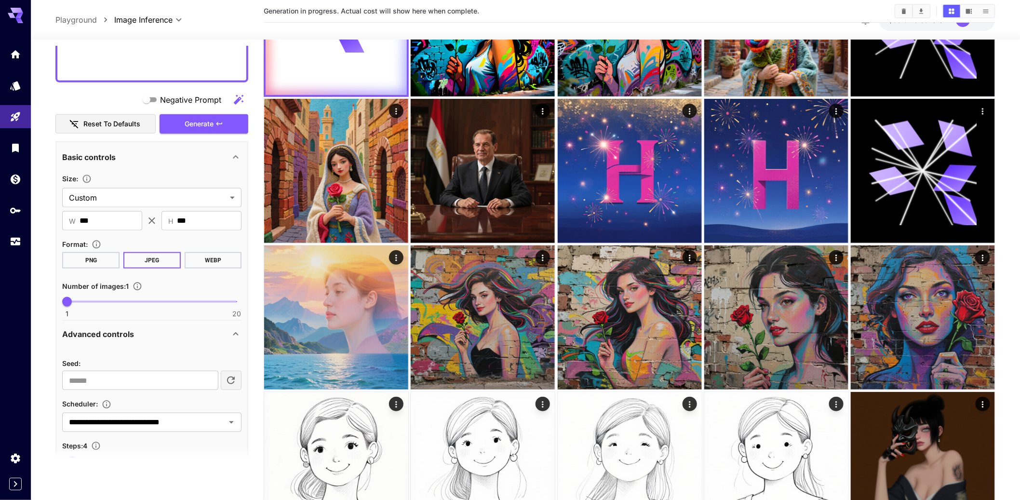
scroll to position [0, 0]
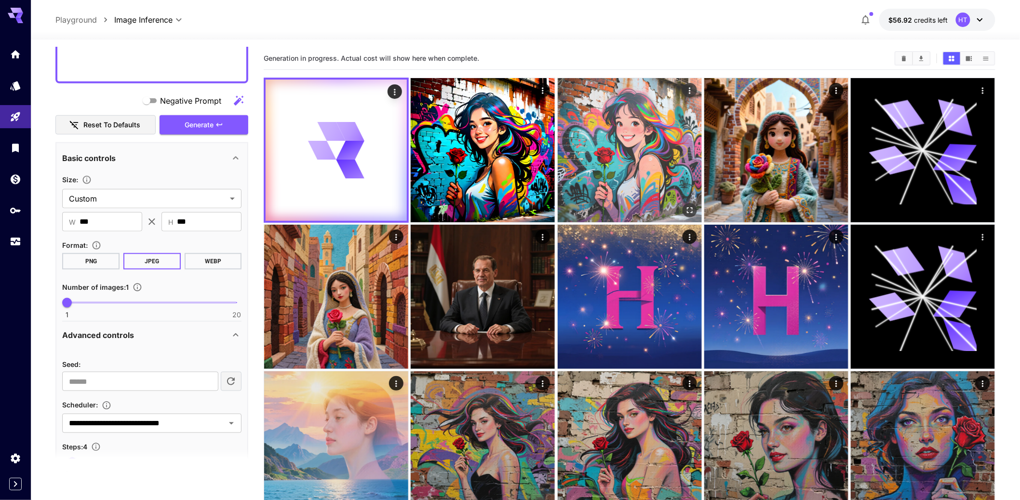
click at [621, 185] on img at bounding box center [630, 150] width 144 height 144
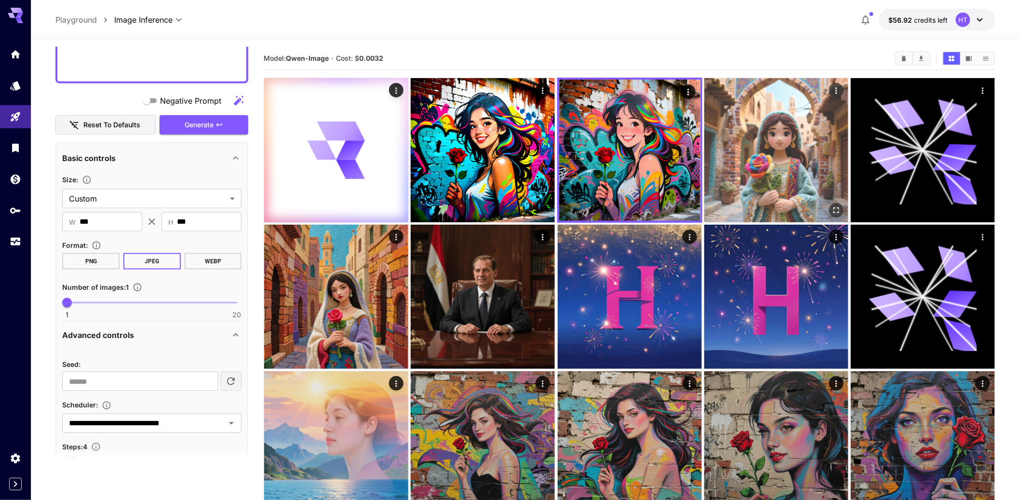
click at [809, 182] on img at bounding box center [777, 150] width 144 height 144
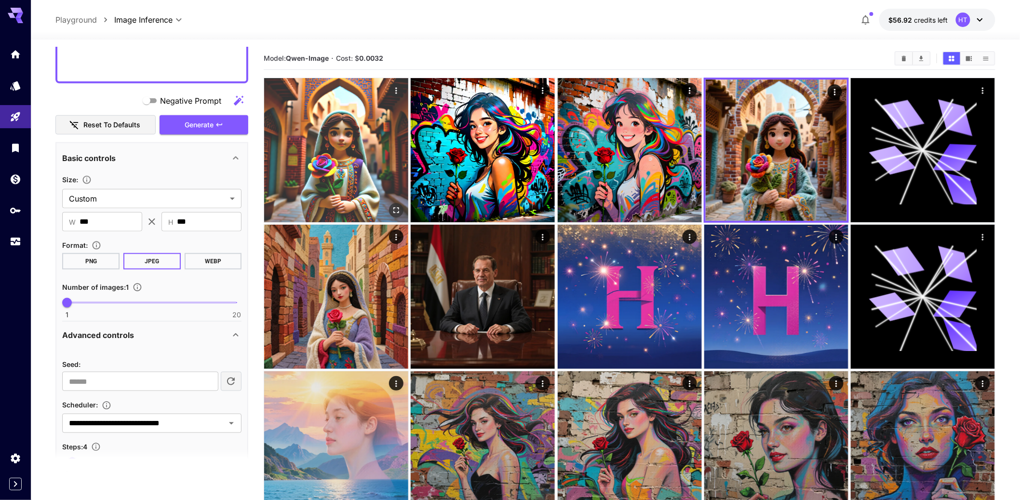
click at [371, 187] on img at bounding box center [336, 150] width 144 height 144
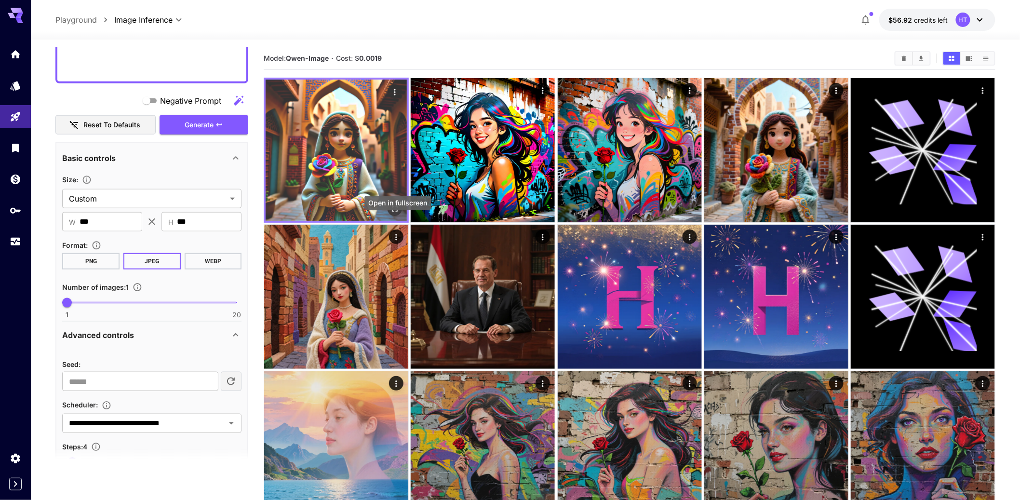
click at [399, 214] on icon "Open in fullscreen" at bounding box center [395, 209] width 10 height 10
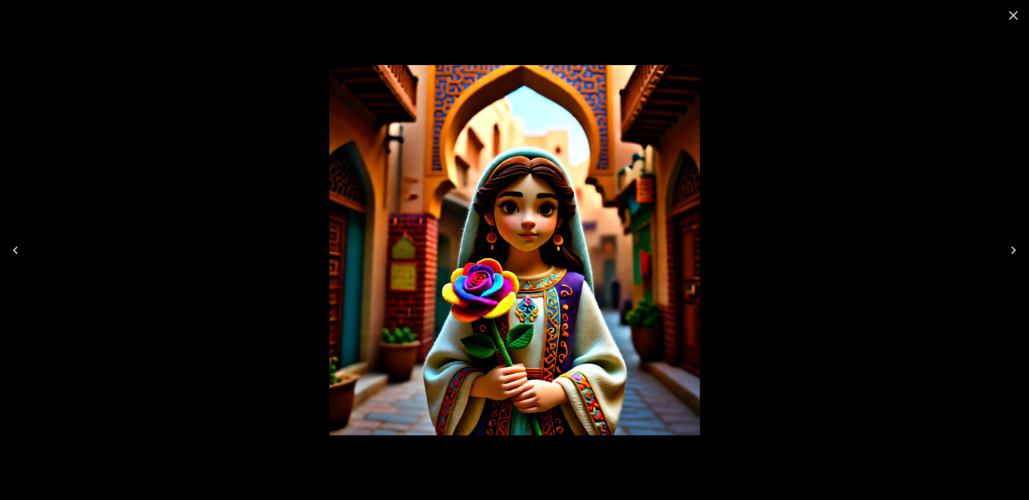
click at [1009, 16] on icon "Close" at bounding box center [1012, 15] width 15 height 15
